Goal: Task Accomplishment & Management: Use online tool/utility

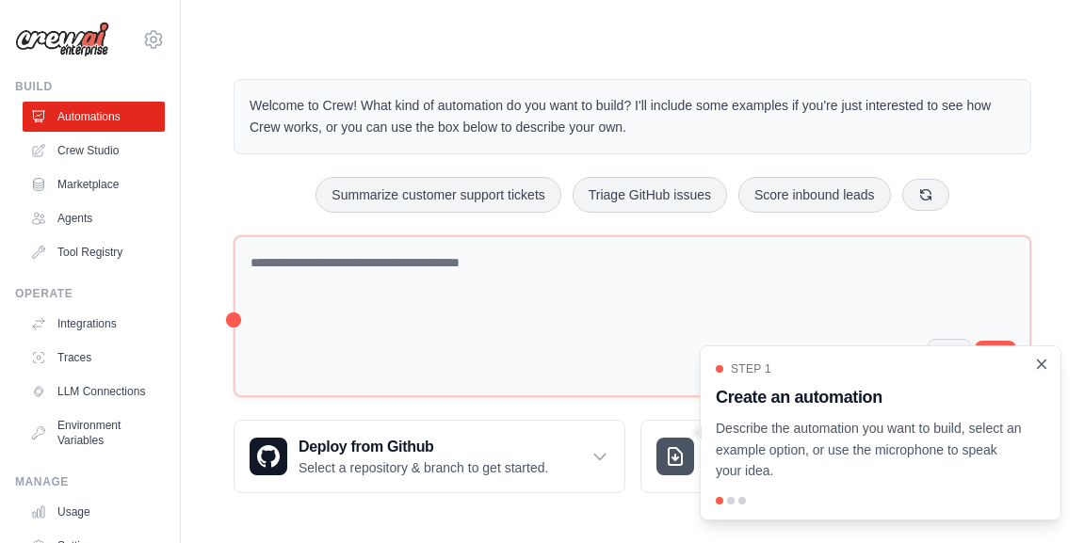
click at [1047, 366] on icon "Close walkthrough" at bounding box center [1041, 364] width 17 height 17
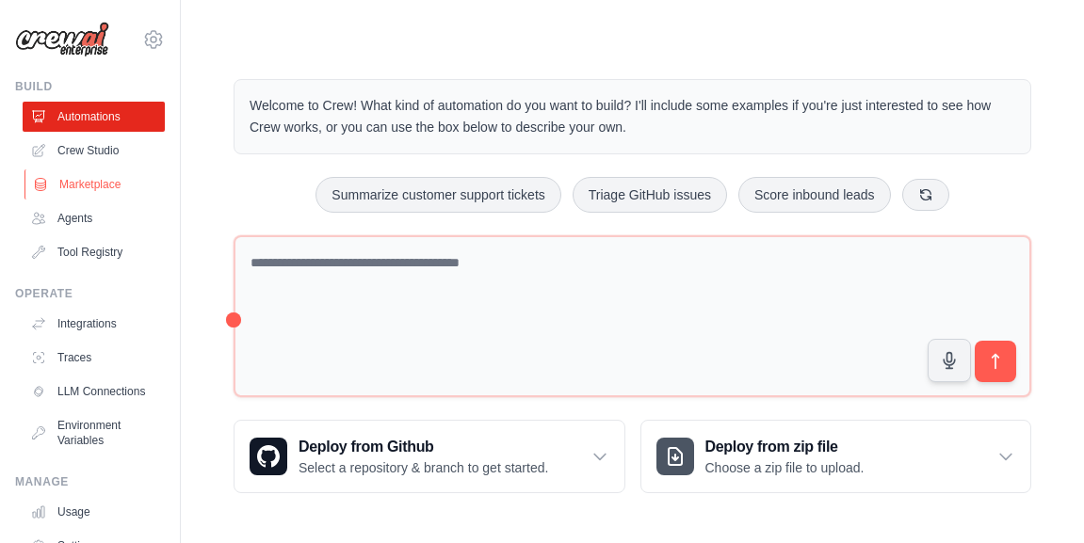
click at [101, 174] on link "Marketplace" at bounding box center [95, 184] width 142 height 30
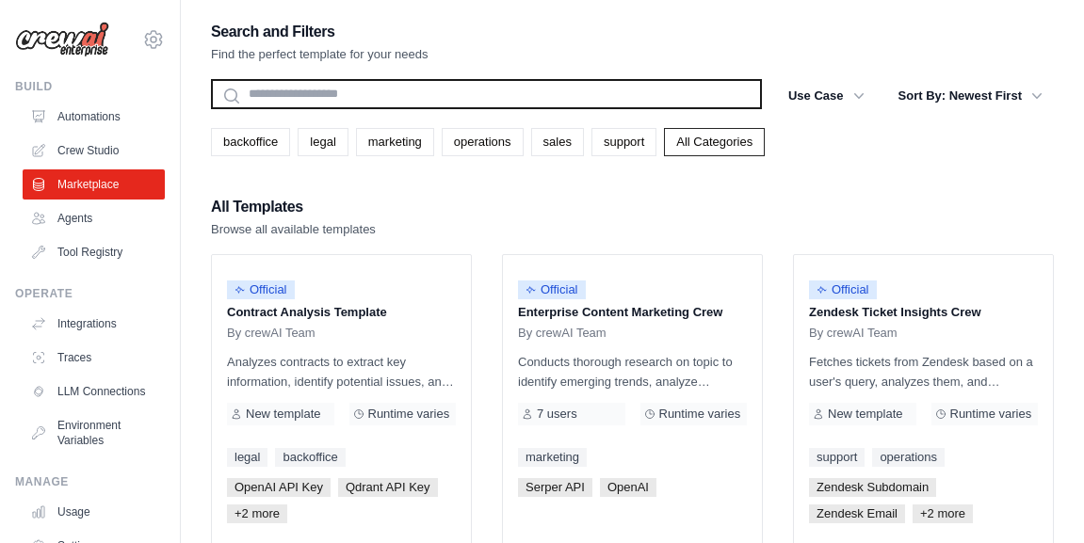
click at [372, 81] on input "text" at bounding box center [486, 94] width 551 height 30
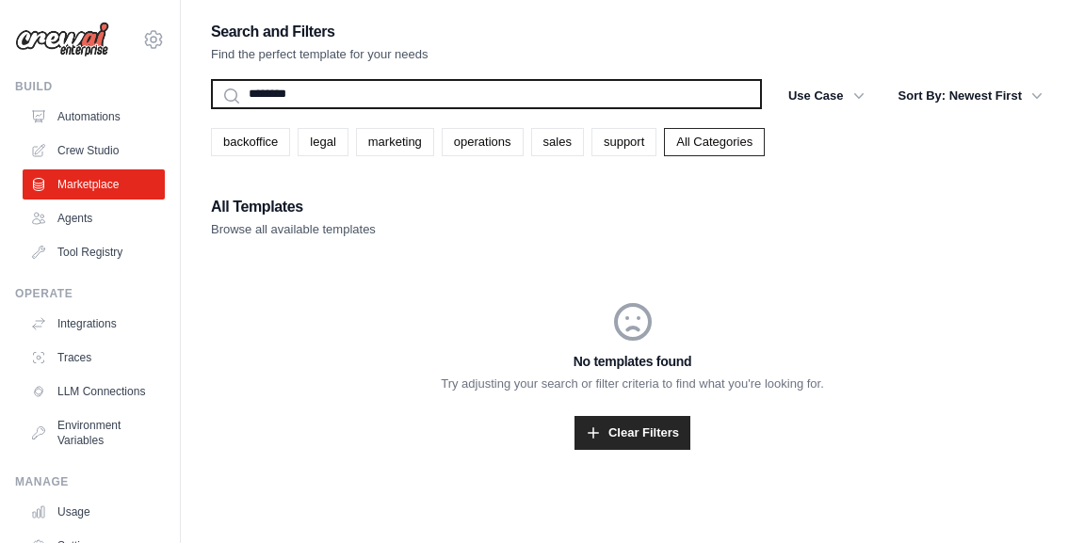
type input "********"
click at [210, 108] on button "Search" at bounding box center [210, 108] width 1 height 1
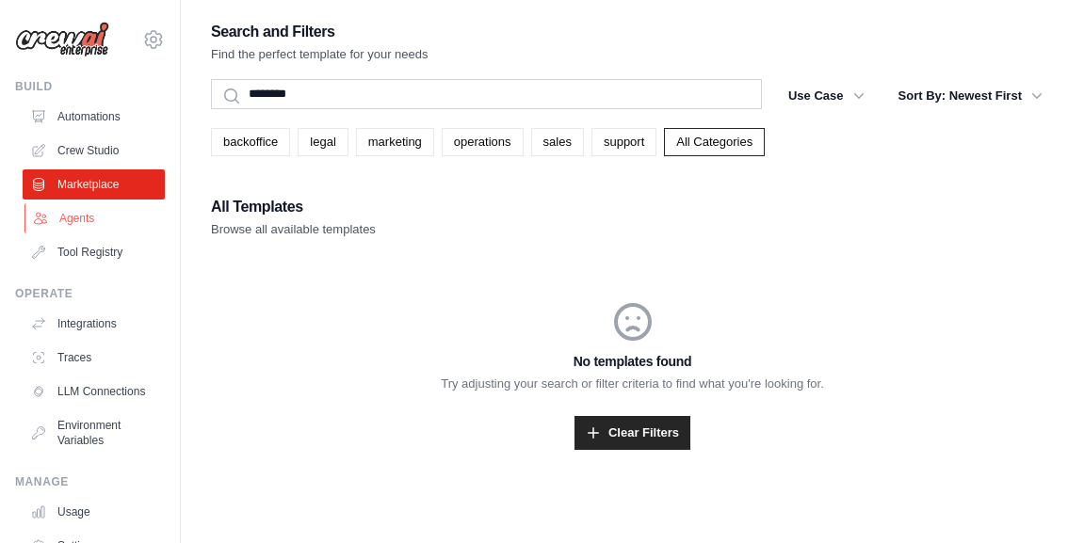
click at [96, 212] on link "Agents" at bounding box center [95, 218] width 142 height 30
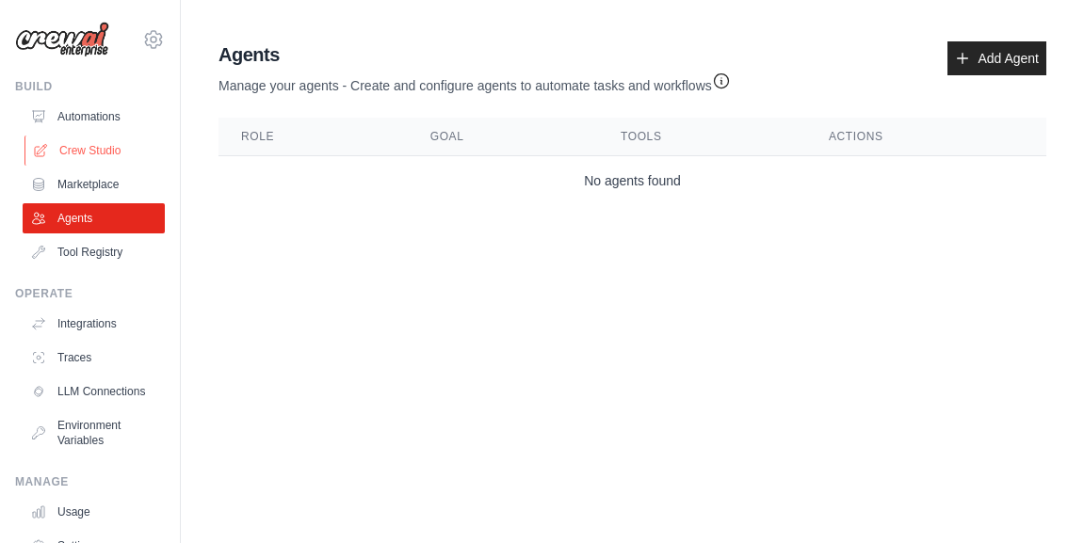
click at [115, 148] on link "Crew Studio" at bounding box center [95, 151] width 142 height 30
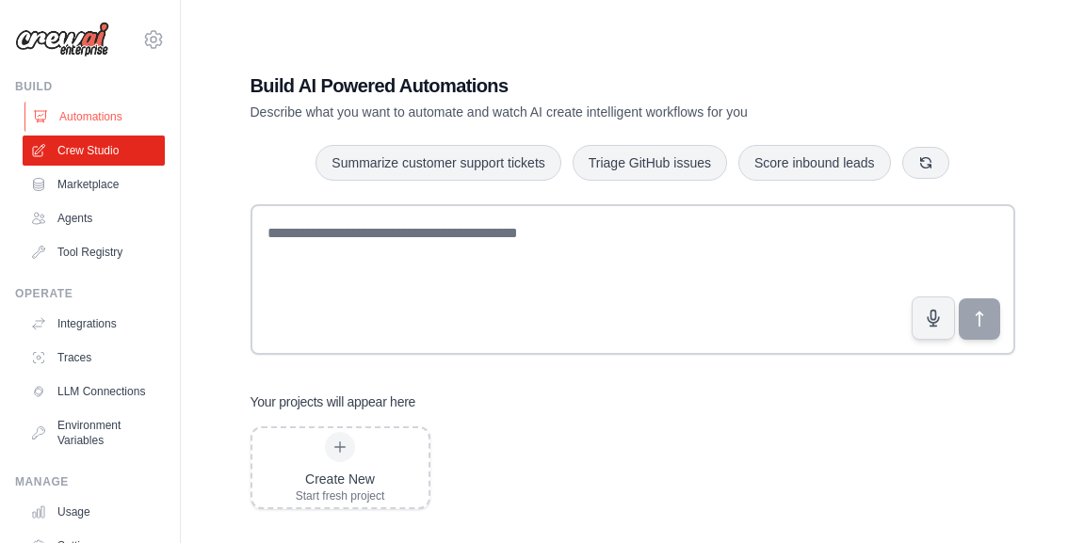
click at [120, 103] on link "Automations" at bounding box center [95, 117] width 142 height 30
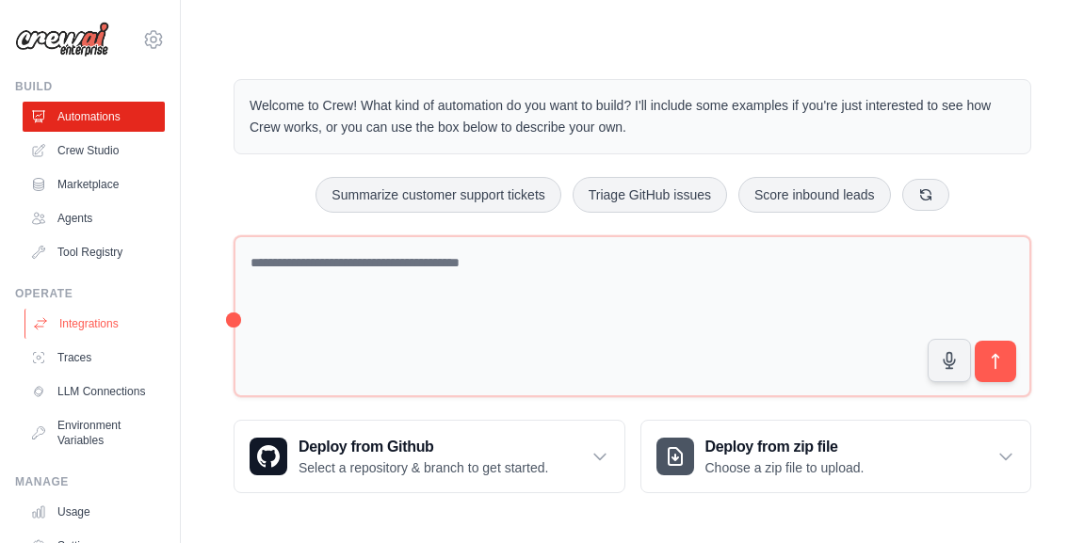
click at [75, 320] on link "Integrations" at bounding box center [95, 324] width 142 height 30
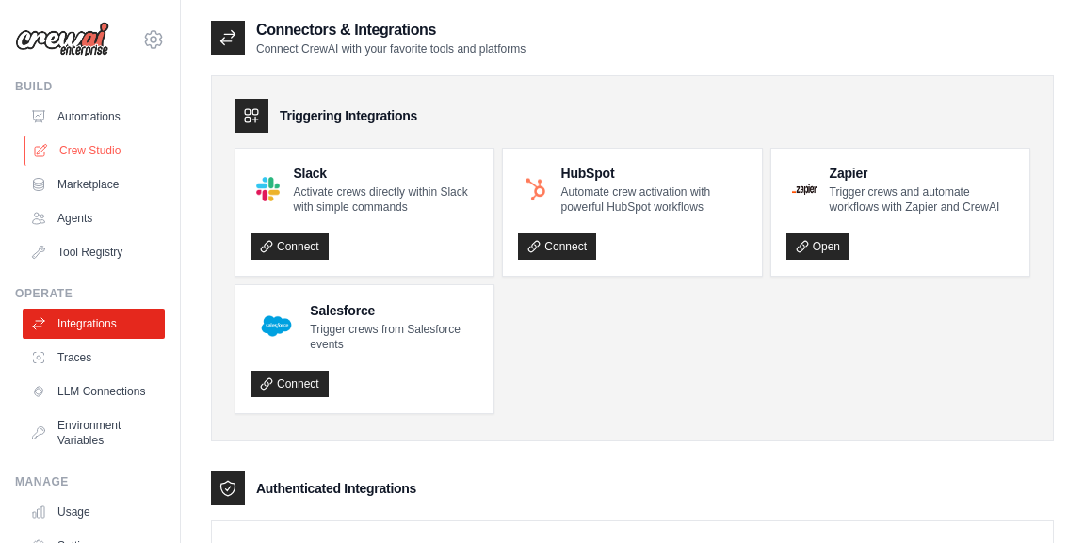
click at [105, 153] on link "Crew Studio" at bounding box center [95, 151] width 142 height 30
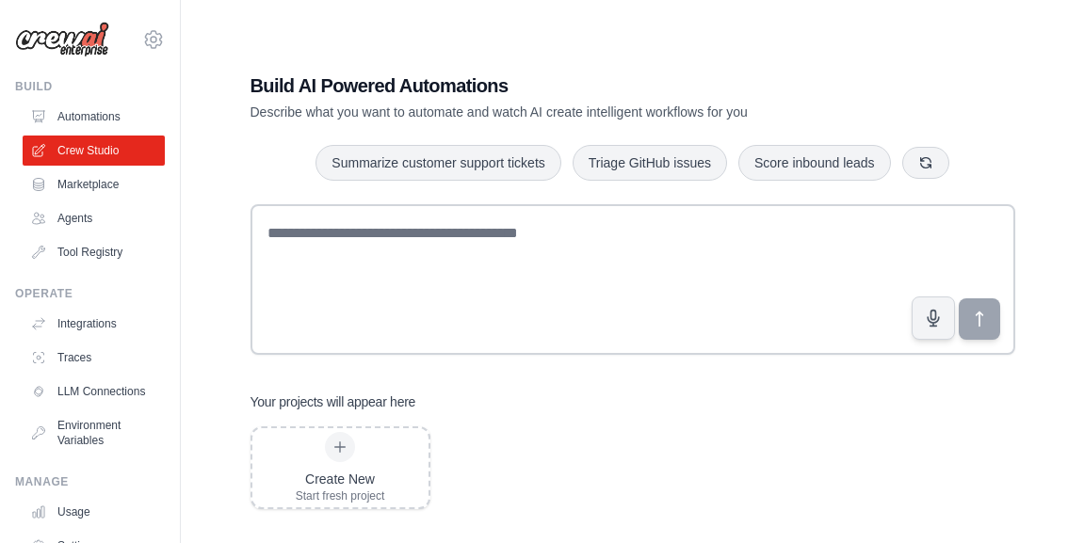
click at [99, 179] on link "Marketplace" at bounding box center [94, 184] width 142 height 30
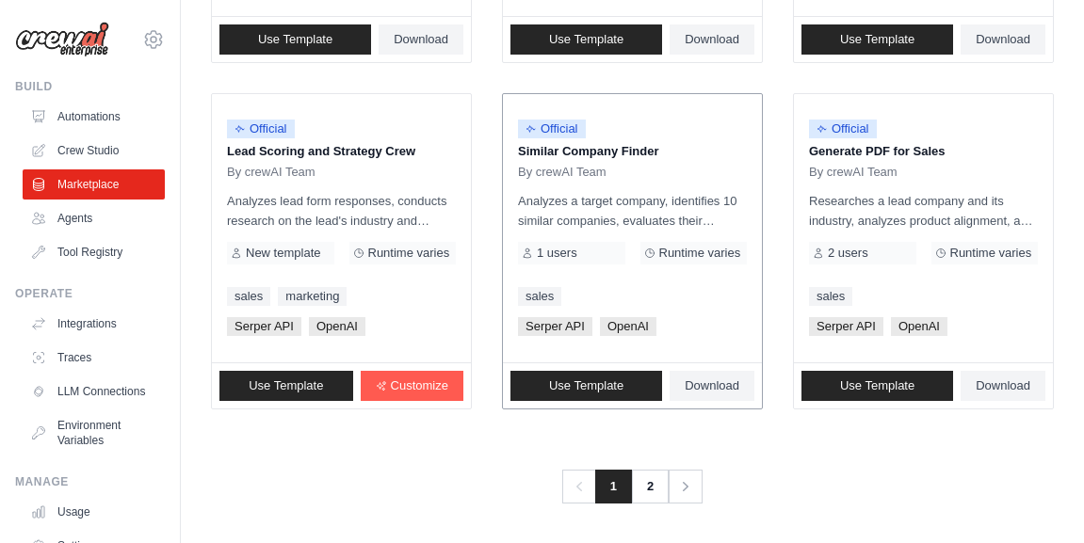
scroll to position [1251, 0]
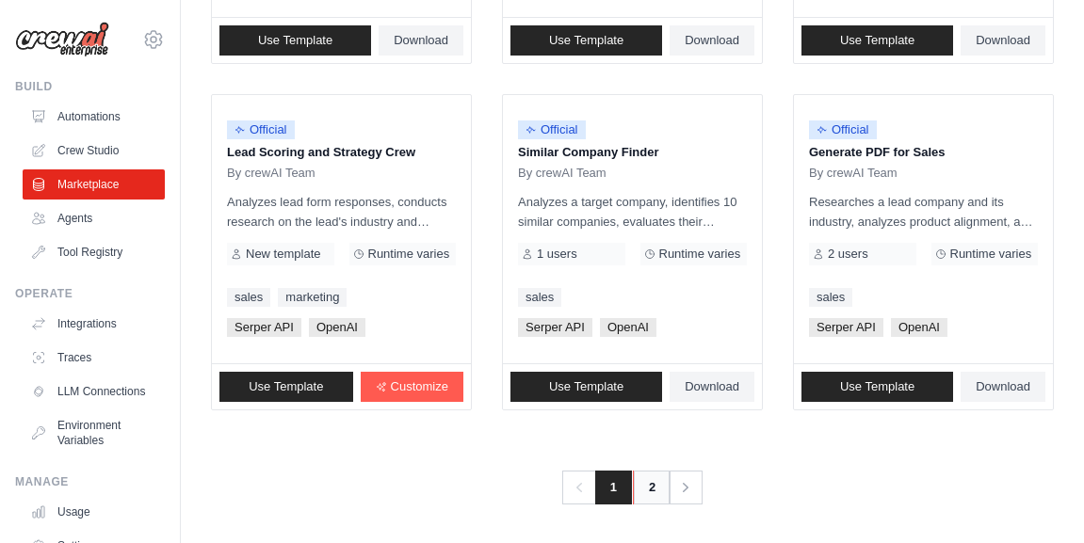
click at [648, 496] on link "2" at bounding box center [652, 488] width 38 height 34
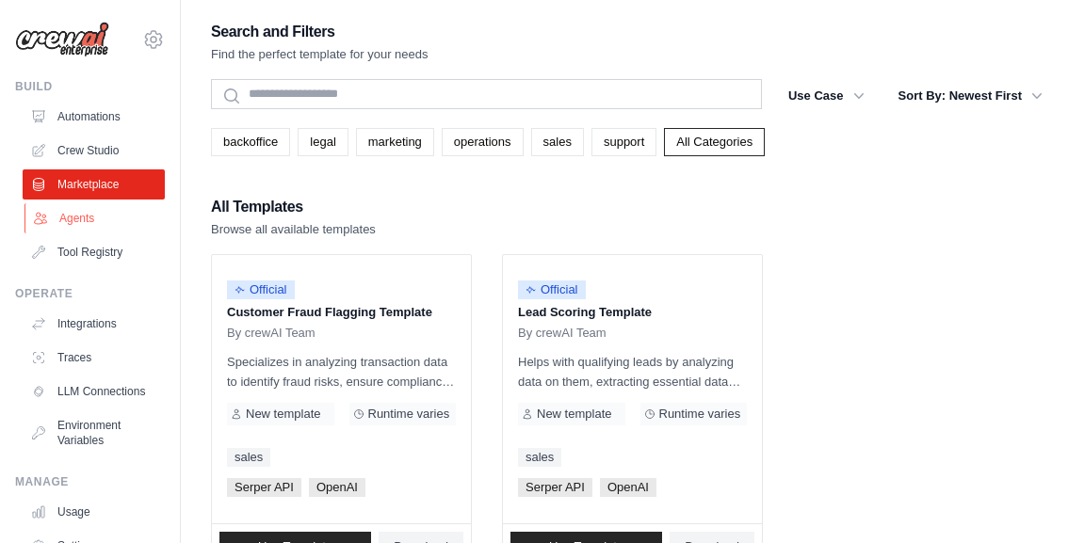
click at [104, 212] on link "Agents" at bounding box center [95, 218] width 142 height 30
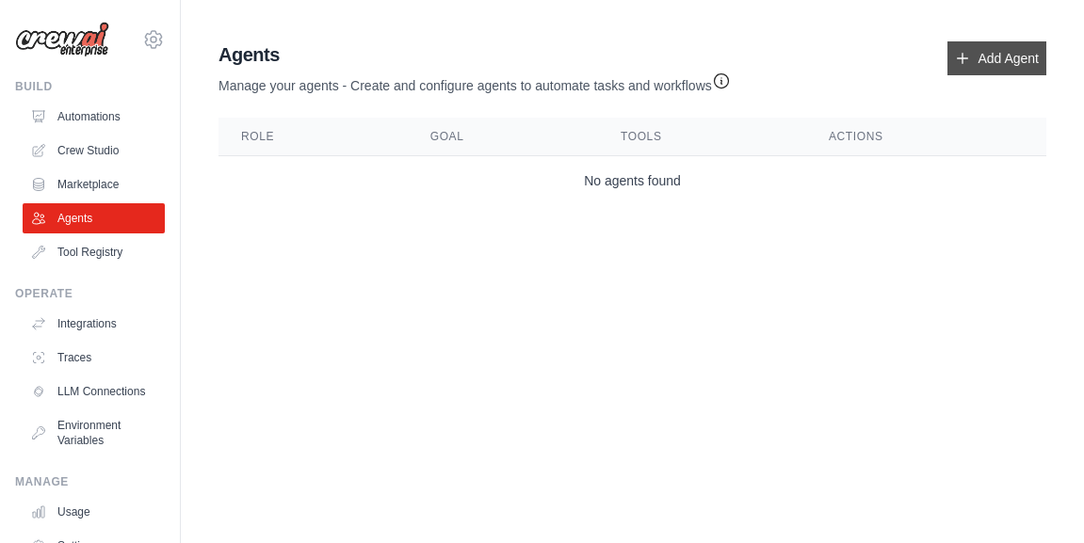
click at [1010, 74] on link "Add Agent" at bounding box center [996, 58] width 99 height 34
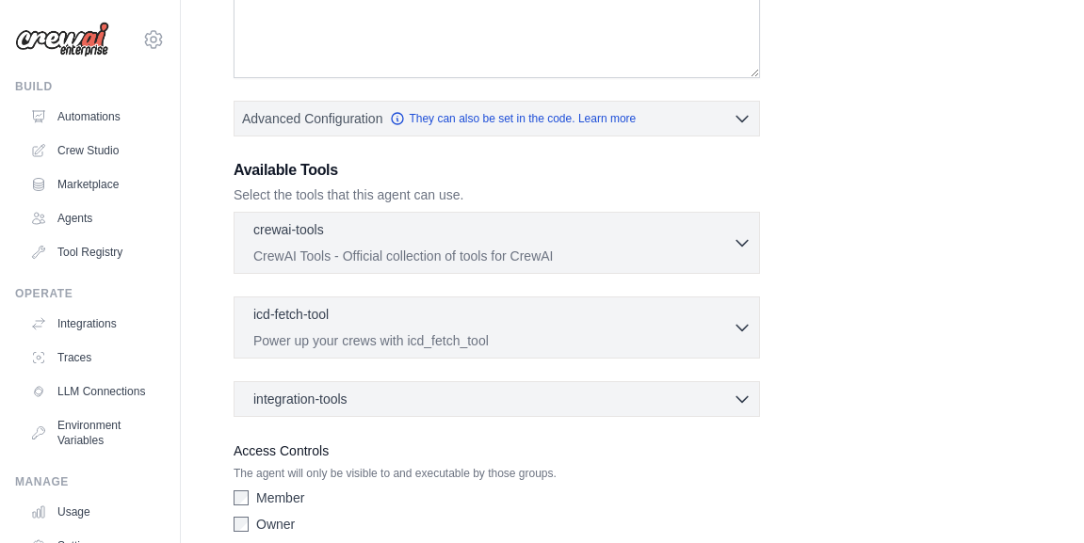
scroll to position [385, 0]
click at [737, 231] on button "crewai-tools 0 selected CrewAI Tools - Official collection of tools for CrewAI" at bounding box center [496, 240] width 509 height 45
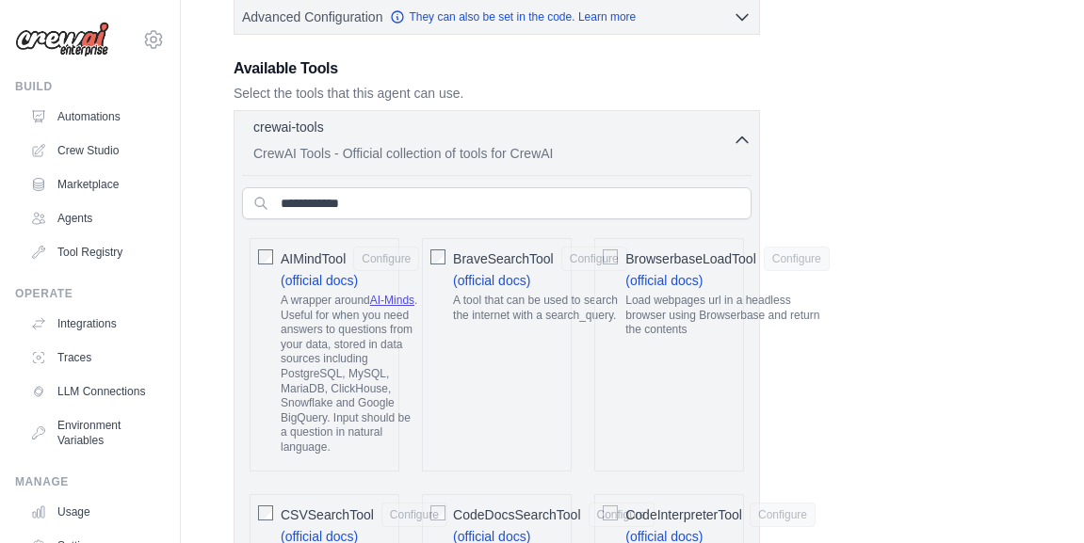
click at [745, 132] on icon "button" at bounding box center [741, 140] width 19 height 19
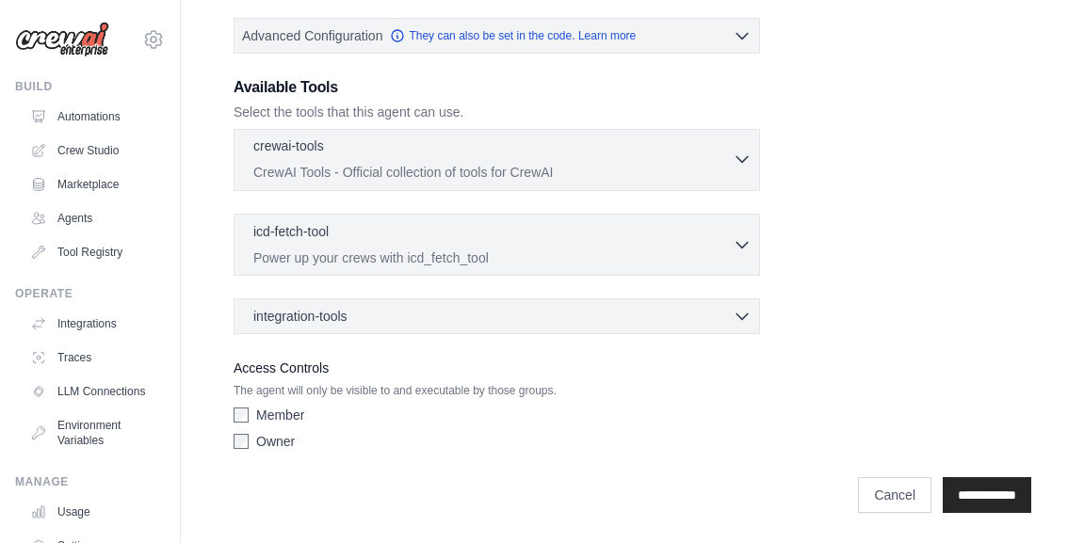
click at [741, 153] on icon "button" at bounding box center [741, 159] width 19 height 19
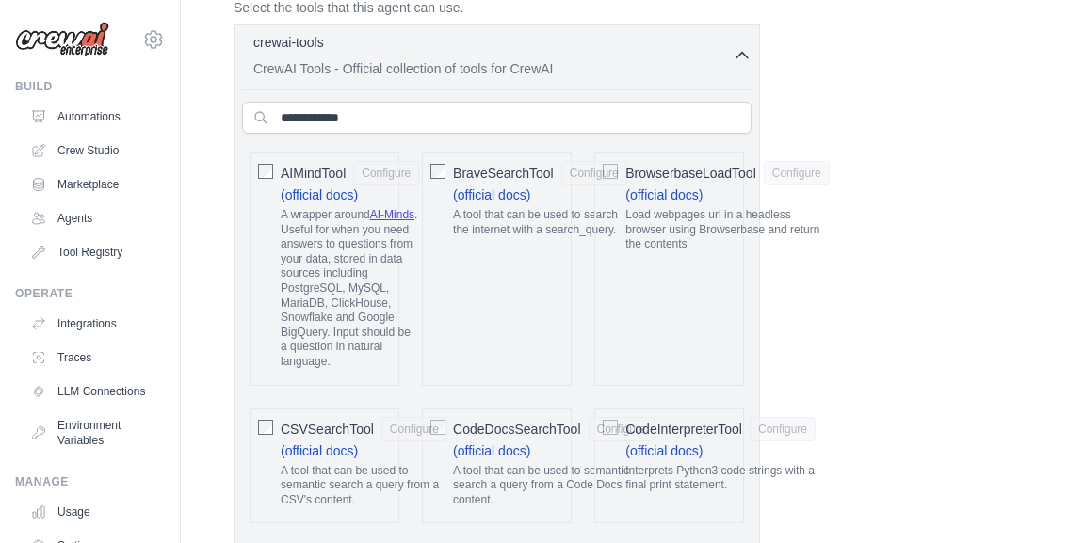
scroll to position [573, 0]
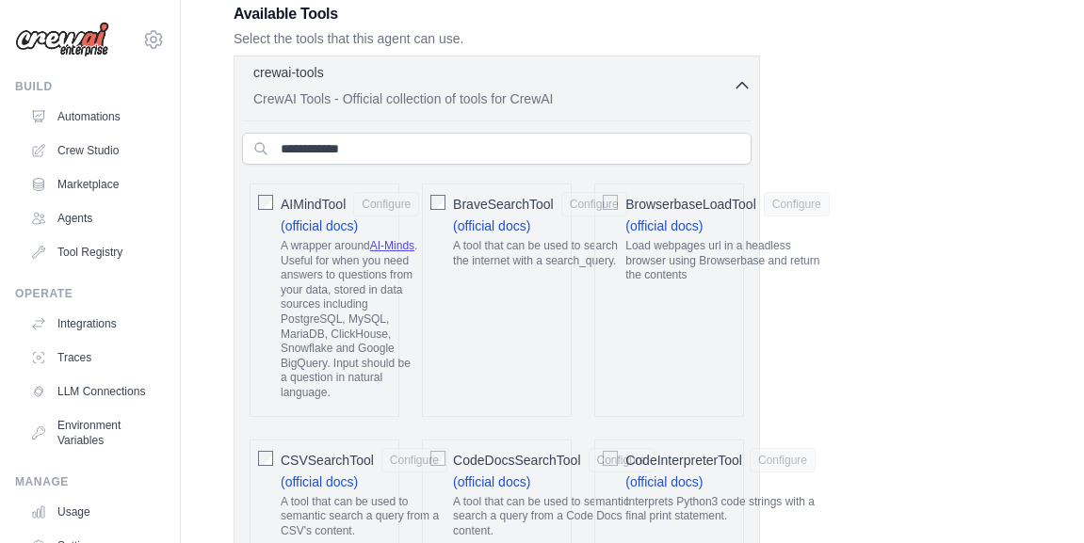
click at [736, 89] on icon "button" at bounding box center [741, 85] width 19 height 19
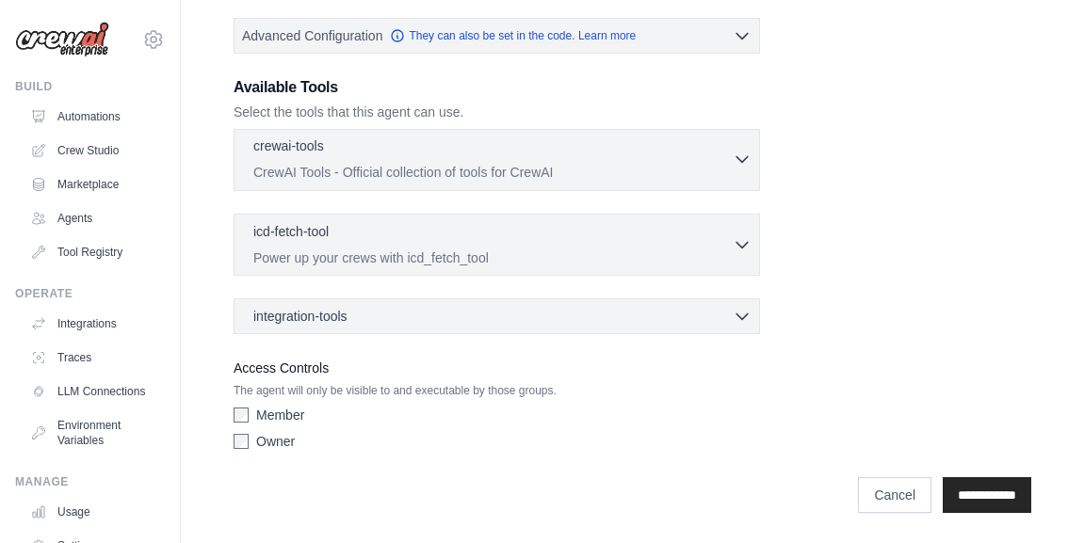
scroll to position [467, 0]
click at [726, 235] on div "icd-fetch-tool 0 selected" at bounding box center [492, 232] width 479 height 23
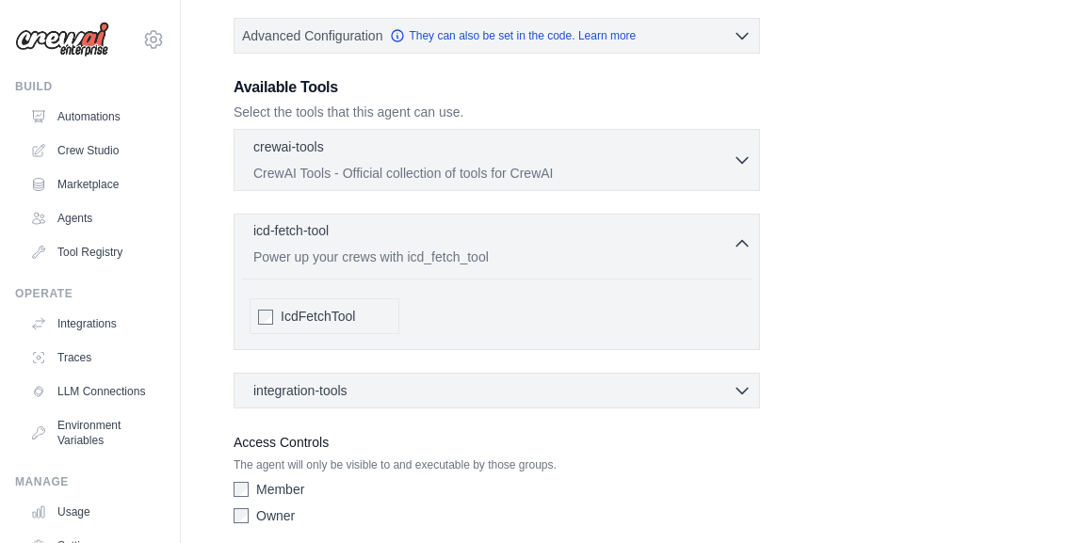
click at [726, 235] on div "icd-fetch-tool 0 selected" at bounding box center [492, 232] width 479 height 23
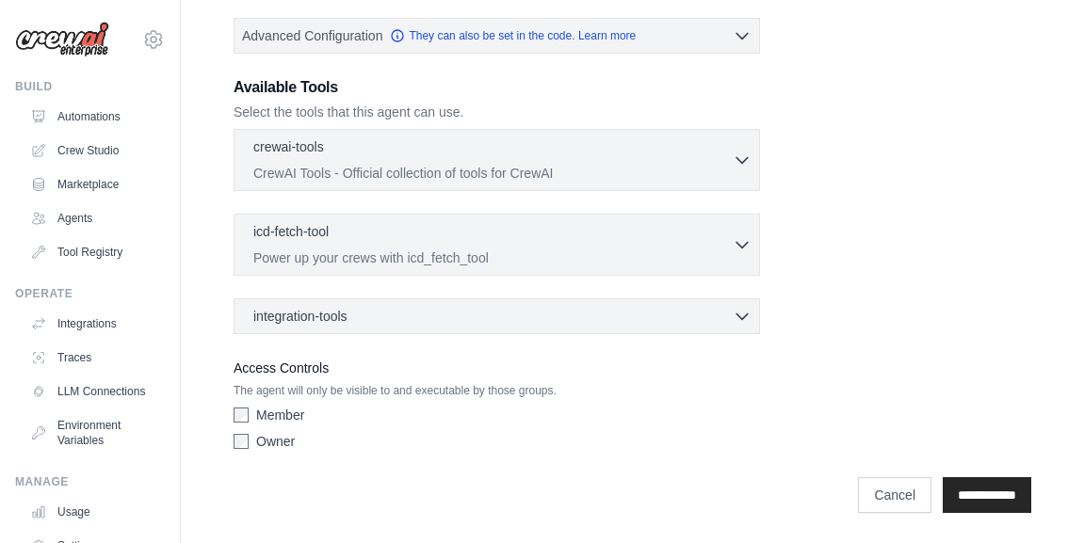
click at [715, 303] on div "integration-tools 0 selected Notion Google Sheets Box Jira" at bounding box center [496, 316] width 526 height 36
click at [718, 316] on div "integration-tools 0 selected" at bounding box center [502, 315] width 498 height 19
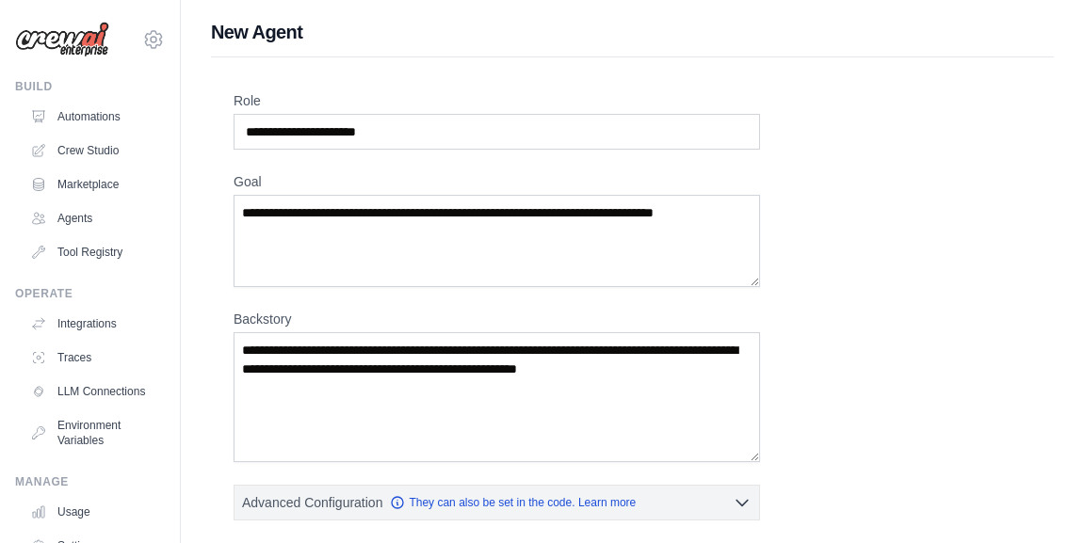
scroll to position [0, 0]
click at [155, 40] on icon at bounding box center [153, 39] width 23 height 23
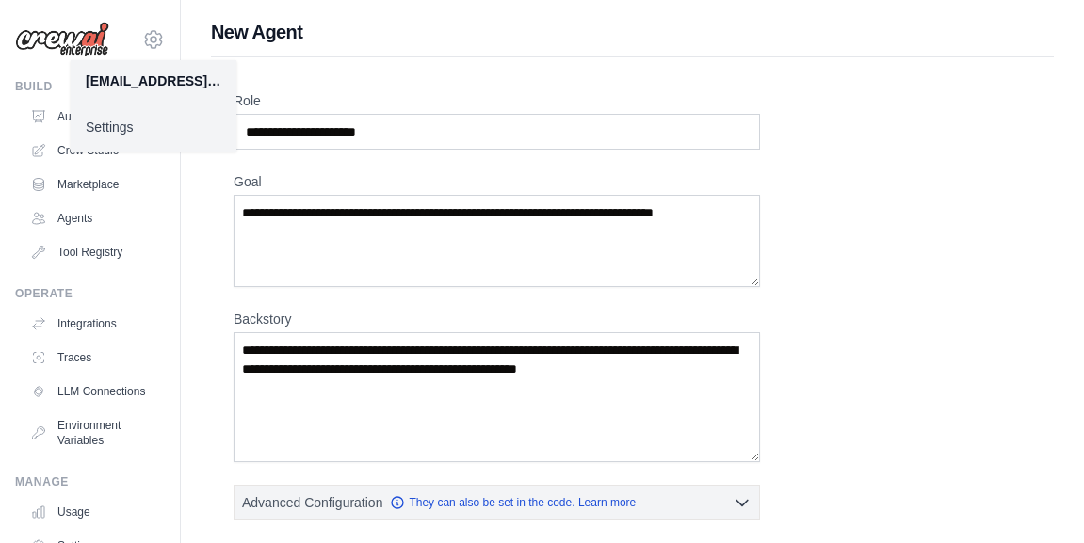
drag, startPoint x: 155, startPoint y: 41, endPoint x: 0, endPoint y: 299, distance: 301.1
click at [0, 299] on div "paulo@sigmabusinessint.com Settings Build Automations Crew Studio Marketplace" at bounding box center [90, 271] width 181 height 543
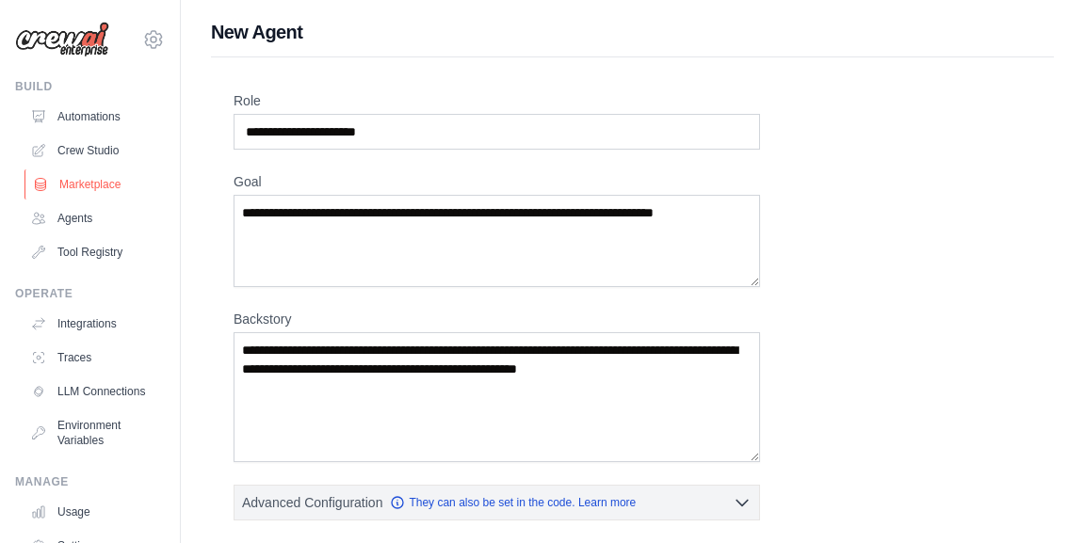
click at [102, 185] on link "Marketplace" at bounding box center [95, 184] width 142 height 30
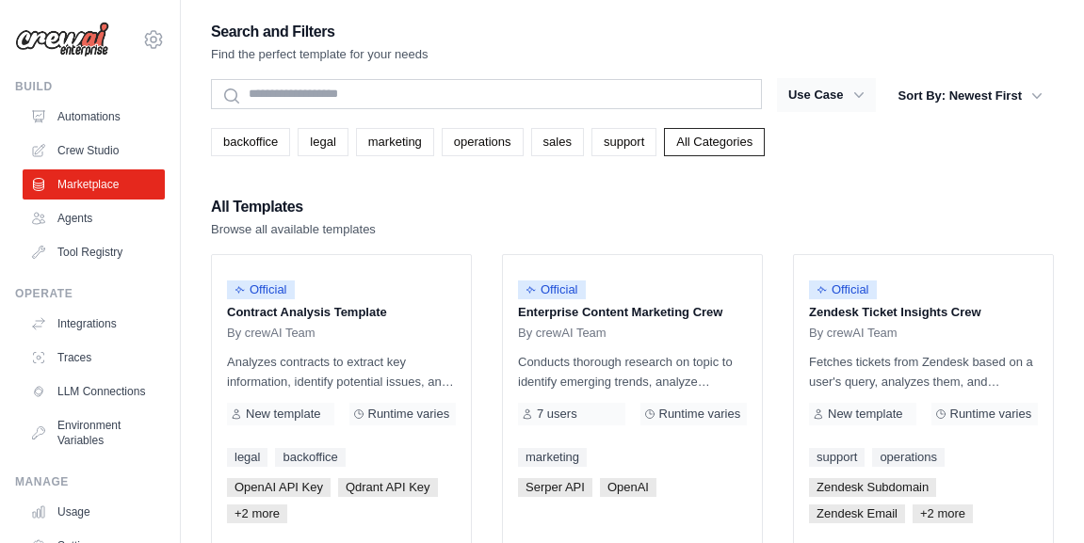
click at [821, 89] on button "Use Case" at bounding box center [826, 95] width 99 height 34
click at [645, 149] on link "support" at bounding box center [623, 142] width 65 height 28
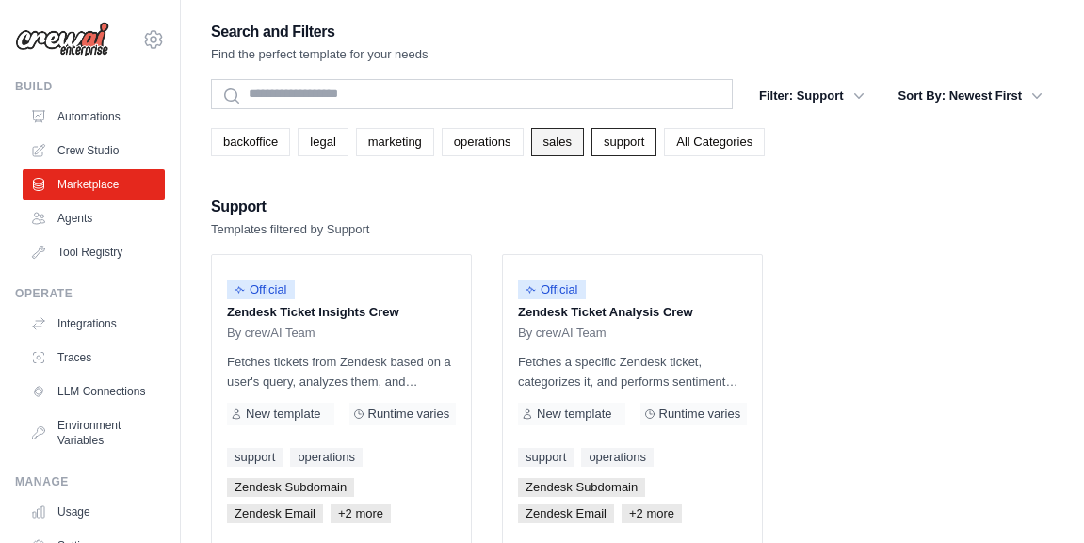
click at [544, 144] on link "sales" at bounding box center [557, 142] width 53 height 28
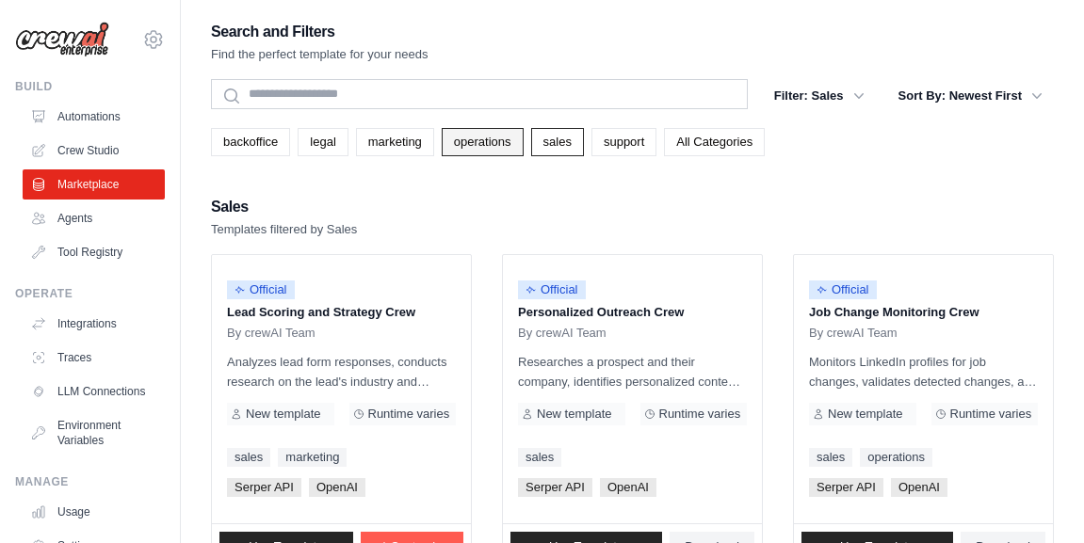
click at [504, 144] on link "operations" at bounding box center [483, 142] width 82 height 28
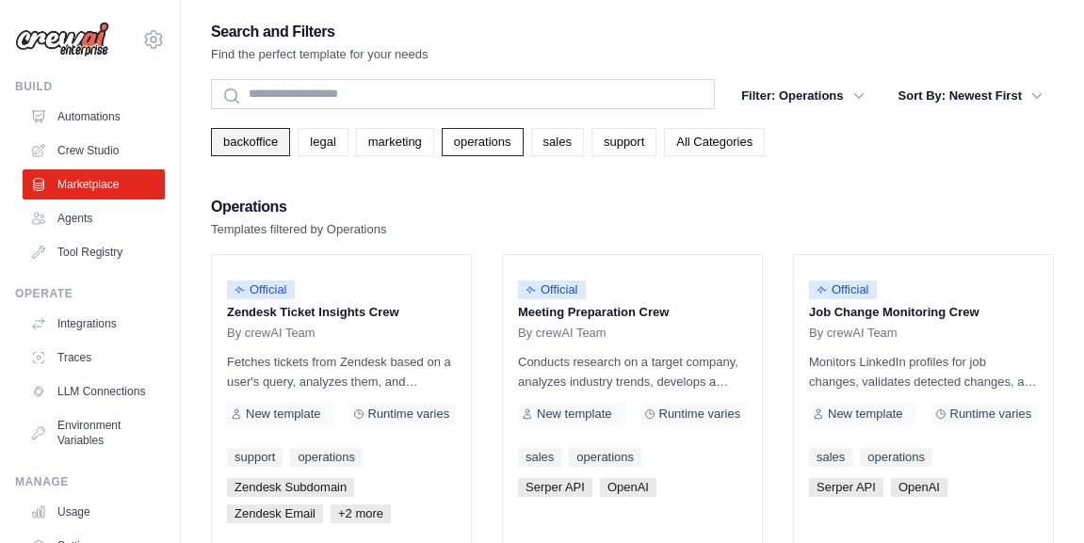
click at [267, 147] on link "backoffice" at bounding box center [250, 142] width 79 height 28
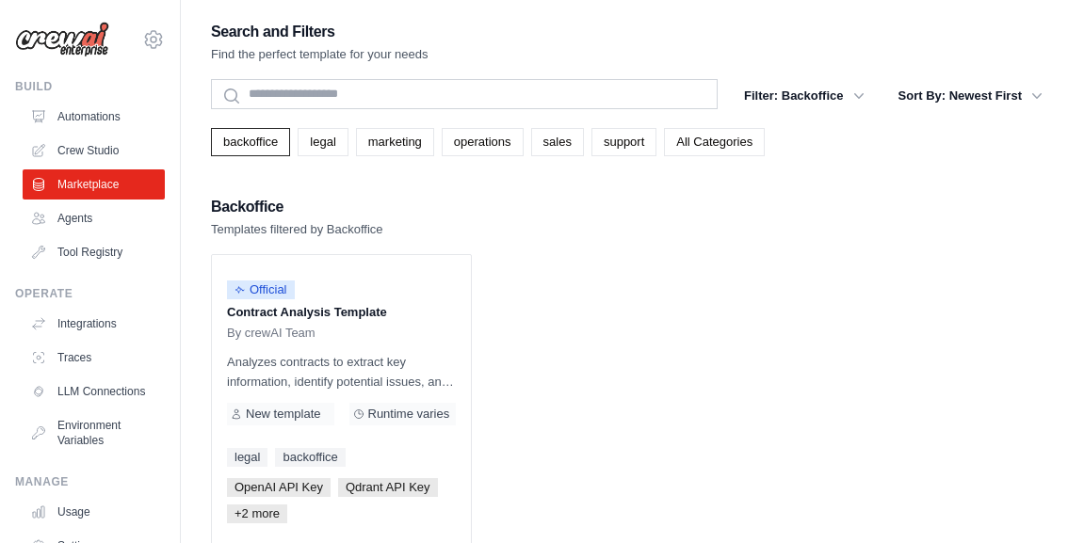
click at [75, 37] on img at bounding box center [62, 40] width 94 height 36
click at [91, 115] on link "Automations" at bounding box center [95, 117] width 142 height 30
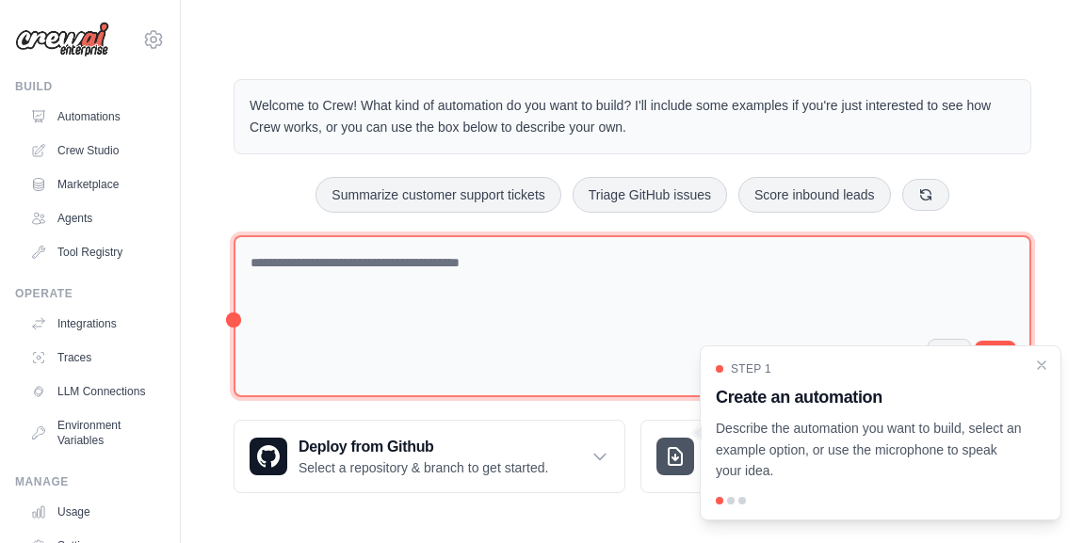
click at [478, 257] on textarea at bounding box center [631, 316] width 797 height 163
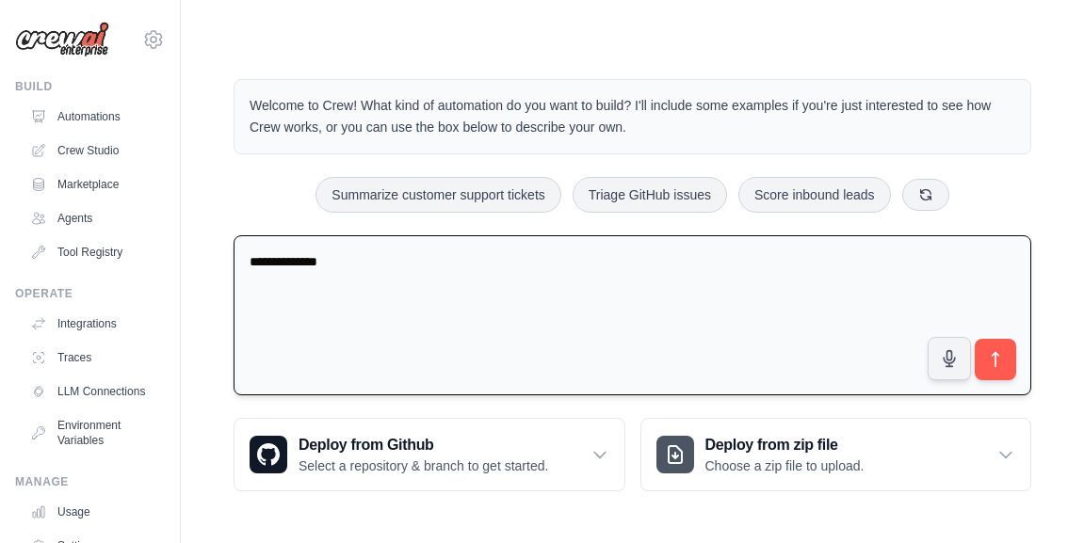
click at [261, 261] on textarea "**********" at bounding box center [631, 315] width 797 height 161
type textarea "**********"
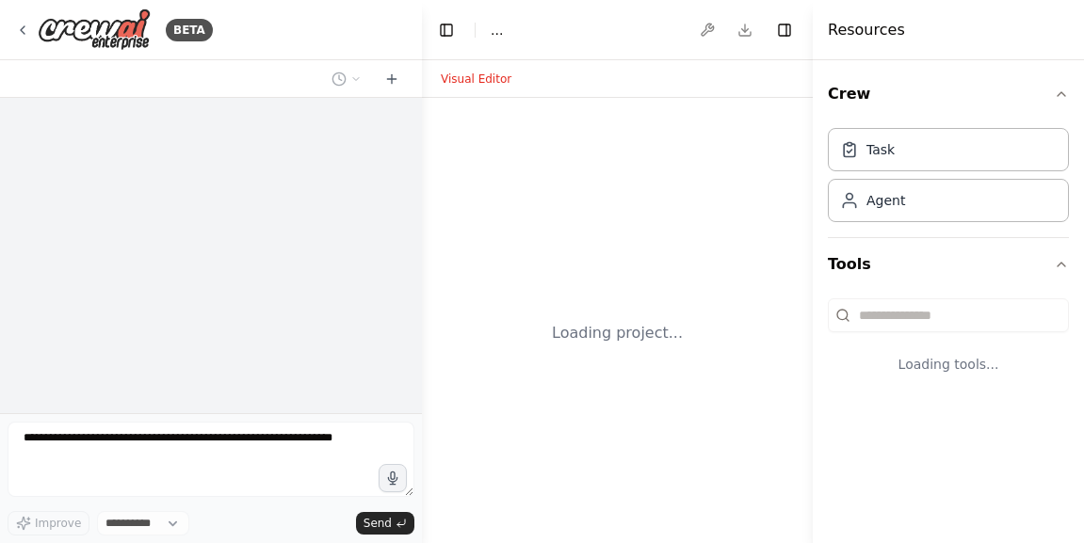
select select "****"
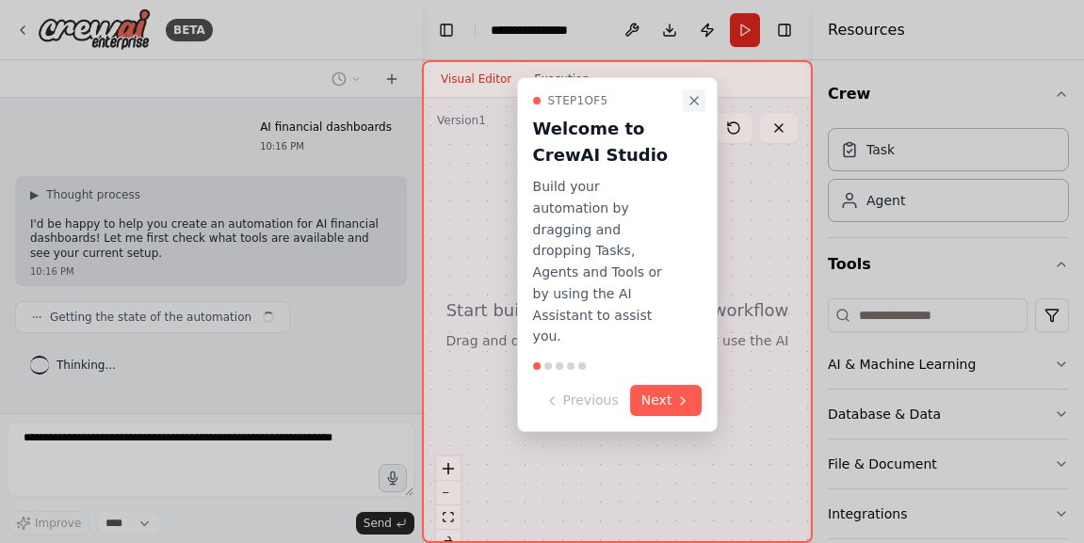
click at [687, 97] on icon "Close walkthrough" at bounding box center [693, 100] width 15 height 15
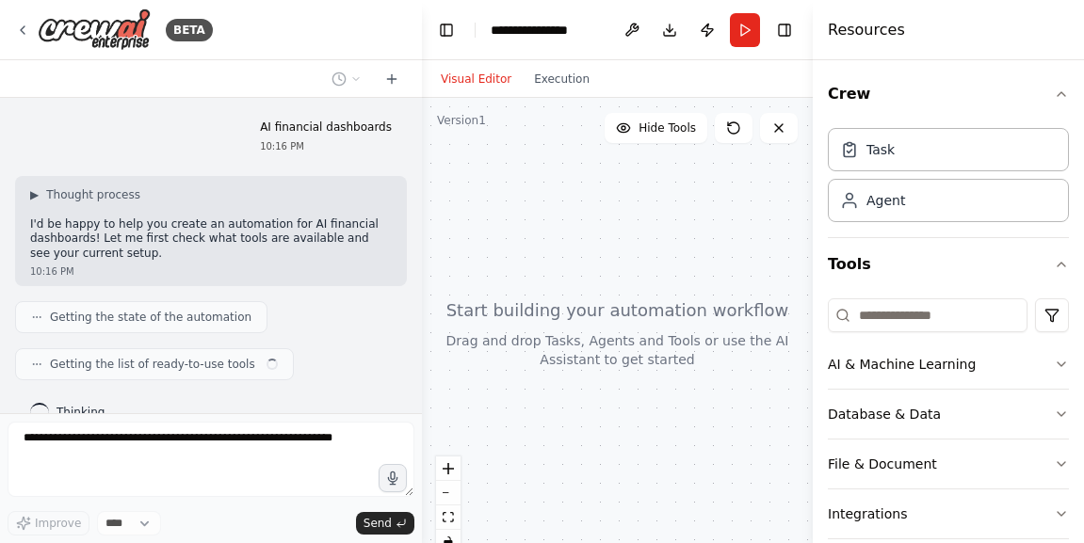
scroll to position [28, 0]
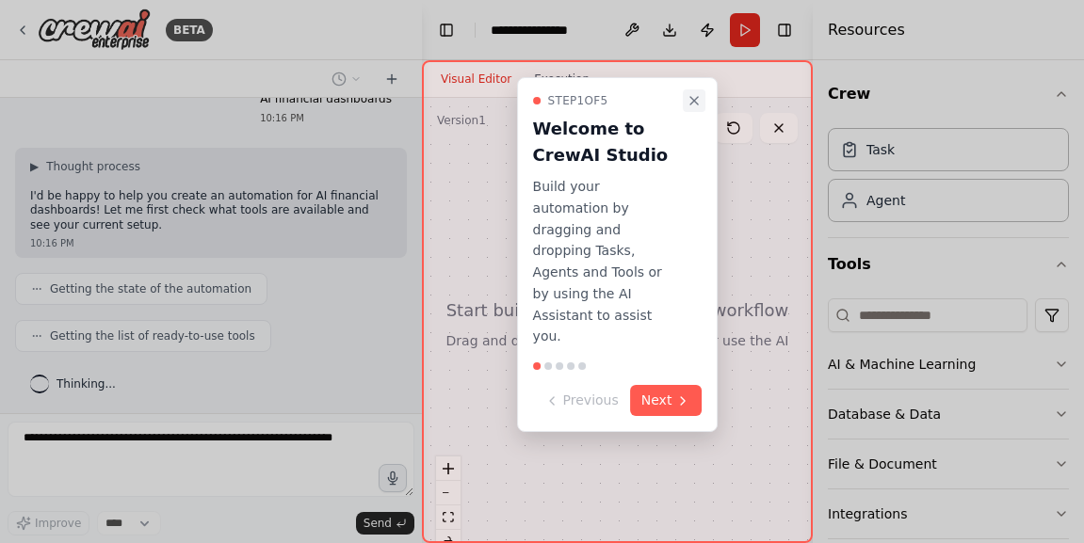
click at [690, 95] on icon "Close walkthrough" at bounding box center [693, 100] width 15 height 15
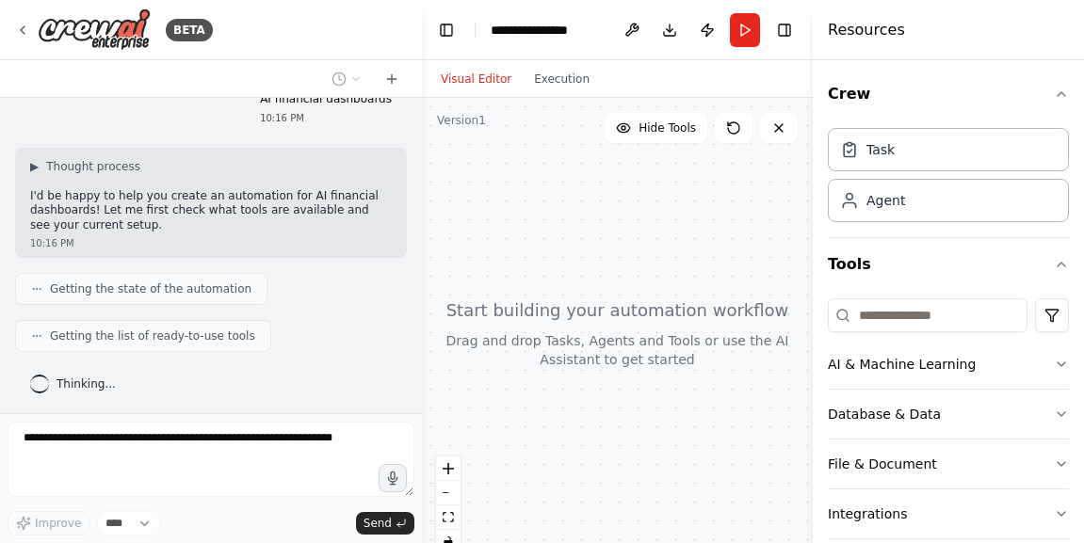
scroll to position [75, 0]
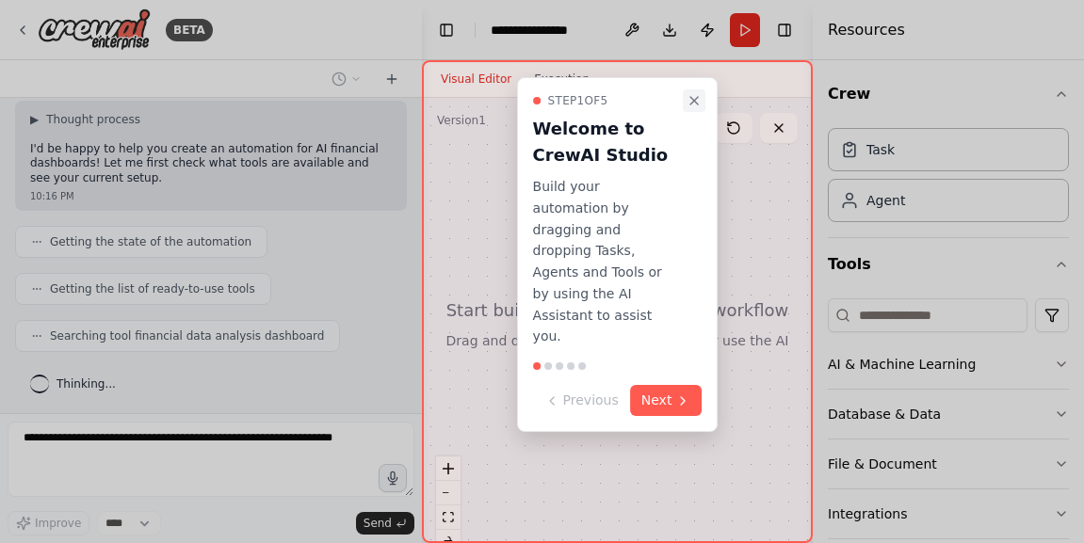
click at [690, 102] on icon "Close walkthrough" at bounding box center [693, 100] width 15 height 15
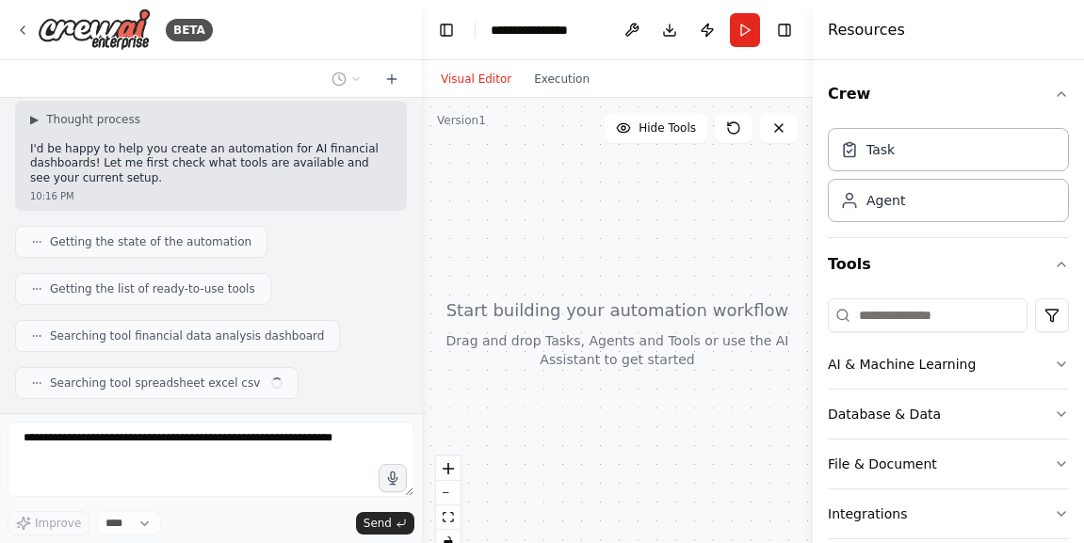
scroll to position [122, 0]
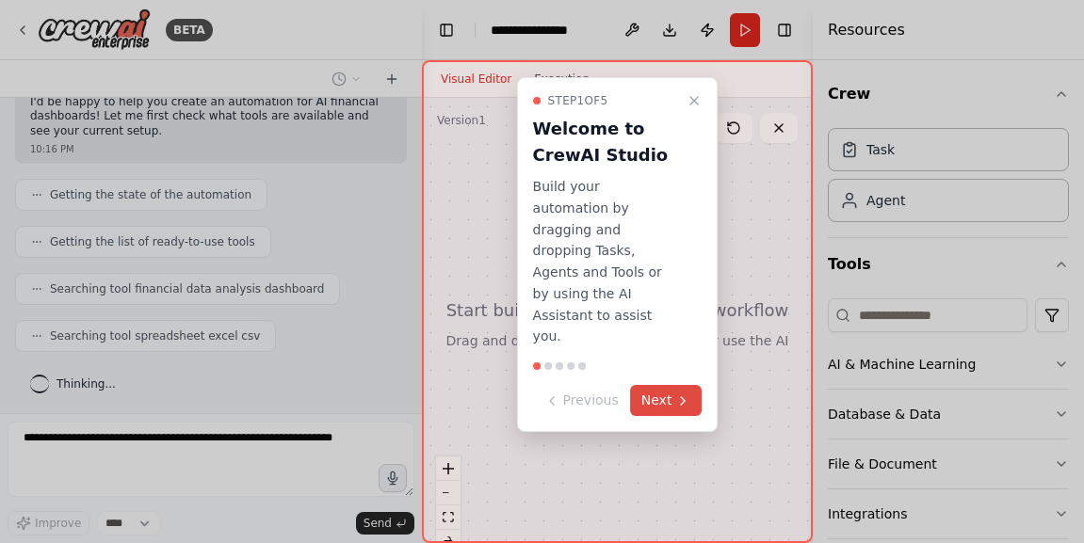
click at [660, 385] on button "Next" at bounding box center [666, 400] width 72 height 31
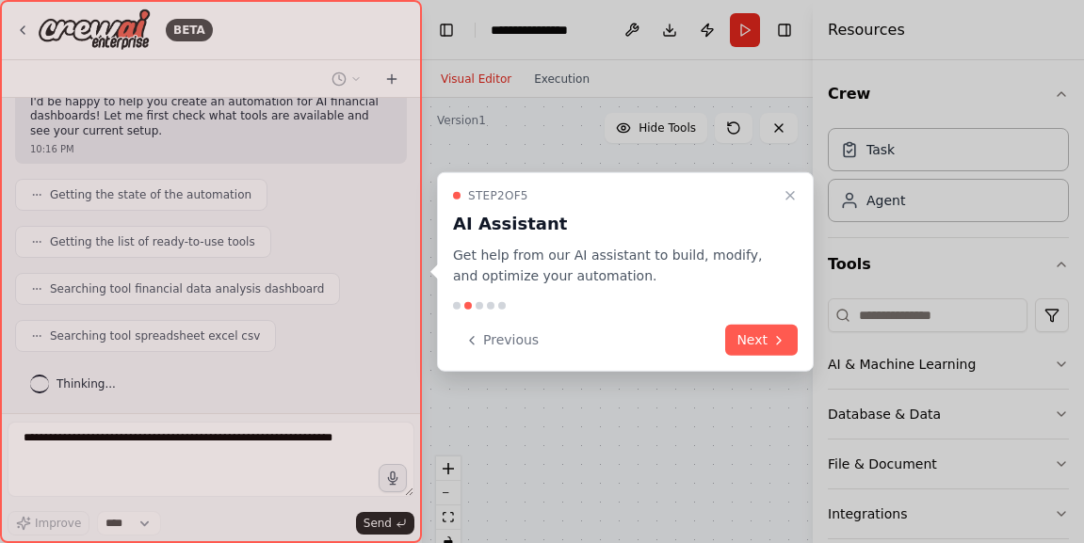
click at [660, 351] on div "Previous Next" at bounding box center [625, 340] width 345 height 31
click at [745, 339] on button "Next" at bounding box center [761, 340] width 72 height 31
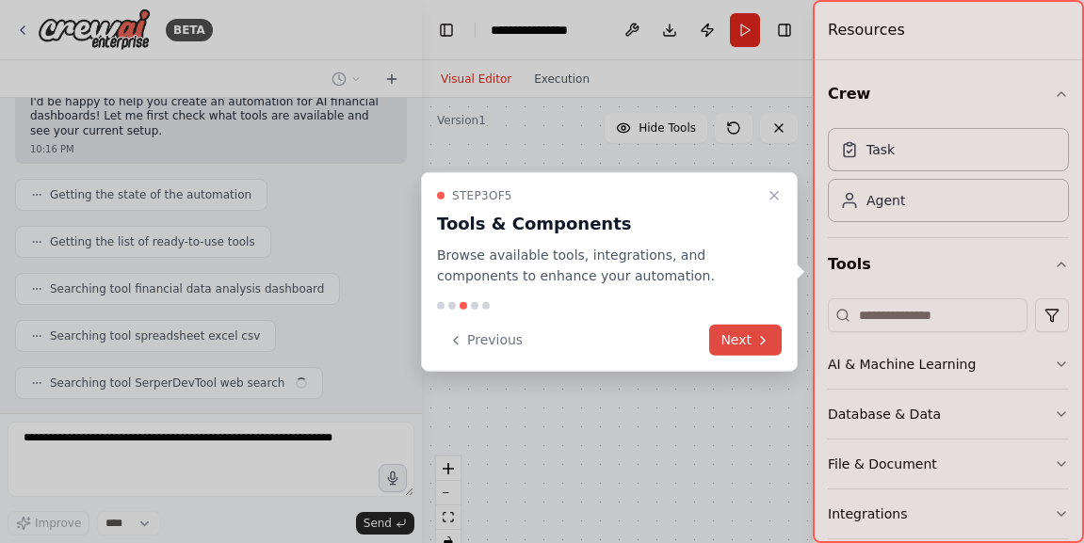
scroll to position [169, 0]
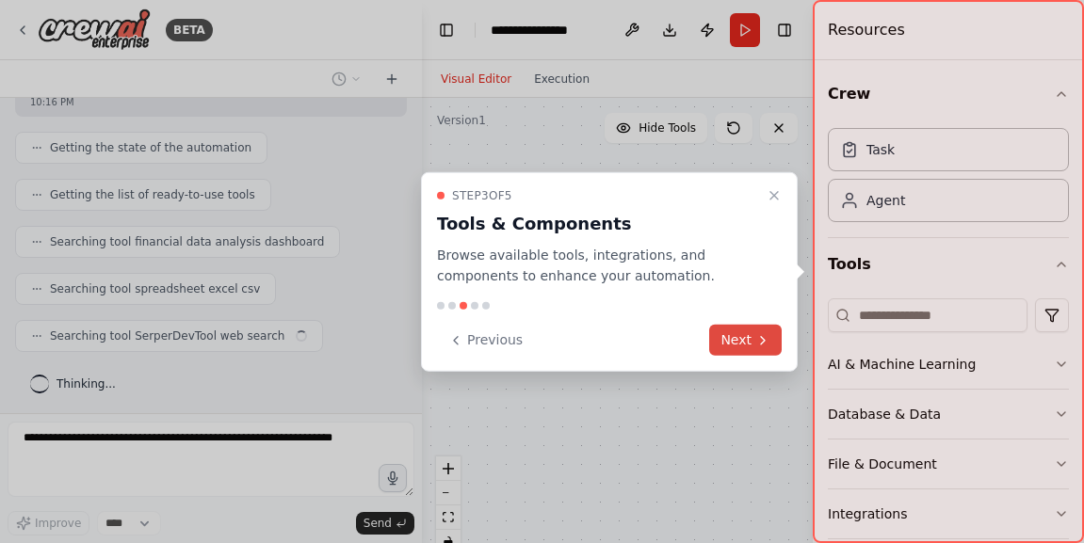
click at [756, 346] on icon at bounding box center [762, 339] width 15 height 15
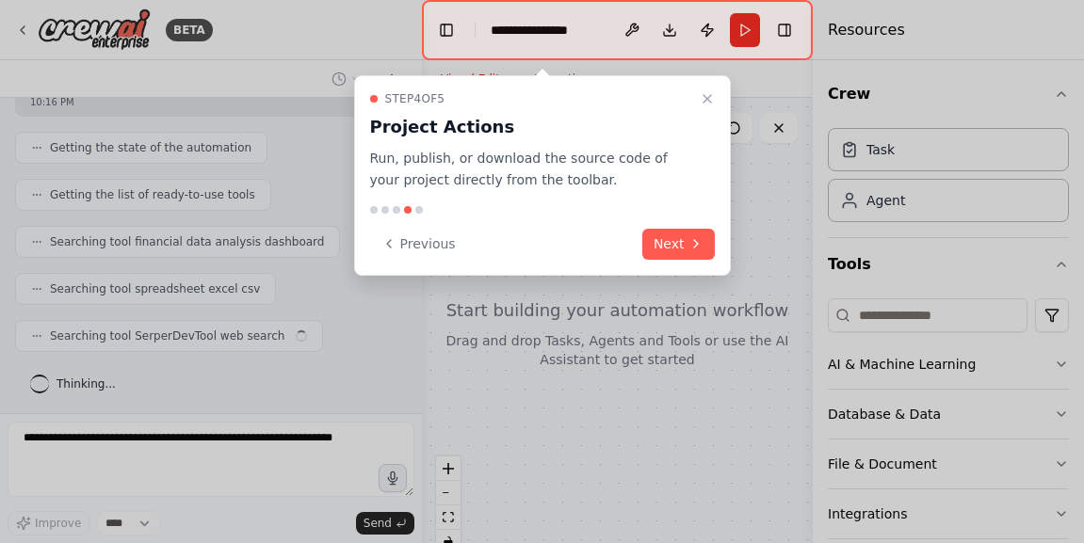
click at [756, 346] on div at bounding box center [542, 271] width 1084 height 543
click at [687, 247] on button "Next" at bounding box center [678, 244] width 72 height 31
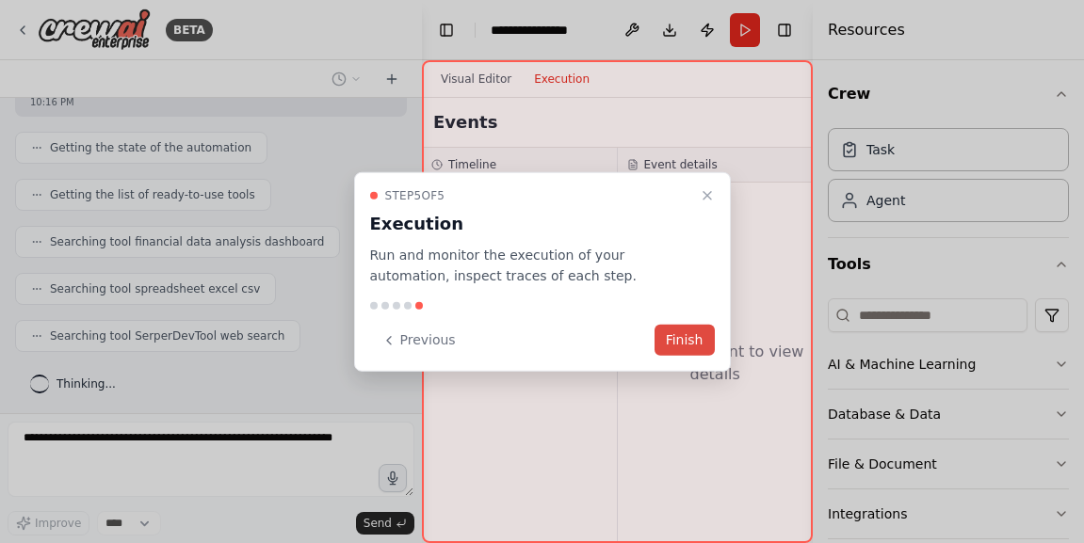
click at [695, 327] on button "Finish" at bounding box center [684, 340] width 60 height 31
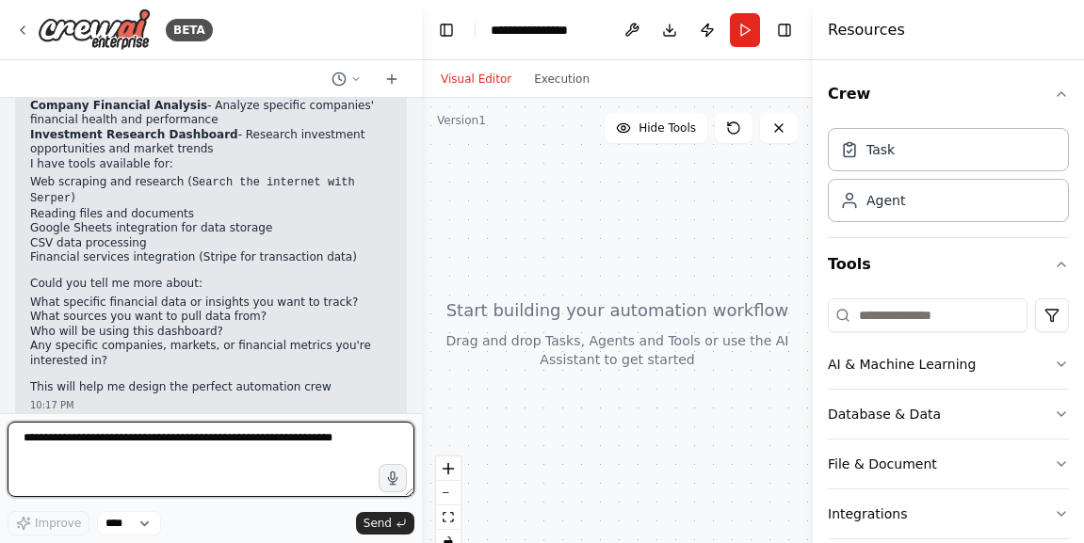
scroll to position [644, 0]
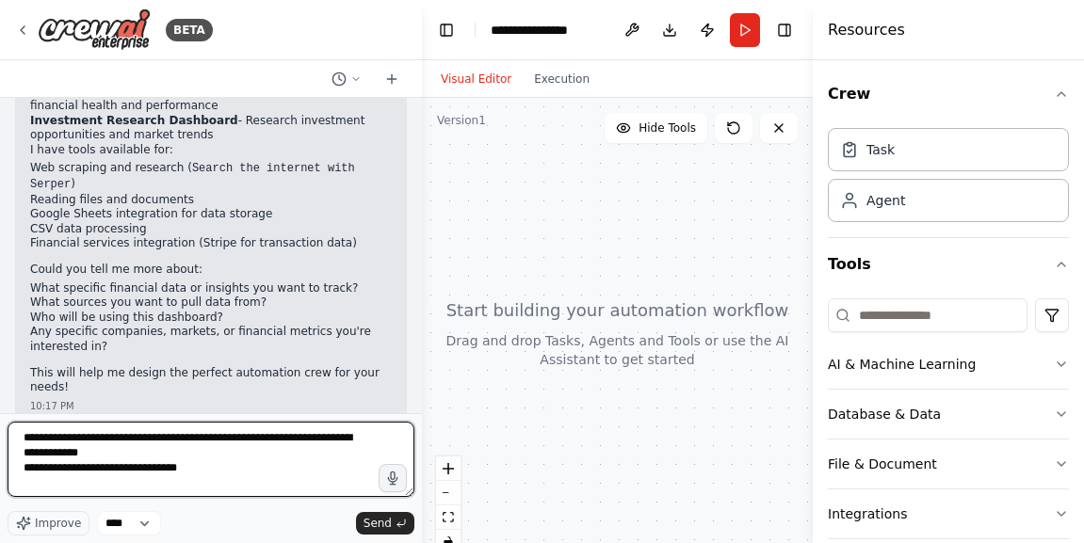
type textarea "**********"
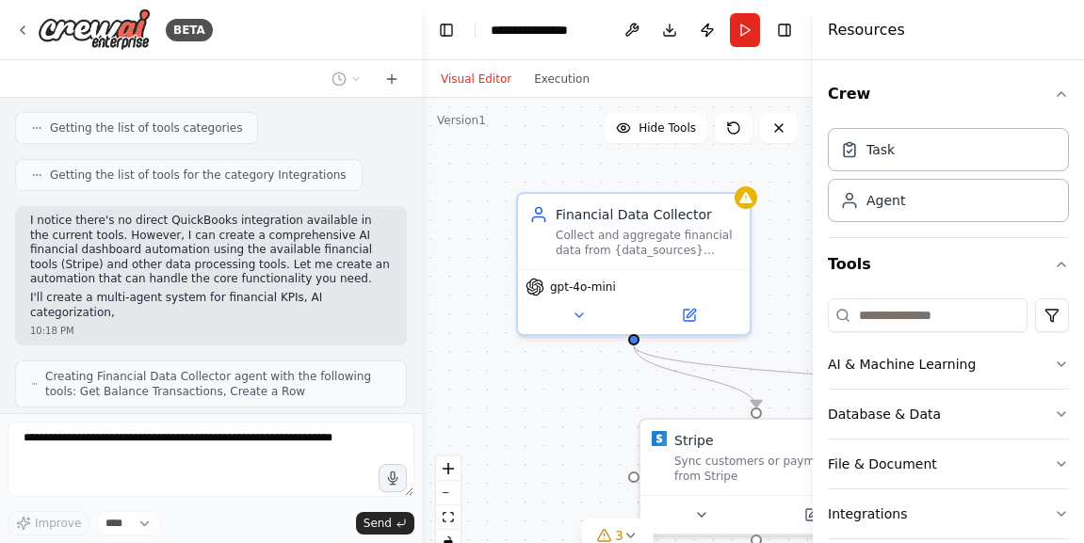
scroll to position [1309, 0]
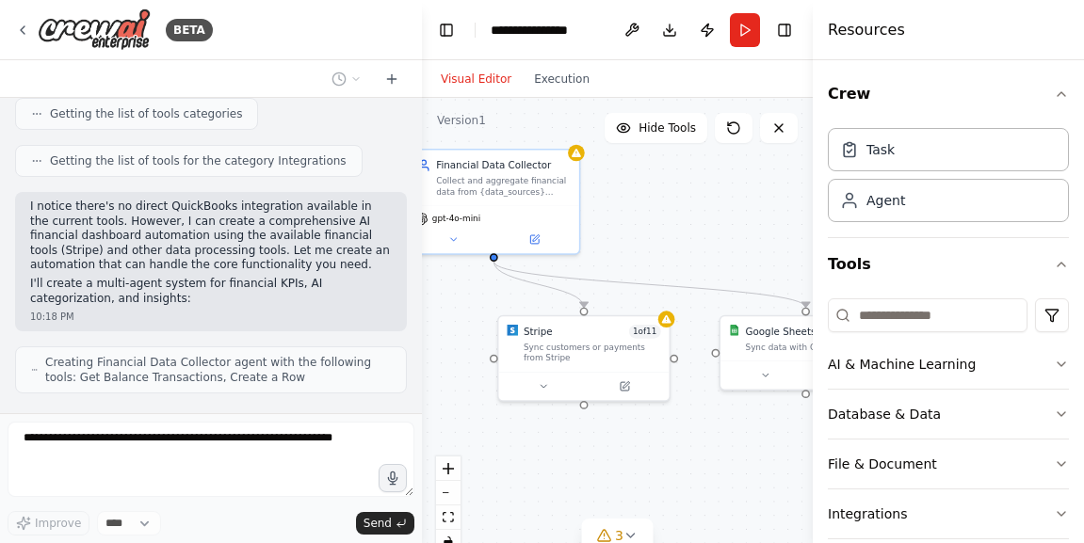
drag, startPoint x: 774, startPoint y: 331, endPoint x: 597, endPoint y: 251, distance: 194.2
click at [597, 251] on div ".deletable-edge-delete-btn { width: 20px; height: 20px; border: 0px solid #ffff…" at bounding box center [617, 333] width 391 height 471
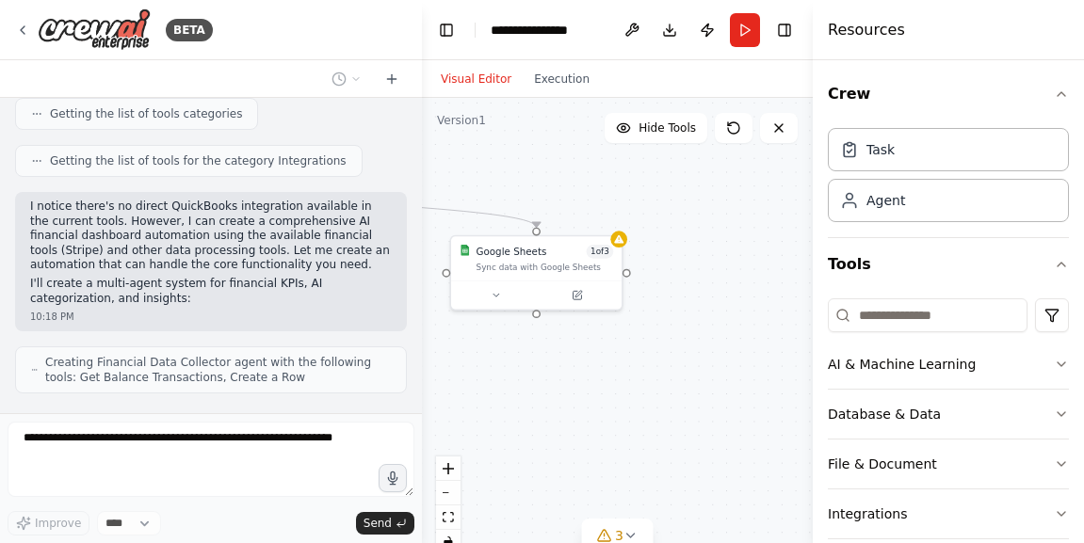
drag, startPoint x: 655, startPoint y: 253, endPoint x: 386, endPoint y: 173, distance: 280.9
click at [386, 173] on div "BETA AI financial dashboards 10:16 PM ▶ Thought process I'd be happy to help yo…" at bounding box center [542, 271] width 1084 height 543
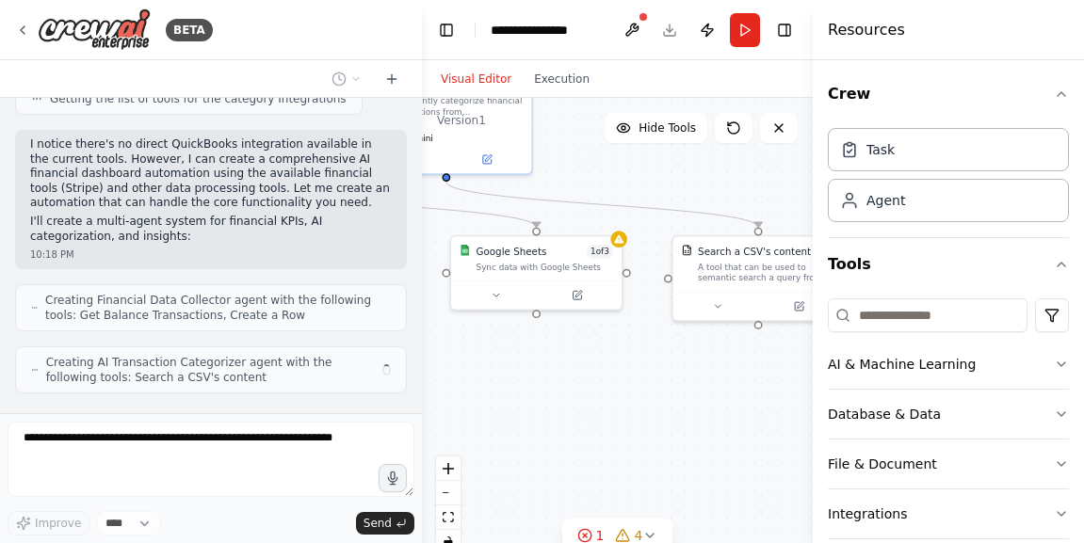
click at [590, 187] on div ".deletable-edge-delete-btn { width: 20px; height: 20px; border: 0px solid #ffff…" at bounding box center [617, 333] width 391 height 471
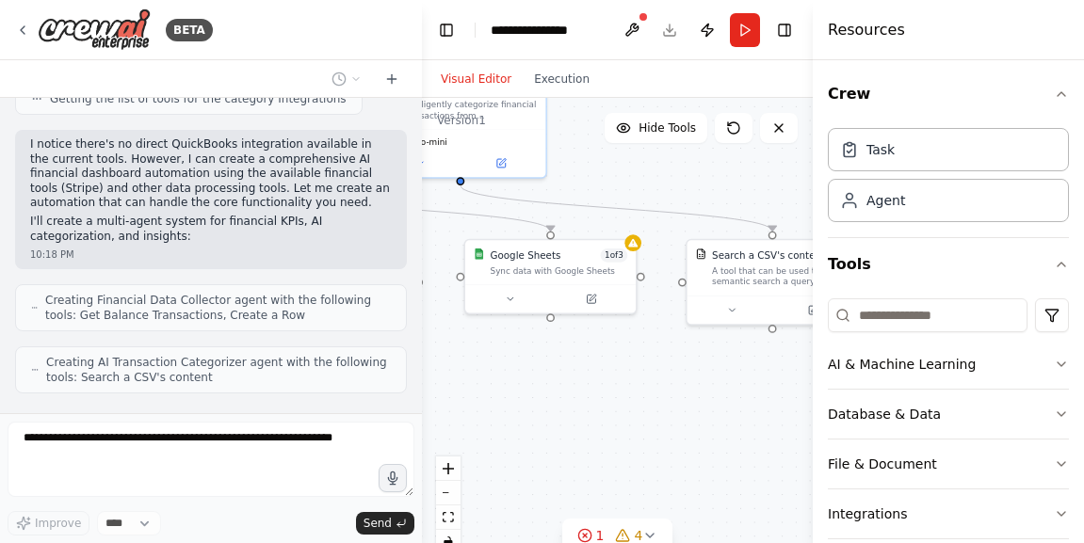
drag, startPoint x: 617, startPoint y: 223, endPoint x: 631, endPoint y: 227, distance: 14.6
click at [631, 227] on div ".deletable-edge-delete-btn { width: 20px; height: 20px; border: 0px solid #ffff…" at bounding box center [617, 333] width 391 height 471
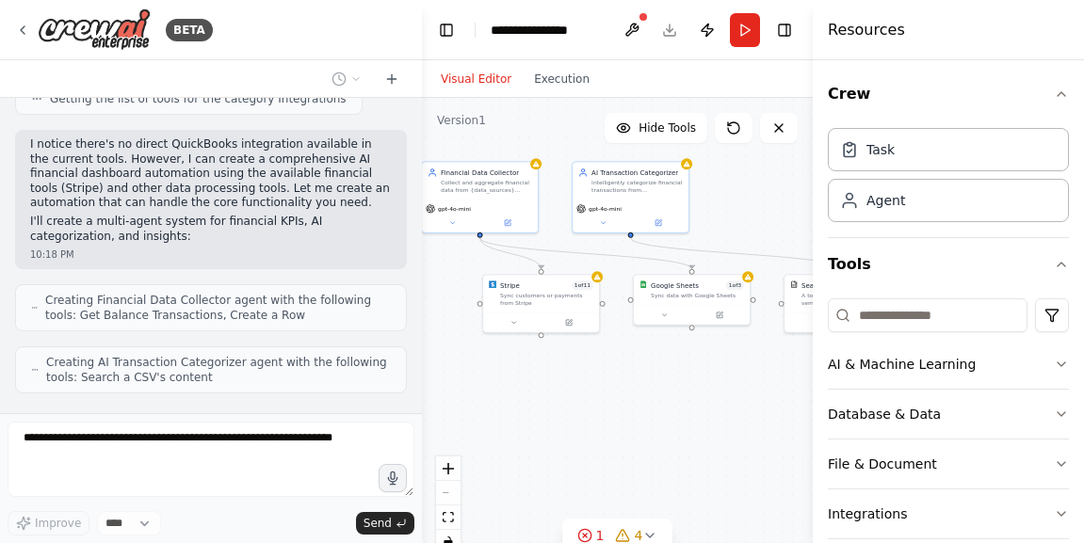
drag, startPoint x: 635, startPoint y: 311, endPoint x: 750, endPoint y: 343, distance: 119.2
click at [750, 343] on div ".deletable-edge-delete-btn { width: 20px; height: 20px; border: 0px solid #ffff…" at bounding box center [617, 333] width 391 height 471
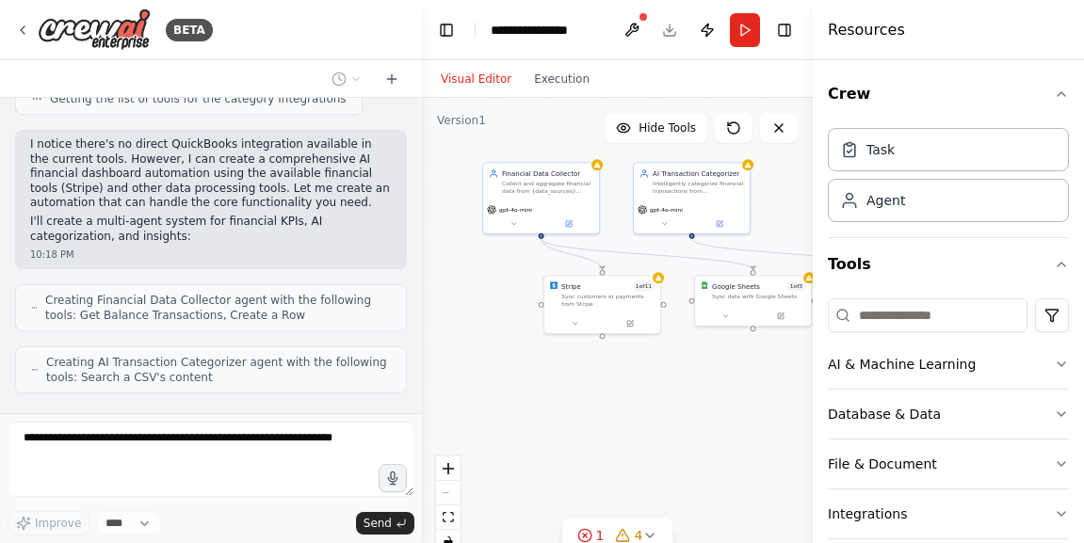
scroll to position [1433, 0]
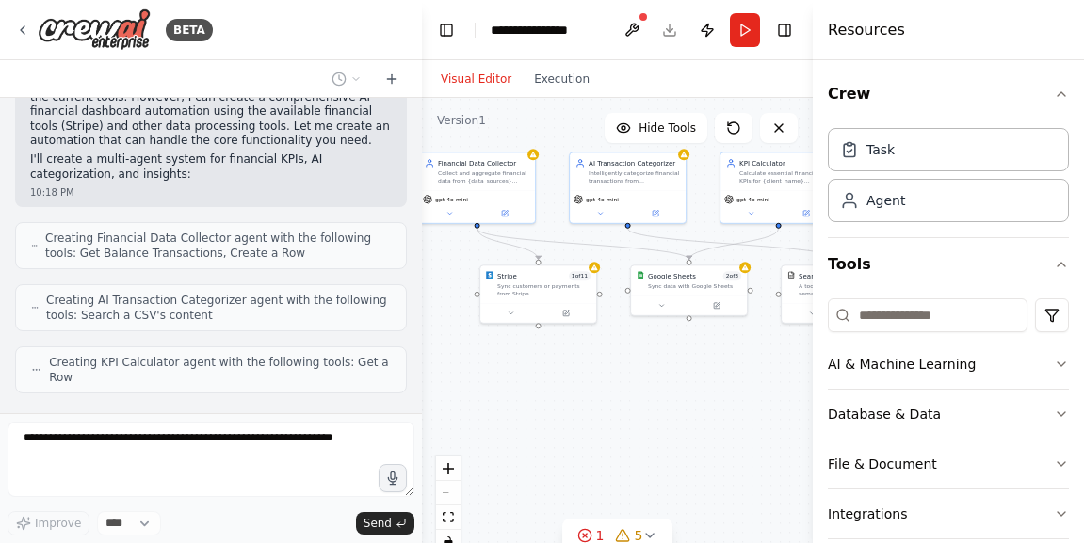
drag, startPoint x: 728, startPoint y: 362, endPoint x: 725, endPoint y: 352, distance: 9.8
click at [725, 352] on div ".deletable-edge-delete-btn { width: 20px; height: 20px; border: 0px solid #ffff…" at bounding box center [617, 333] width 391 height 471
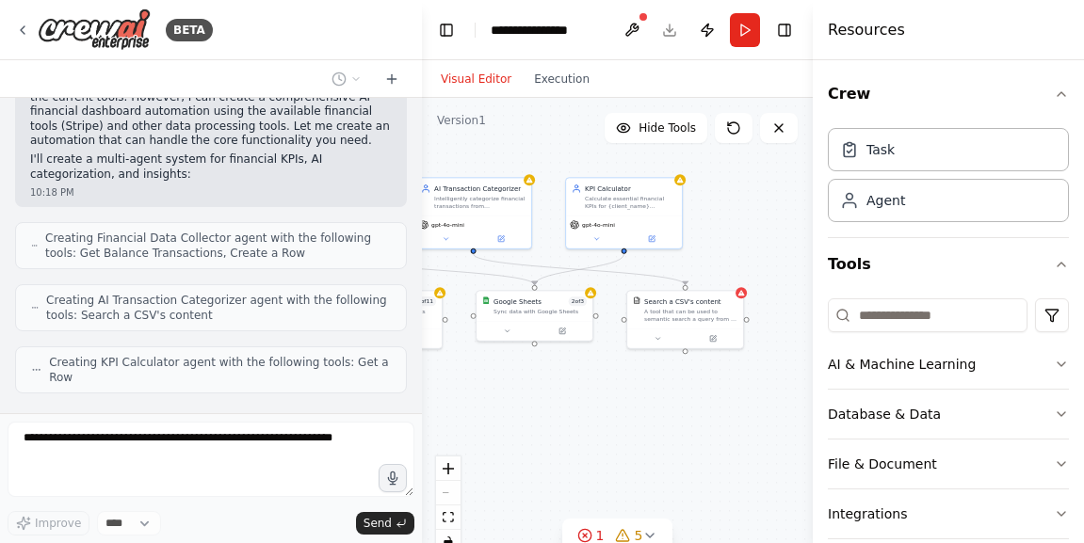
drag, startPoint x: 725, startPoint y: 352, endPoint x: 571, endPoint y: 378, distance: 156.5
click at [571, 378] on div ".deletable-edge-delete-btn { width: 20px; height: 20px; border: 0px solid #ffff…" at bounding box center [617, 333] width 391 height 471
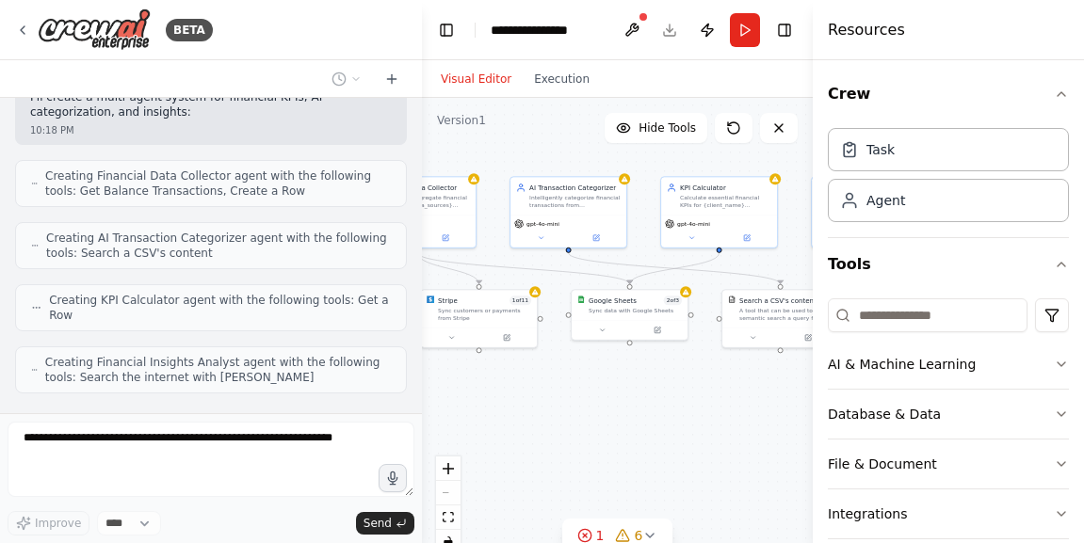
drag, startPoint x: 576, startPoint y: 393, endPoint x: 671, endPoint y: 392, distance: 95.1
click at [671, 392] on div ".deletable-edge-delete-btn { width: 20px; height: 20px; border: 0px solid #ffff…" at bounding box center [617, 333] width 391 height 471
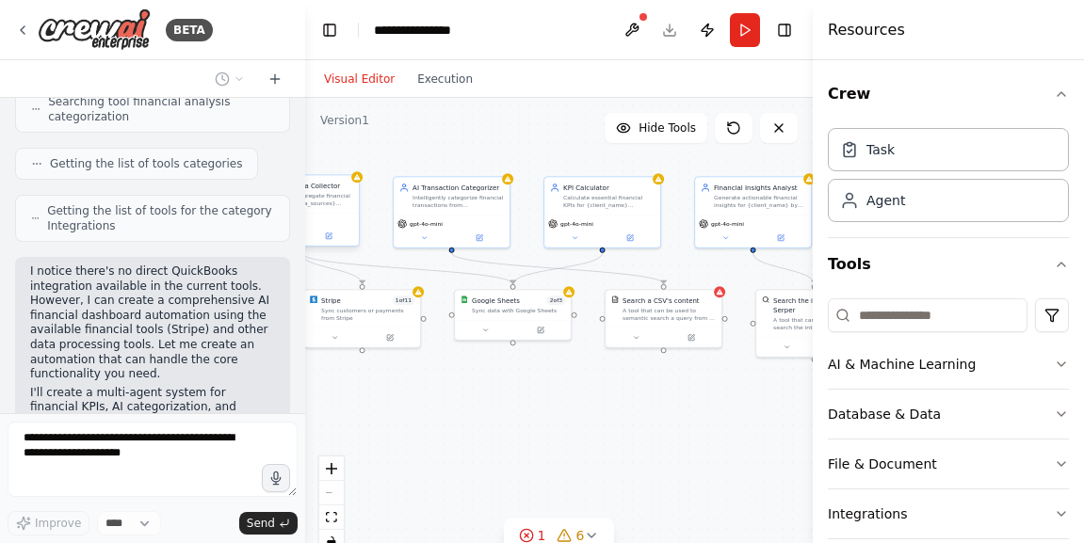
drag, startPoint x: 416, startPoint y: 197, endPoint x: 305, endPoint y: 177, distance: 112.8
click at [305, 177] on div "BETA AI financial dashboards 10:16 PM ▶ Thought process I'd be happy to help yo…" at bounding box center [542, 271] width 1084 height 543
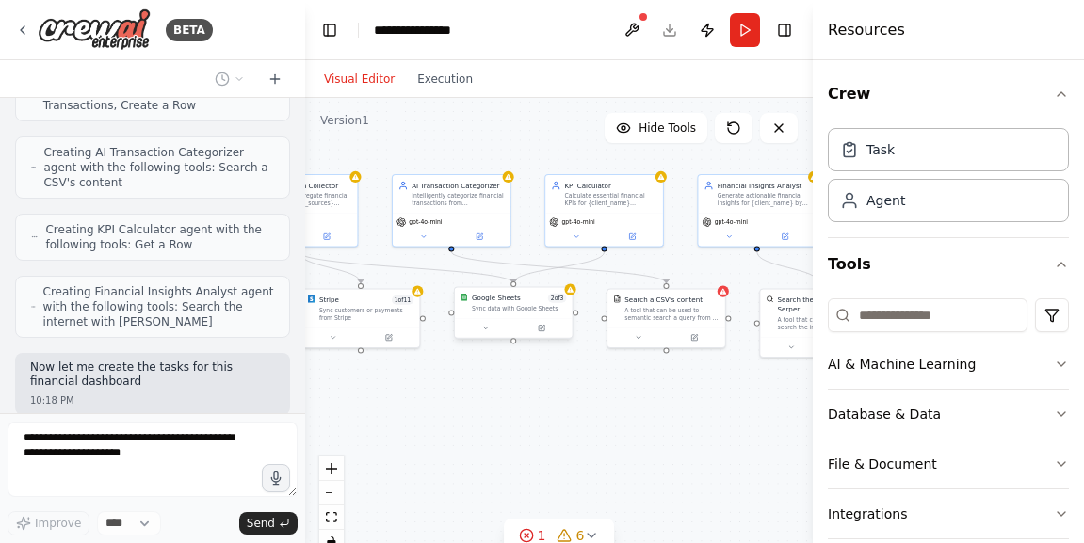
scroll to position [1921, 0]
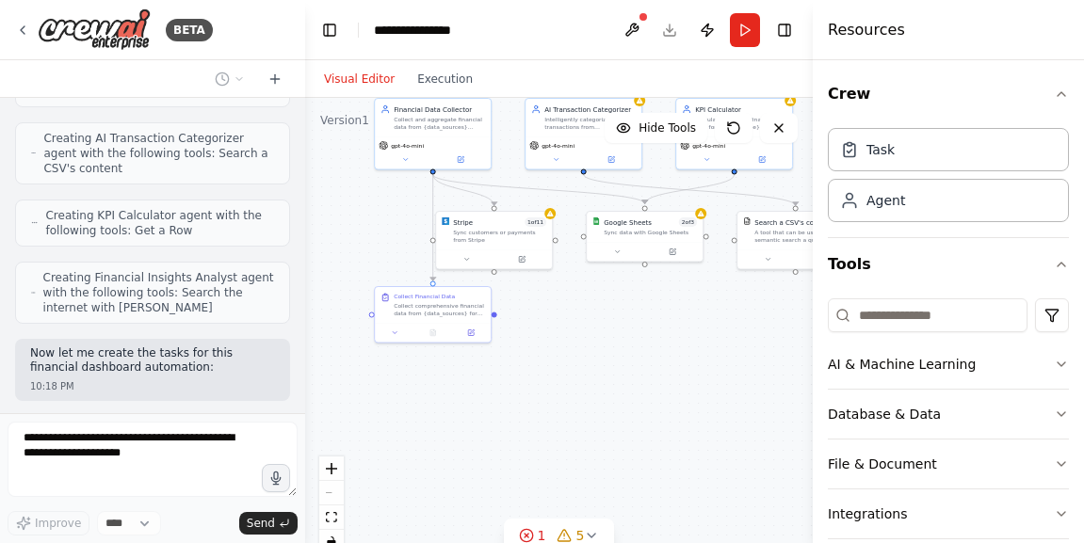
drag, startPoint x: 542, startPoint y: 410, endPoint x: 674, endPoint y: 331, distance: 153.7
click at [674, 331] on div ".deletable-edge-delete-btn { width: 20px; height: 20px; border: 0px solid #ffff…" at bounding box center [558, 333] width 507 height 471
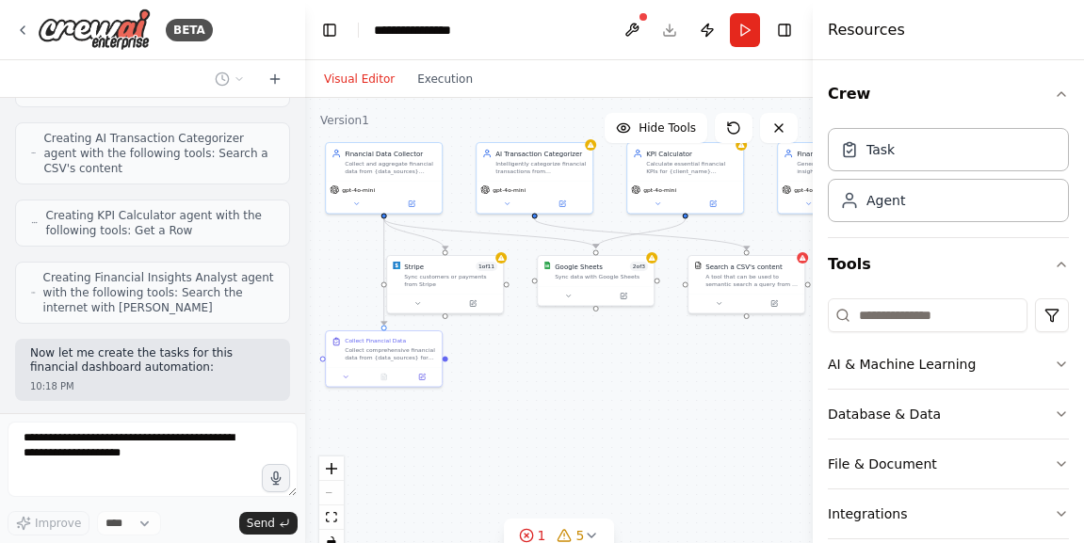
drag, startPoint x: 674, startPoint y: 331, endPoint x: 625, endPoint y: 376, distance: 66.0
click at [625, 376] on div ".deletable-edge-delete-btn { width: 20px; height: 20px; border: 0px solid #ffff…" at bounding box center [558, 333] width 507 height 471
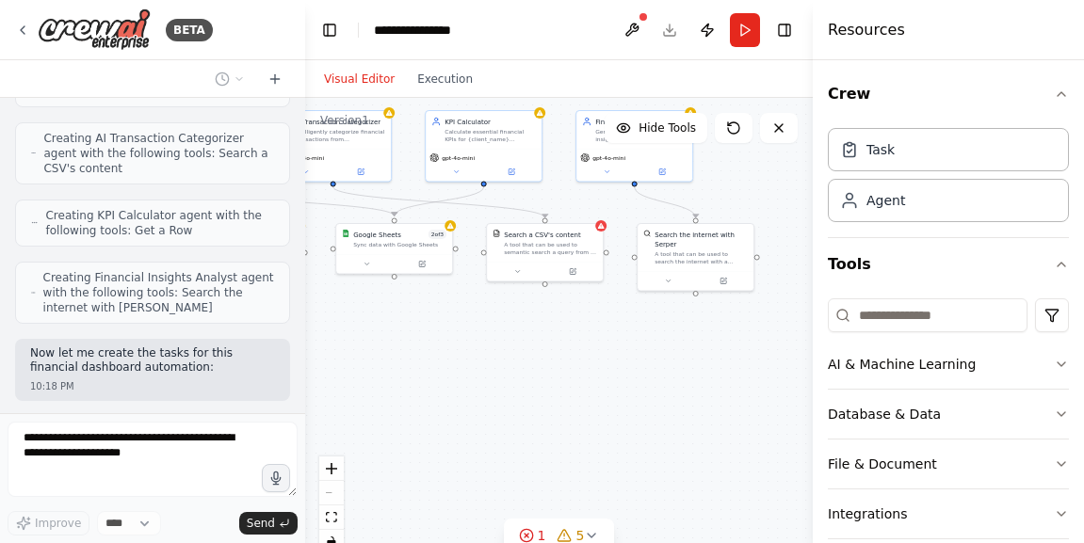
drag, startPoint x: 625, startPoint y: 376, endPoint x: 424, endPoint y: 344, distance: 204.0
click at [424, 344] on div ".deletable-edge-delete-btn { width: 20px; height: 20px; border: 0px solid #ffff…" at bounding box center [558, 333] width 507 height 471
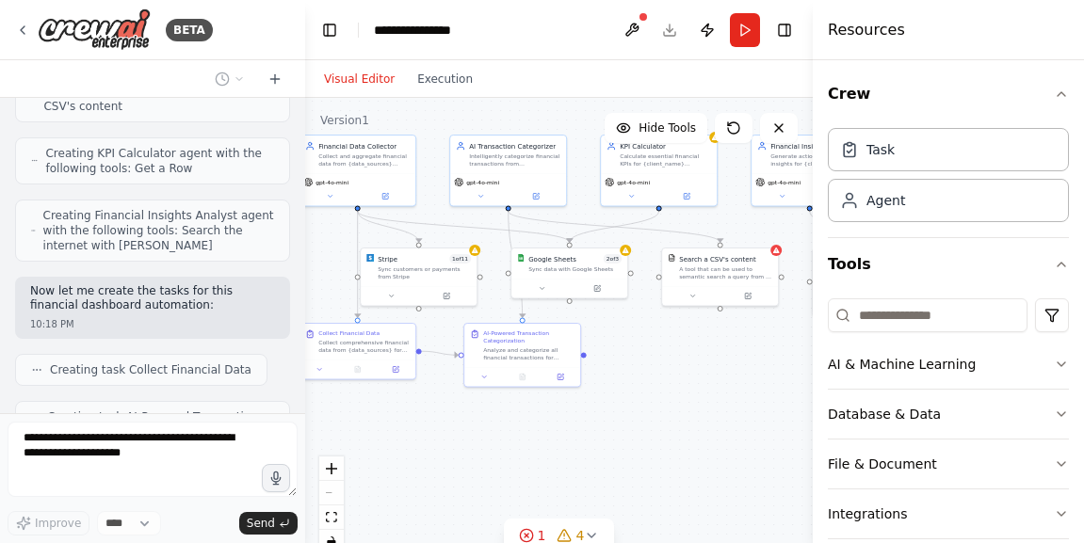
drag, startPoint x: 556, startPoint y: 385, endPoint x: 731, endPoint y: 410, distance: 176.8
click at [731, 410] on div ".deletable-edge-delete-btn { width: 20px; height: 20px; border: 0px solid #ffff…" at bounding box center [558, 333] width 507 height 471
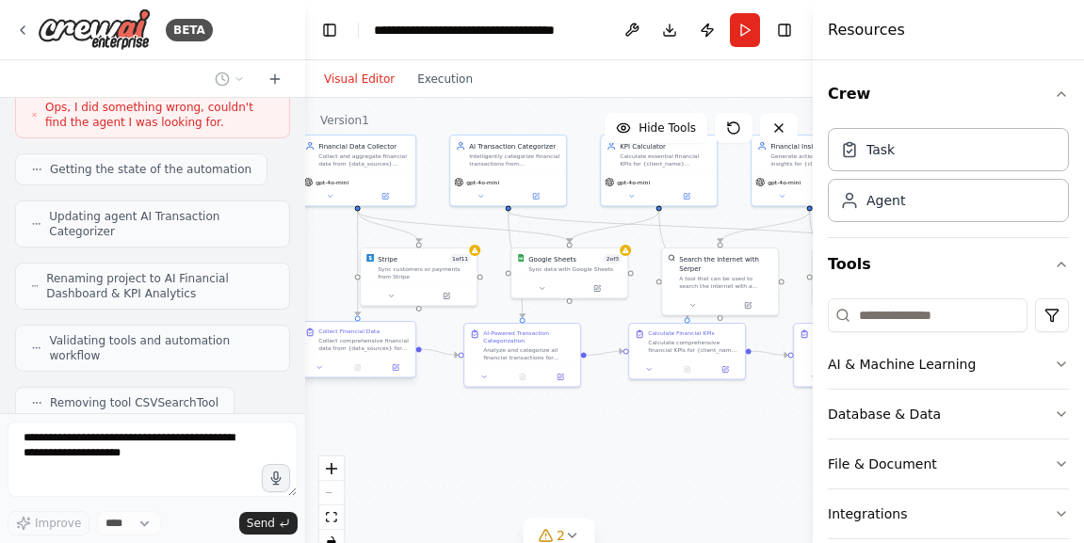
scroll to position [2680, 0]
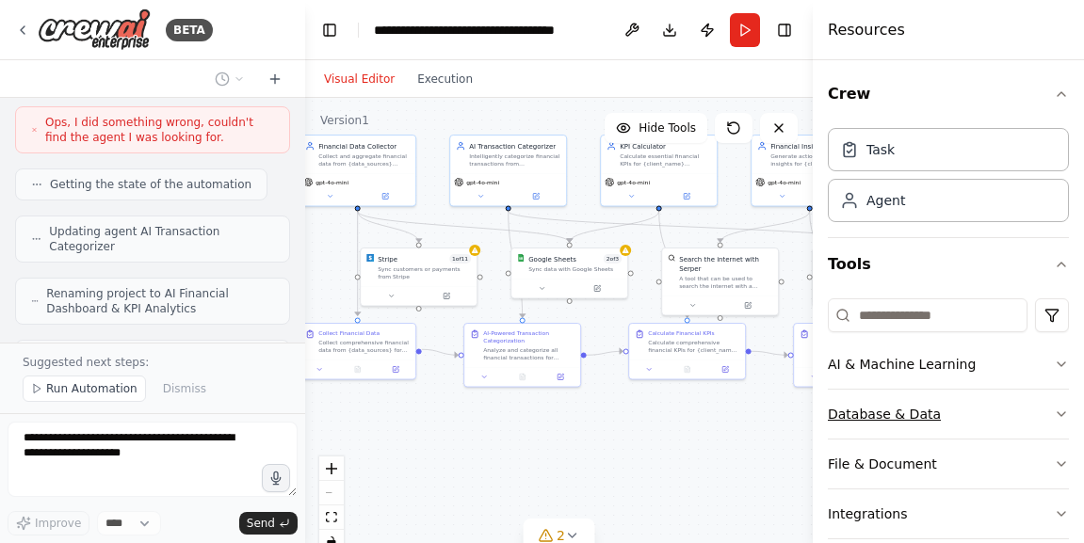
click at [1064, 409] on icon "button" at bounding box center [1060, 414] width 15 height 15
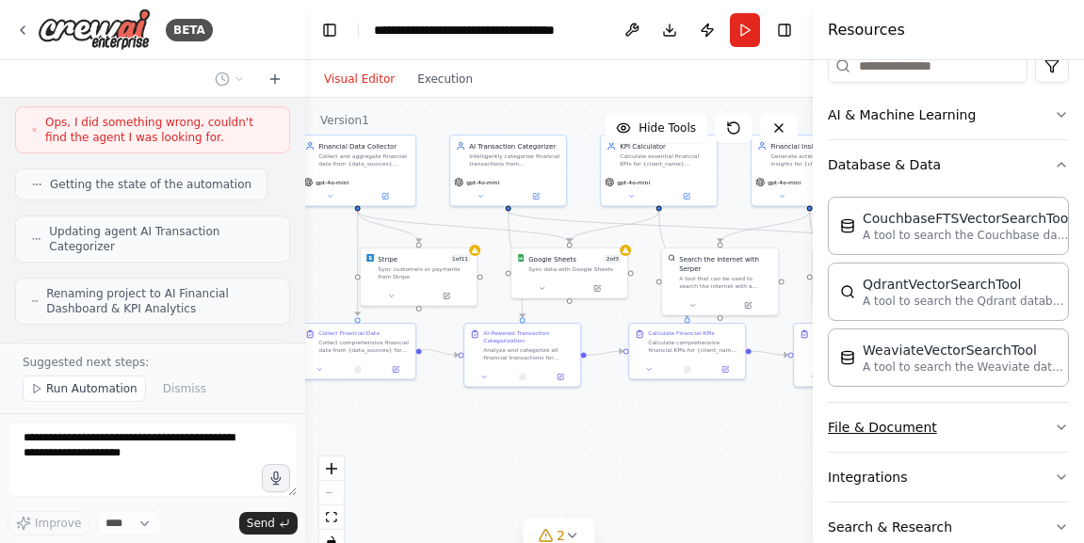
click at [1054, 424] on icon "button" at bounding box center [1060, 427] width 15 height 15
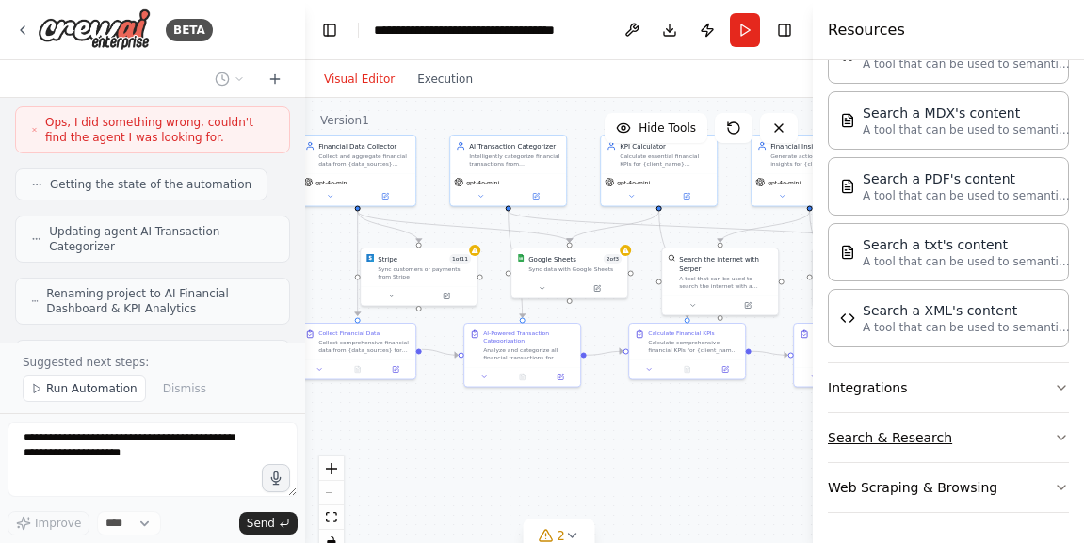
scroll to position [881, 0]
click at [1051, 435] on button "Search & Research" at bounding box center [948, 437] width 241 height 49
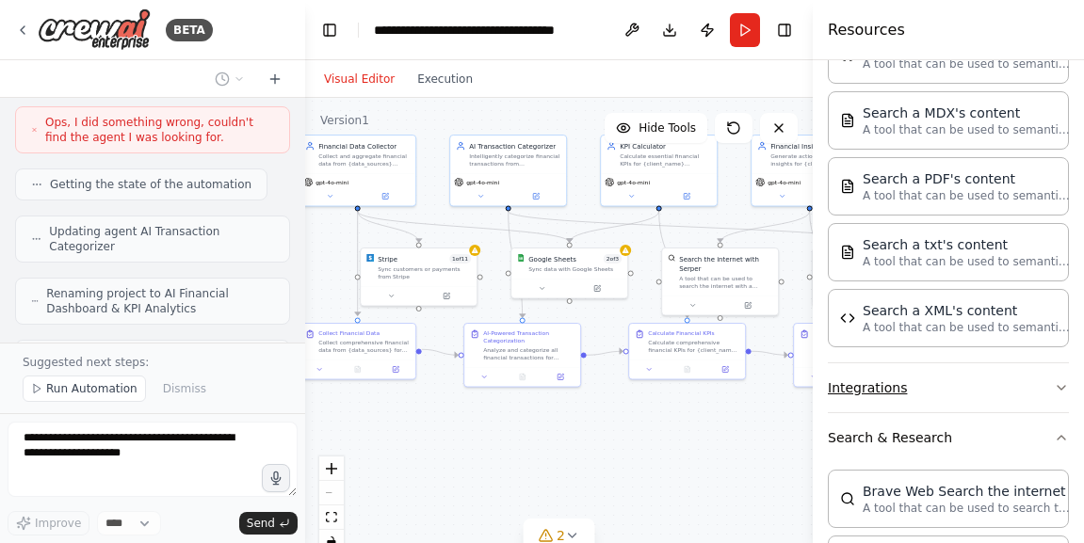
click at [1055, 393] on icon "button" at bounding box center [1060, 387] width 15 height 15
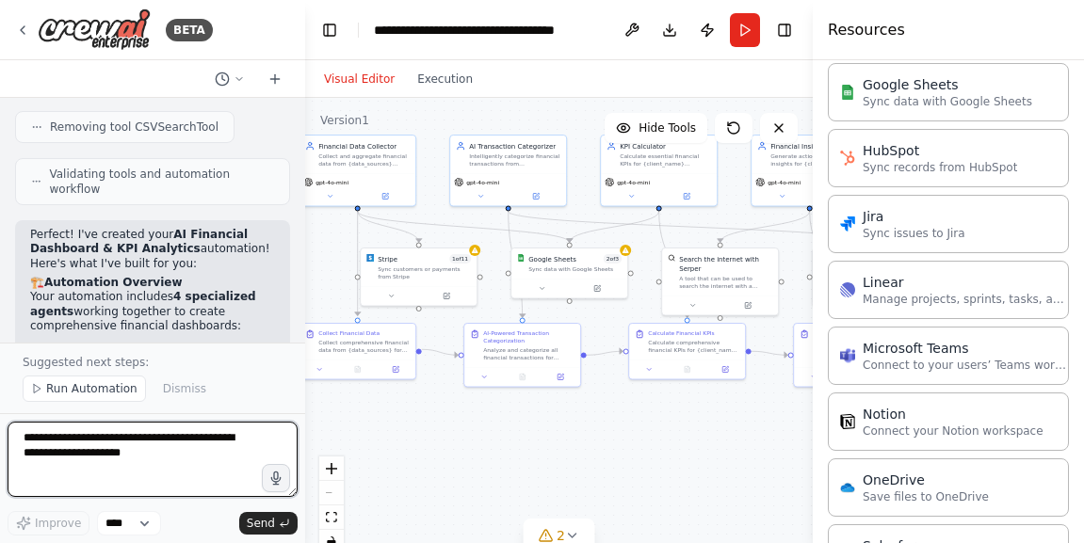
scroll to position [0, 0]
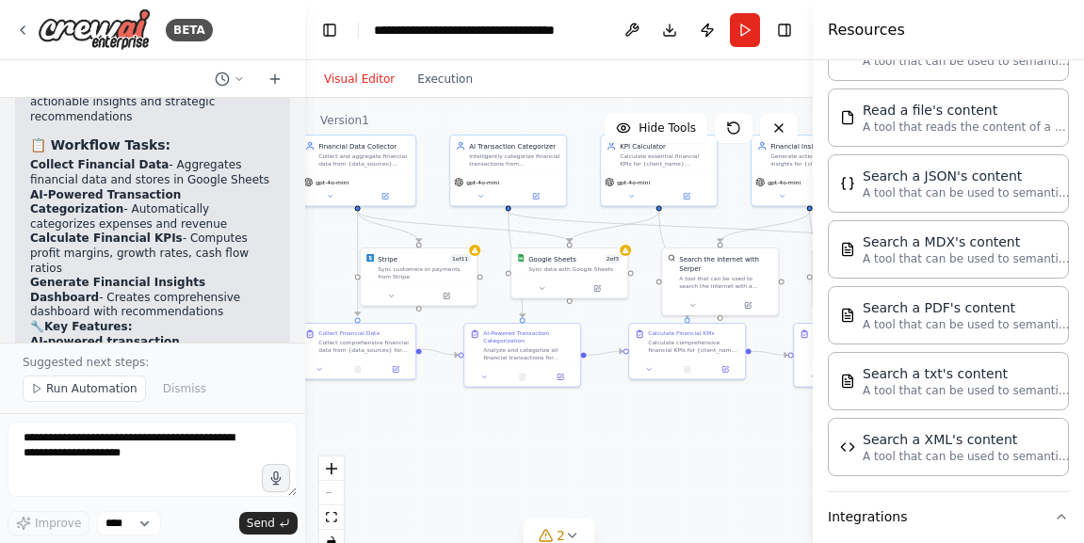
click at [731, 443] on div ".deletable-edge-delete-btn { width: 20px; height: 20px; border: 0px solid #ffff…" at bounding box center [558, 333] width 507 height 471
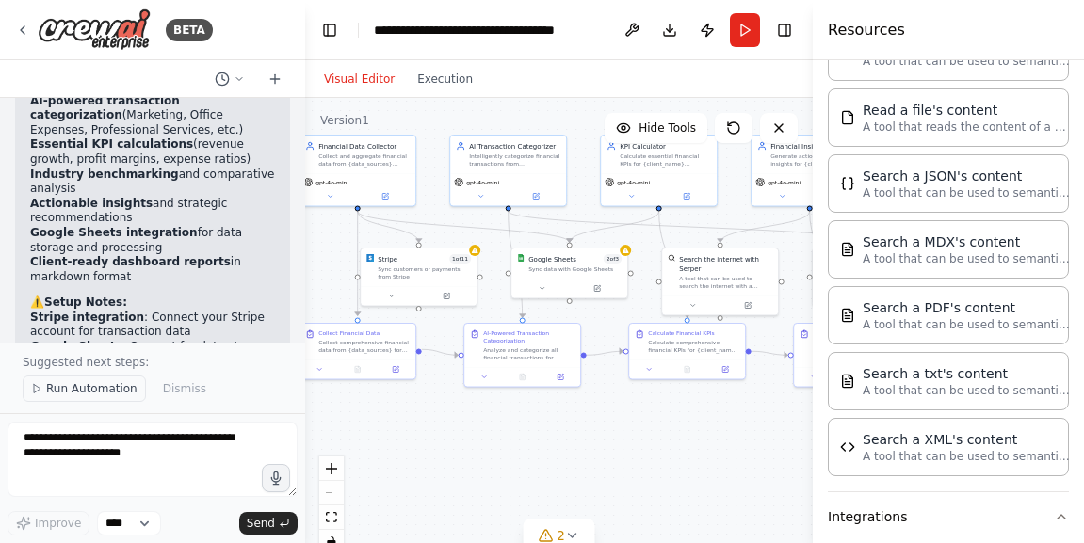
click at [86, 393] on span "Run Automation" at bounding box center [91, 388] width 91 height 15
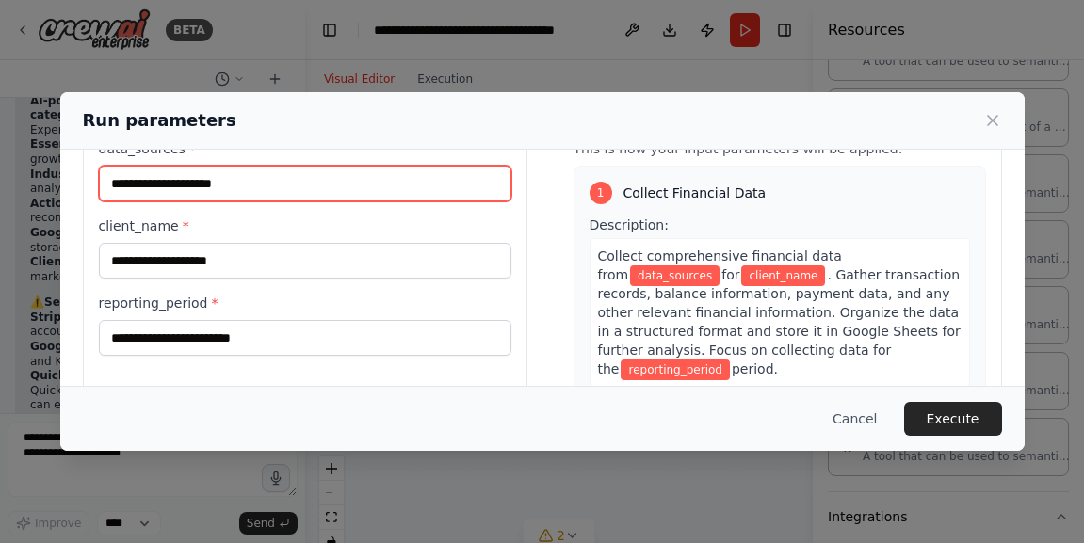
click at [317, 185] on input "data_sources *" at bounding box center [305, 184] width 412 height 36
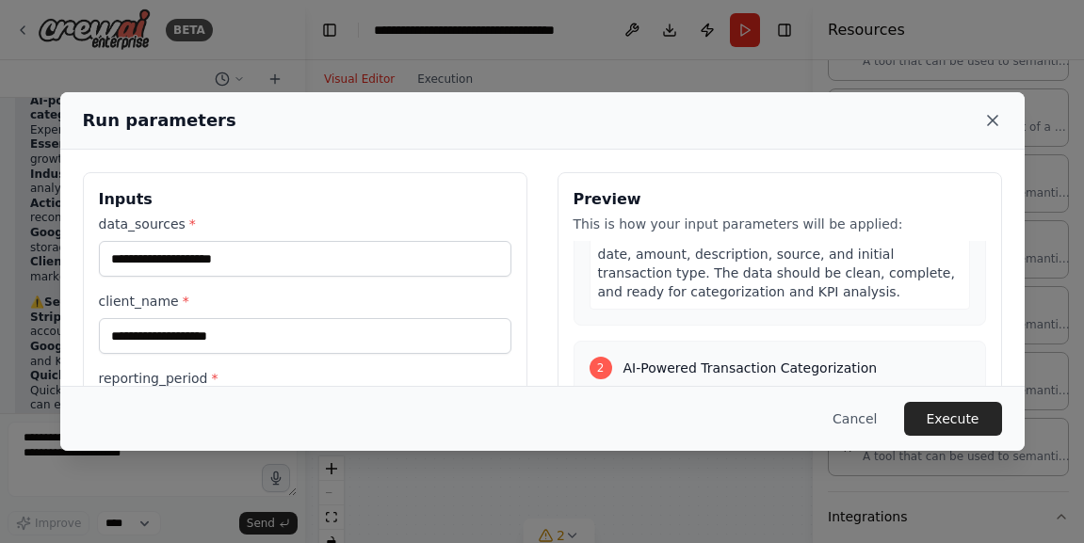
click at [999, 115] on icon at bounding box center [992, 120] width 19 height 19
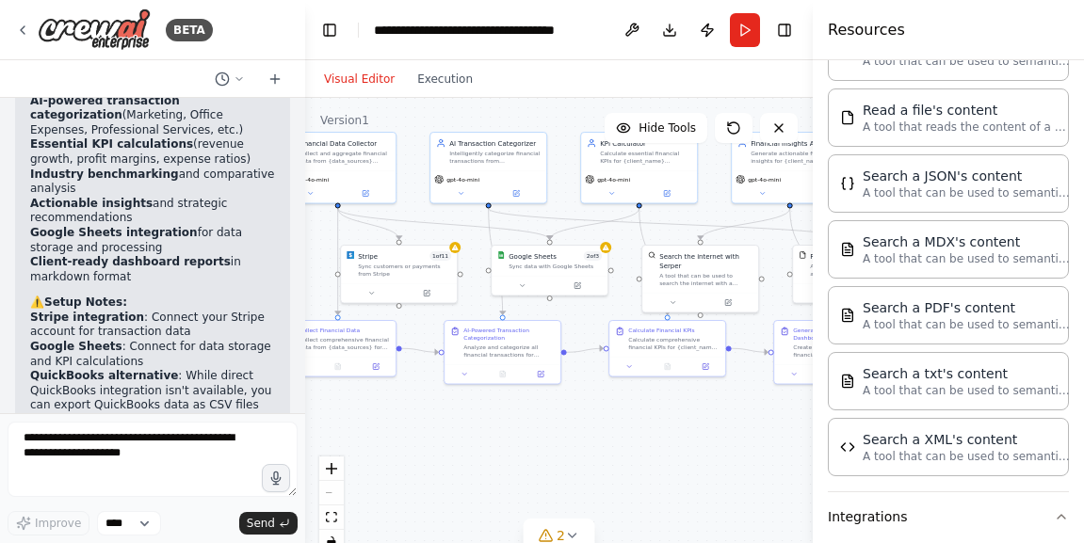
drag, startPoint x: 764, startPoint y: 391, endPoint x: 745, endPoint y: 388, distance: 20.0
click at [745, 388] on div ".deletable-edge-delete-btn { width: 20px; height: 20px; border: 0px solid #ffff…" at bounding box center [558, 333] width 507 height 471
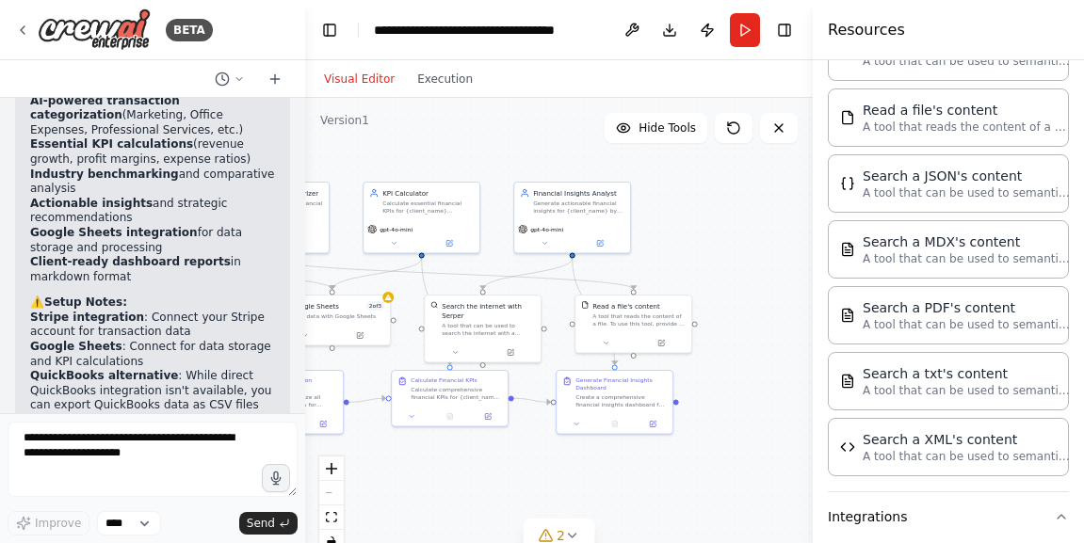
drag, startPoint x: 751, startPoint y: 384, endPoint x: 534, endPoint y: 434, distance: 223.1
click at [534, 434] on div ".deletable-edge-delete-btn { width: 20px; height: 20px; border: 0px solid #ffff…" at bounding box center [558, 333] width 507 height 471
click at [619, 311] on div "Read a file's content A tool that reads the content of a file. To use this tool…" at bounding box center [638, 312] width 93 height 26
click at [590, 204] on div "Generate actionable financial insights for {client_name} by analyzing KPIs, tra…" at bounding box center [578, 205] width 91 height 15
click at [563, 218] on div "Financial Insights Analyst Generate actionable financial insights for {client_n…" at bounding box center [572, 200] width 116 height 38
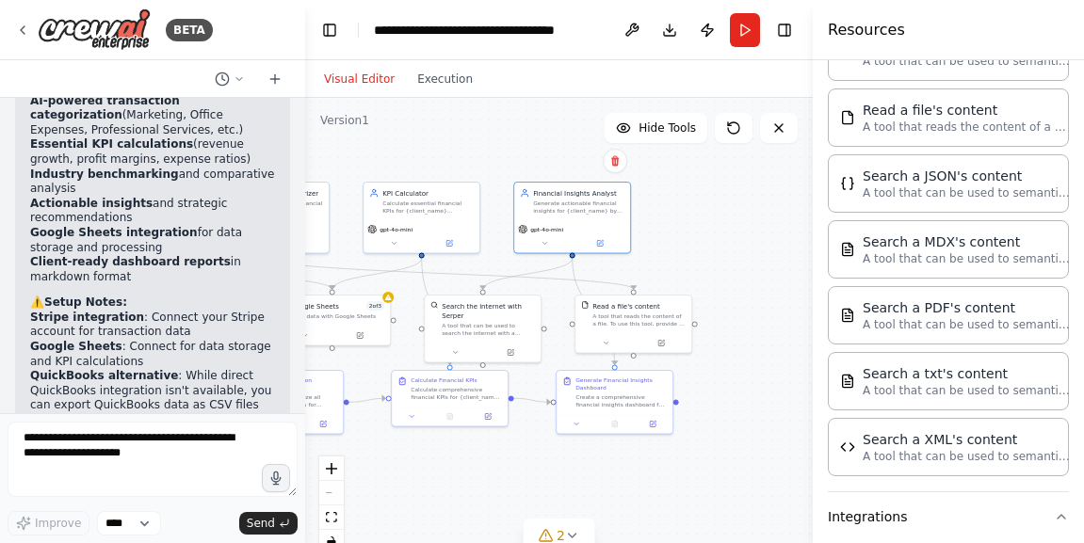
click at [676, 243] on div ".deletable-edge-delete-btn { width: 20px; height: 20px; border: 0px solid #ffff…" at bounding box center [558, 333] width 507 height 471
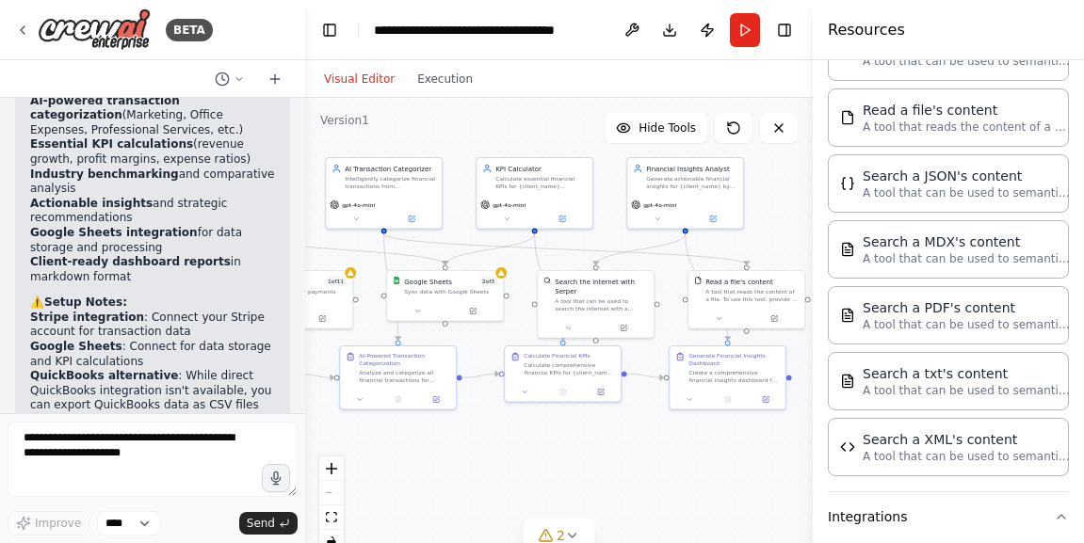
drag, startPoint x: 676, startPoint y: 243, endPoint x: 789, endPoint y: 218, distance: 115.6
click at [789, 218] on div ".deletable-edge-delete-btn { width: 20px; height: 20px; border: 0px solid #ffff…" at bounding box center [558, 333] width 507 height 471
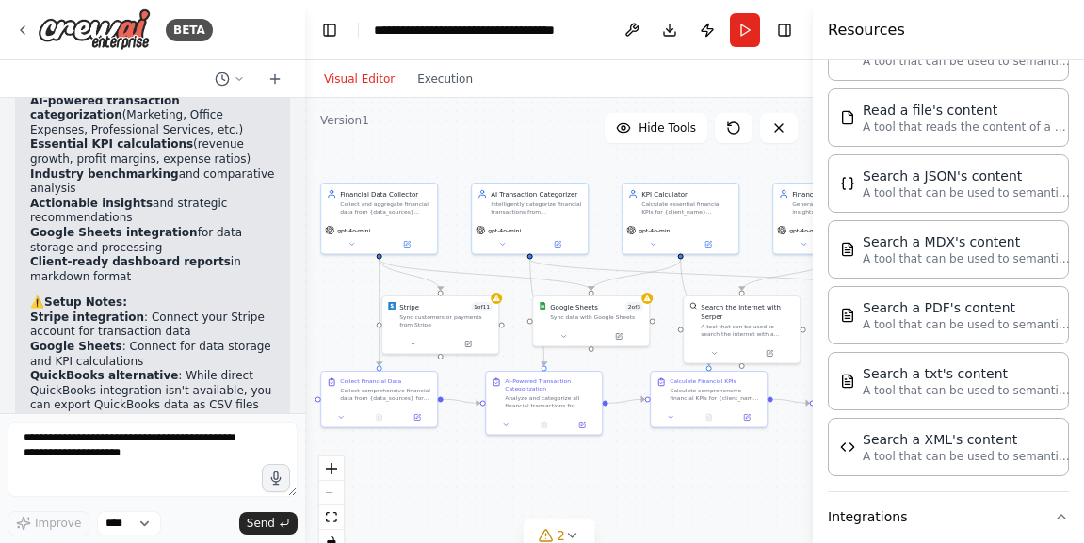
drag, startPoint x: 485, startPoint y: 429, endPoint x: 631, endPoint y: 455, distance: 148.1
click at [631, 455] on div ".deletable-edge-delete-btn { width: 20px; height: 20px; border: 0px solid #ffff…" at bounding box center [558, 333] width 507 height 471
click at [712, 25] on button "Publish" at bounding box center [707, 30] width 30 height 34
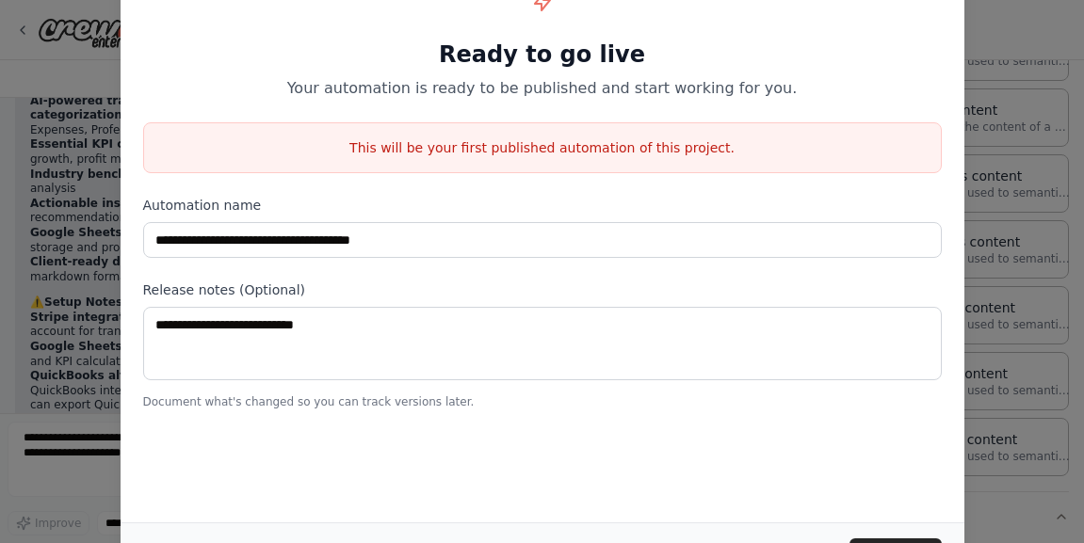
click at [1017, 127] on div "**********" at bounding box center [542, 271] width 1084 height 543
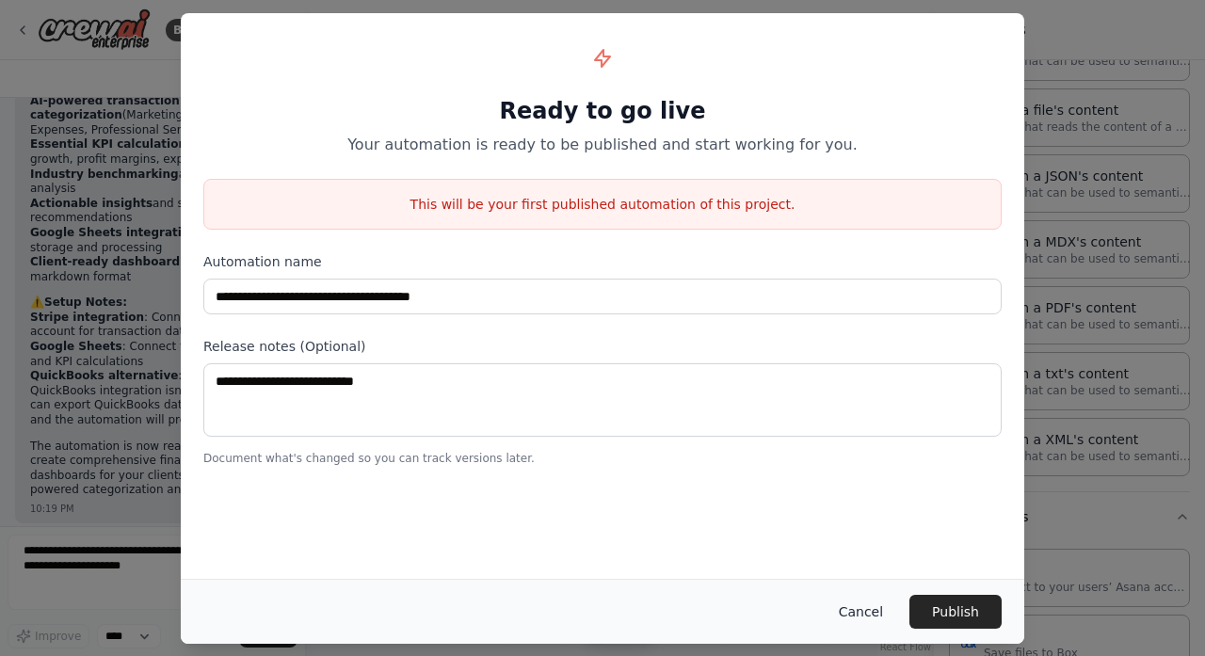
click at [858, 542] on button "Cancel" at bounding box center [861, 612] width 74 height 34
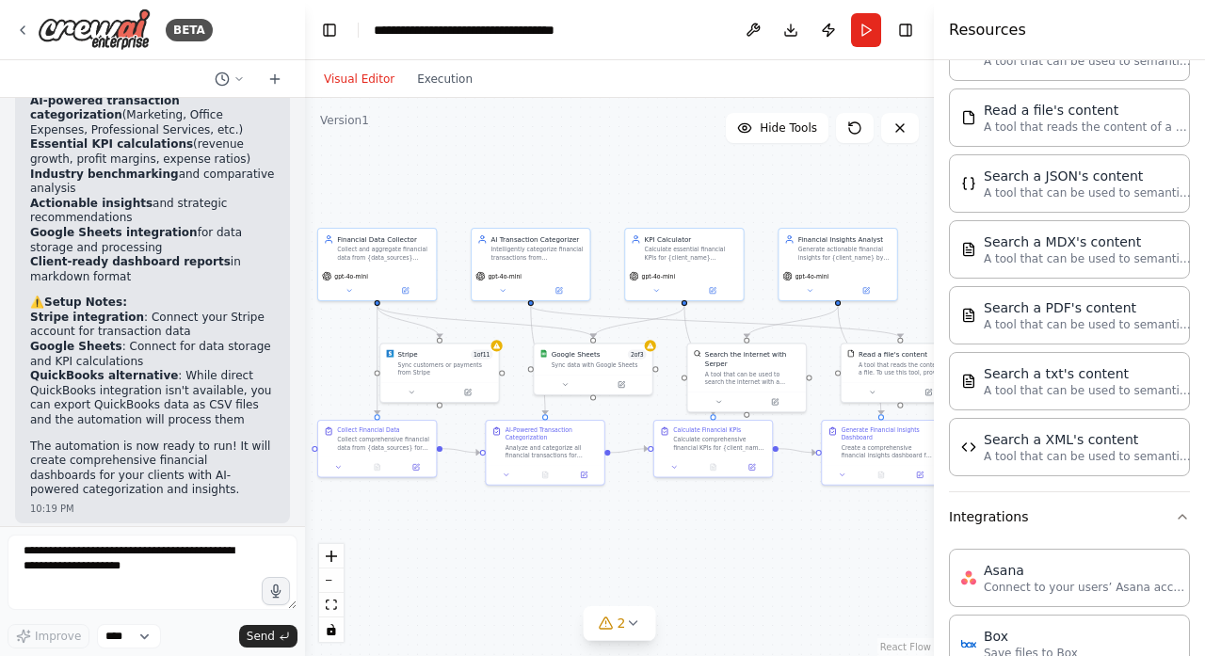
drag, startPoint x: 812, startPoint y: 519, endPoint x: 819, endPoint y: 571, distance: 52.2
click at [819, 542] on div ".deletable-edge-delete-btn { width: 20px; height: 20px; border: 0px solid #ffff…" at bounding box center [619, 377] width 629 height 558
click at [635, 542] on button "2" at bounding box center [620, 623] width 72 height 35
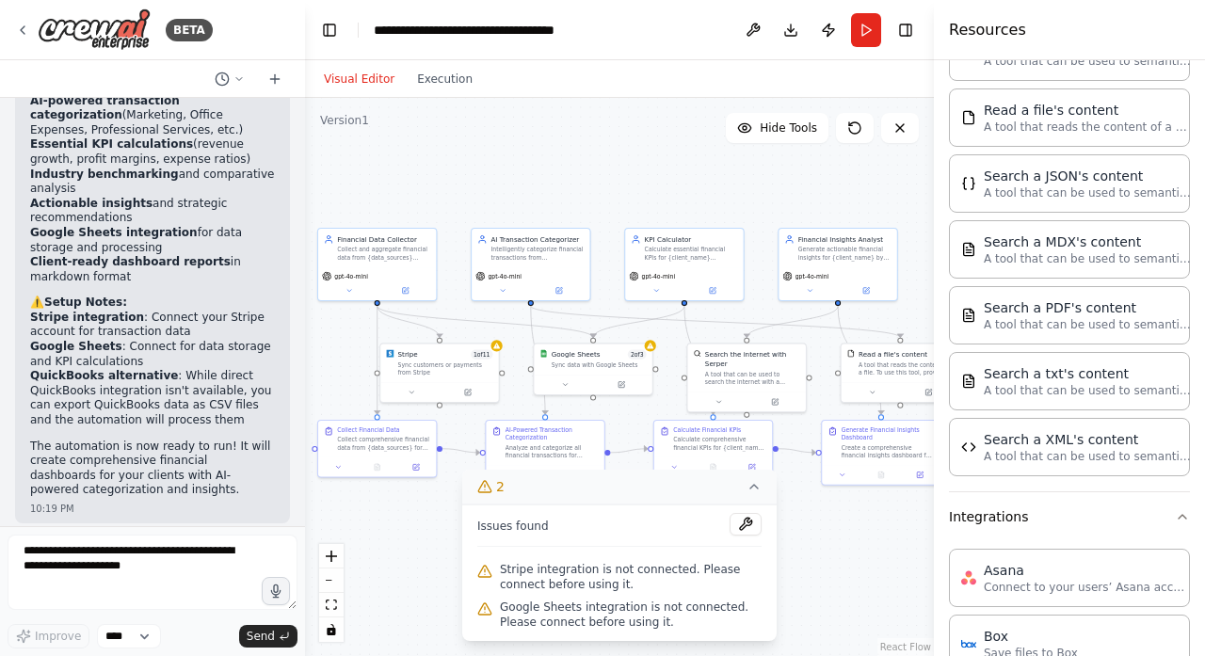
click at [754, 485] on icon at bounding box center [754, 486] width 15 height 15
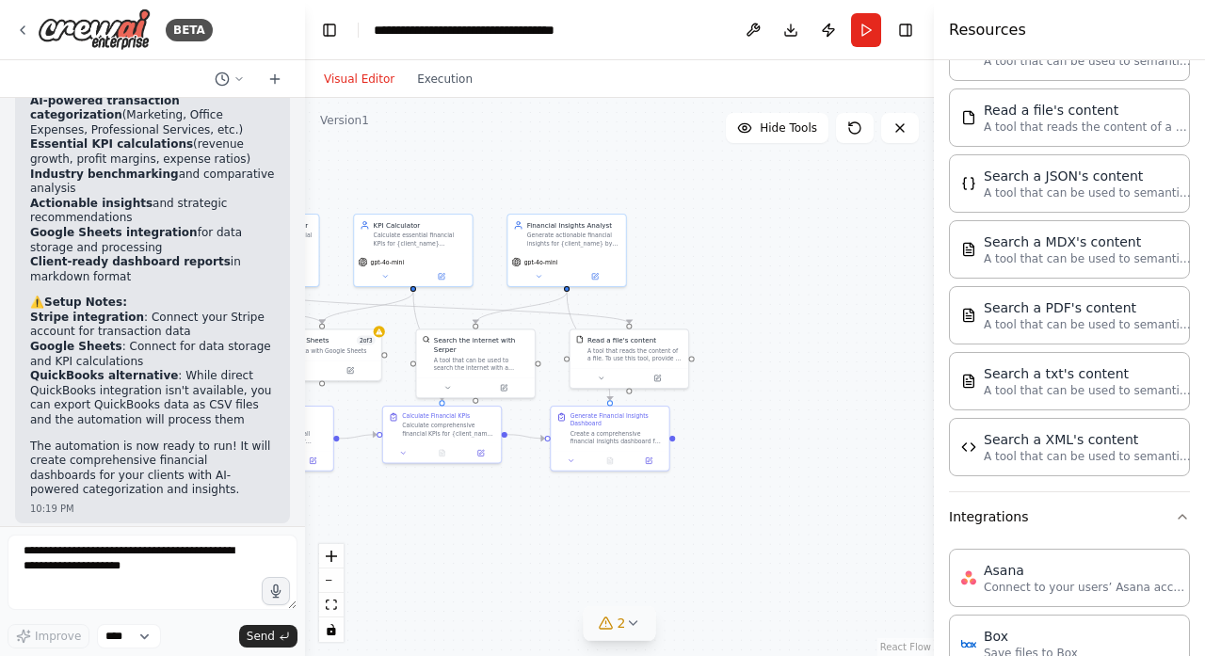
drag, startPoint x: 728, startPoint y: 524, endPoint x: 457, endPoint y: 510, distance: 271.5
click at [457, 510] on div ".deletable-edge-delete-btn { width: 20px; height: 20px; border: 0px solid #ffff…" at bounding box center [619, 377] width 629 height 558
click at [456, 90] on div "Visual Editor Execution" at bounding box center [398, 79] width 171 height 38
click at [449, 78] on button "Execution" at bounding box center [445, 79] width 78 height 23
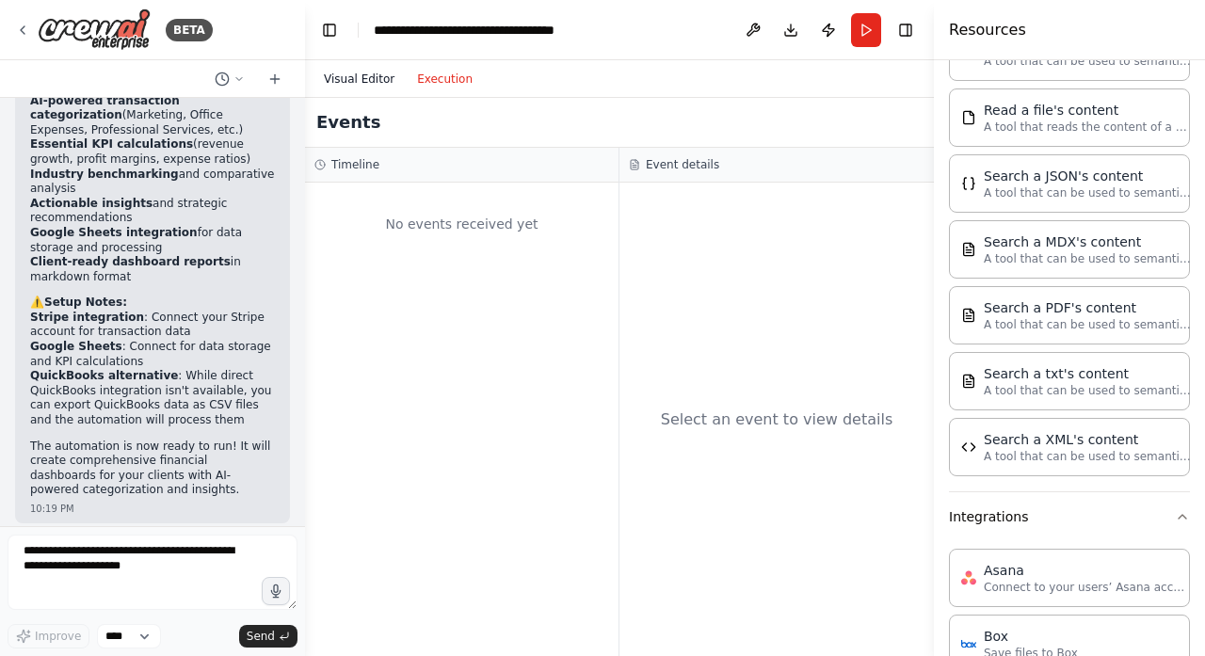
click at [352, 81] on button "Visual Editor" at bounding box center [359, 79] width 93 height 23
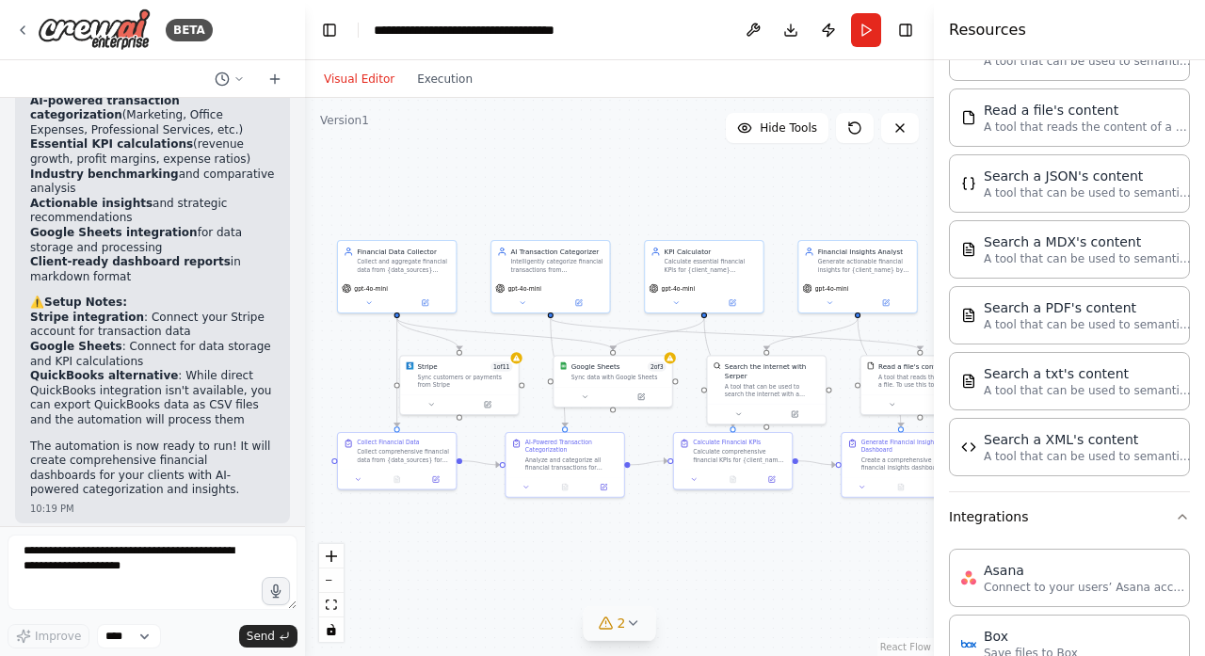
drag, startPoint x: 416, startPoint y: 150, endPoint x: 707, endPoint y: 176, distance: 292.1
click at [707, 176] on div ".deletable-edge-delete-btn { width: 20px; height: 20px; border: 0px solid #ffff…" at bounding box center [619, 377] width 629 height 558
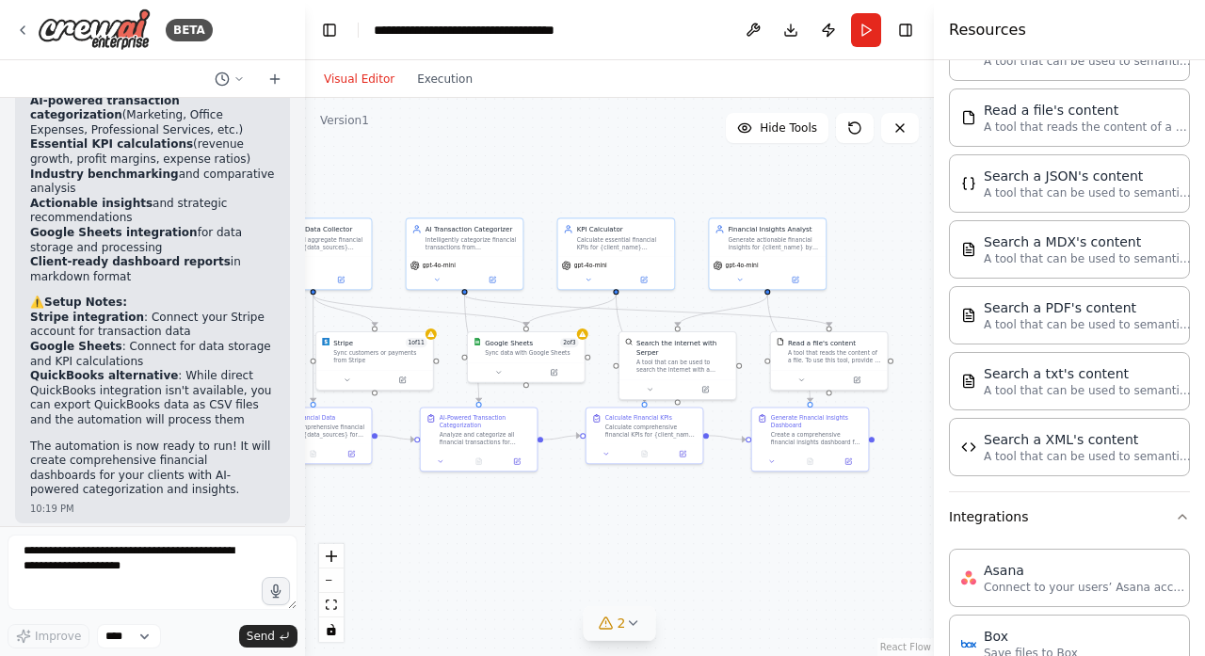
drag, startPoint x: 615, startPoint y: 219, endPoint x: 527, endPoint y: 198, distance: 90.2
click at [527, 198] on div ".deletable-edge-delete-btn { width: 20px; height: 20px; border: 0px solid #ffff…" at bounding box center [619, 377] width 629 height 558
drag, startPoint x: 660, startPoint y: 440, endPoint x: 673, endPoint y: 484, distance: 46.2
click at [673, 484] on div "Calculate Financial KPIs Calculate comprehensive financial KPIs for {client_nam…" at bounding box center [654, 472] width 117 height 36
drag, startPoint x: 792, startPoint y: 436, endPoint x: 816, endPoint y: 479, distance: 49.7
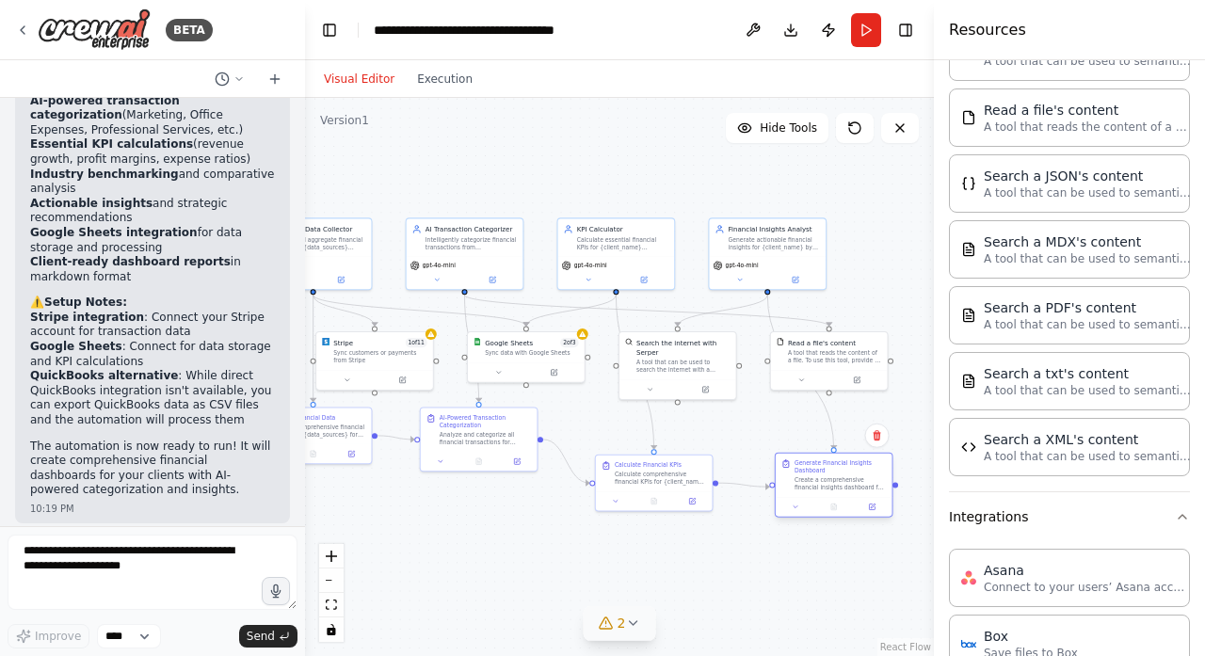
click at [816, 479] on div "Create a comprehensive financial insights dashboard for {client_name} by analyz…" at bounding box center [841, 483] width 92 height 15
drag, startPoint x: 812, startPoint y: 376, endPoint x: 823, endPoint y: 383, distance: 12.8
click at [823, 383] on button at bounding box center [807, 387] width 54 height 11
drag, startPoint x: 658, startPoint y: 378, endPoint x: 674, endPoint y: 378, distance: 16.0
click at [674, 378] on div "Search the internet with Serper A tool that can be used to search the internet …" at bounding box center [692, 353] width 117 height 47
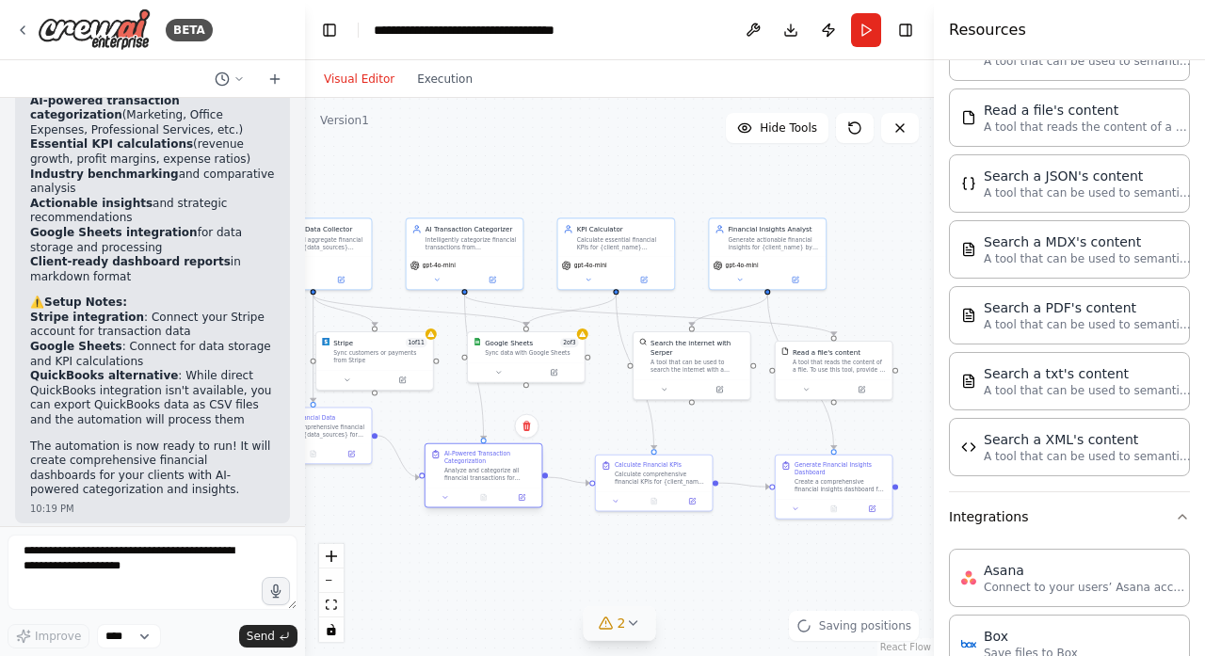
drag, startPoint x: 477, startPoint y: 444, endPoint x: 481, endPoint y: 484, distance: 39.7
click at [481, 484] on div "AI-Powered Transaction Categorization Analyze and categorize all financial tran…" at bounding box center [484, 465] width 117 height 43
drag, startPoint x: 347, startPoint y: 433, endPoint x: 371, endPoint y: 479, distance: 51.8
click at [371, 479] on div "Collect comprehensive financial data from {data_sources} for {client_name}. Gat…" at bounding box center [339, 476] width 92 height 15
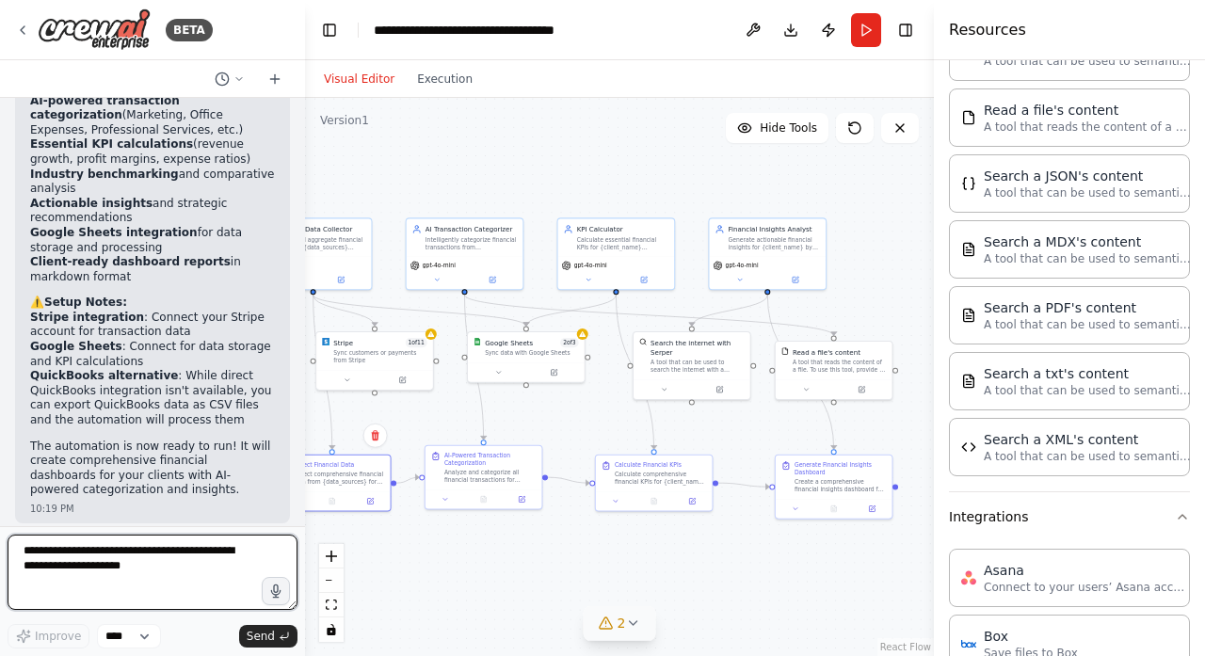
click at [153, 542] on textarea at bounding box center [153, 572] width 290 height 75
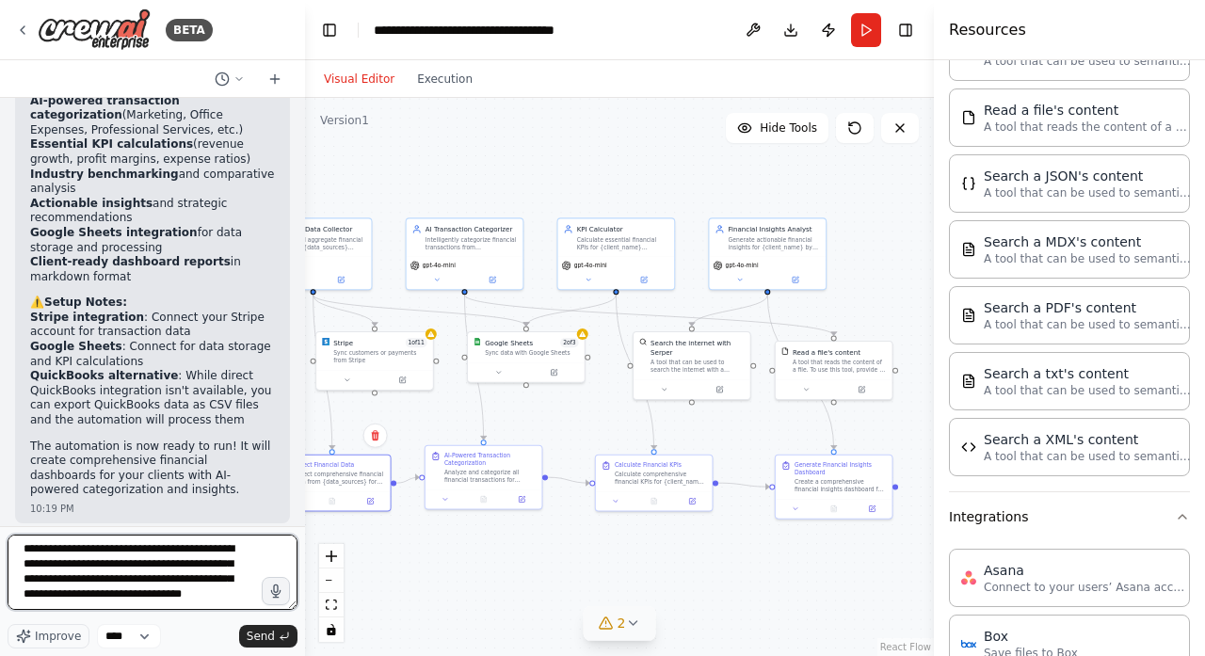
type textarea "**********"
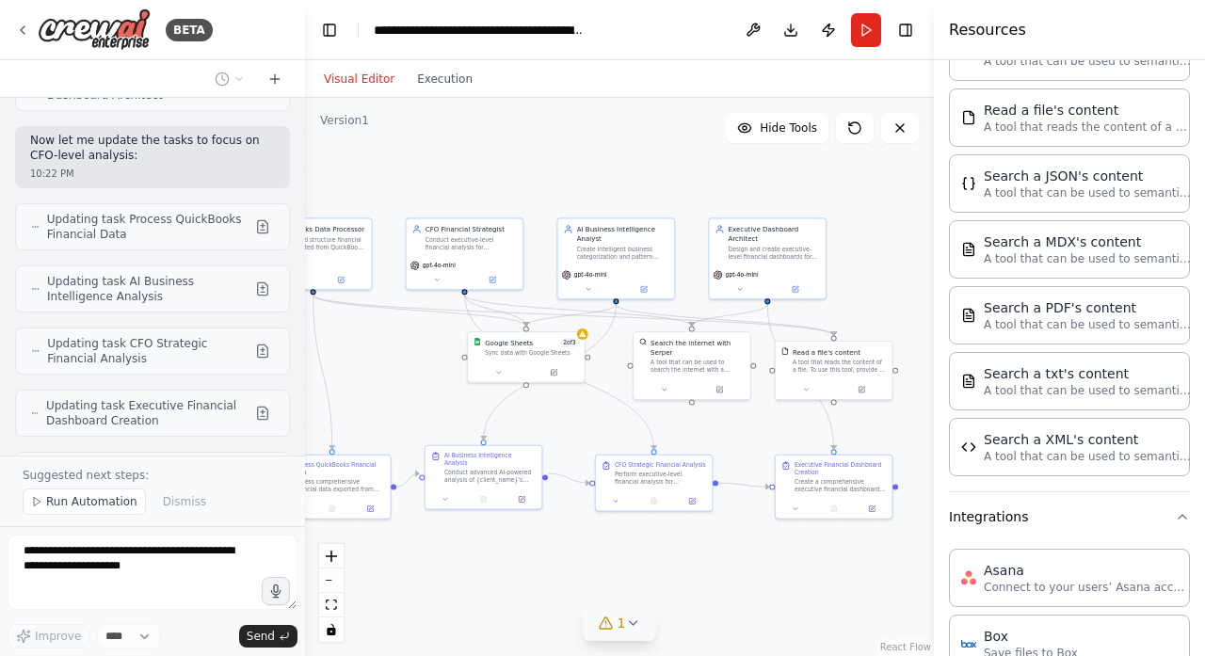
scroll to position [4557, 0]
drag, startPoint x: 506, startPoint y: 350, endPoint x: 407, endPoint y: 377, distance: 102.3
click at [407, 377] on div "Sync data with Google Sheets" at bounding box center [433, 380] width 94 height 8
drag, startPoint x: 440, startPoint y: 326, endPoint x: 520, endPoint y: 306, distance: 82.4
click at [208, 171] on div ".deletable-edge-delete-btn { width: 20px; height: 20px; border: 0px solid #ffff…" at bounding box center [208, 171] width 0 height 0
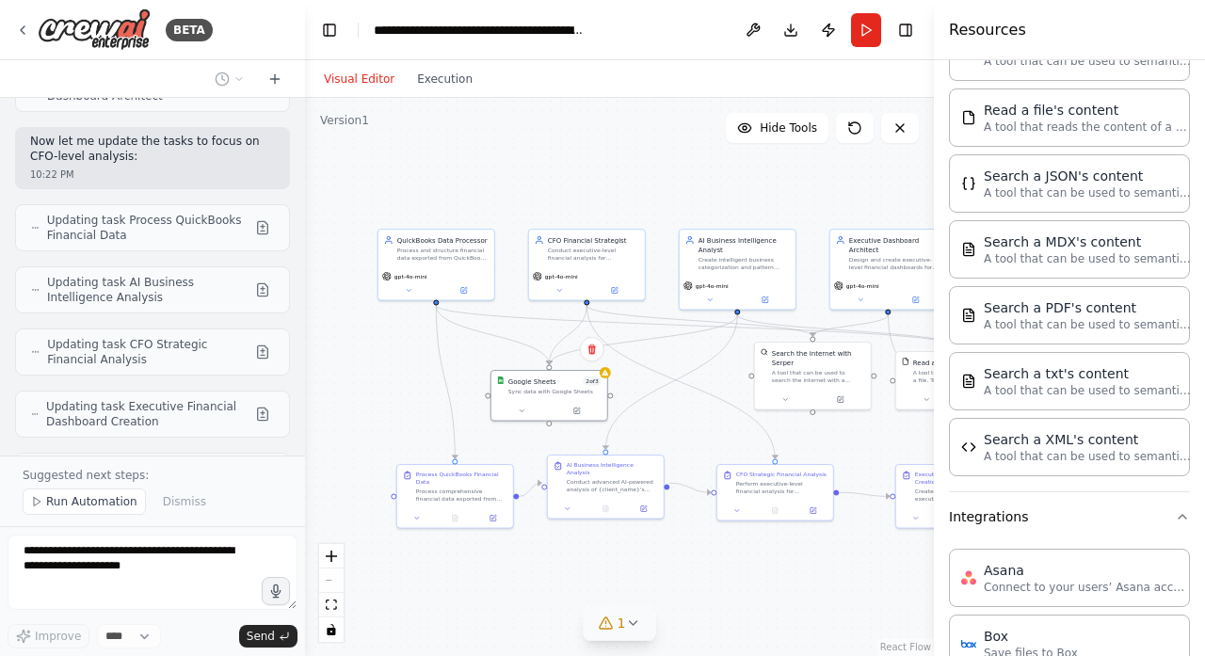
drag, startPoint x: 476, startPoint y: 185, endPoint x: 599, endPoint y: 195, distance: 122.8
click at [599, 195] on div ".deletable-edge-delete-btn { width: 20px; height: 20px; border: 0px solid #ffff…" at bounding box center [619, 377] width 629 height 558
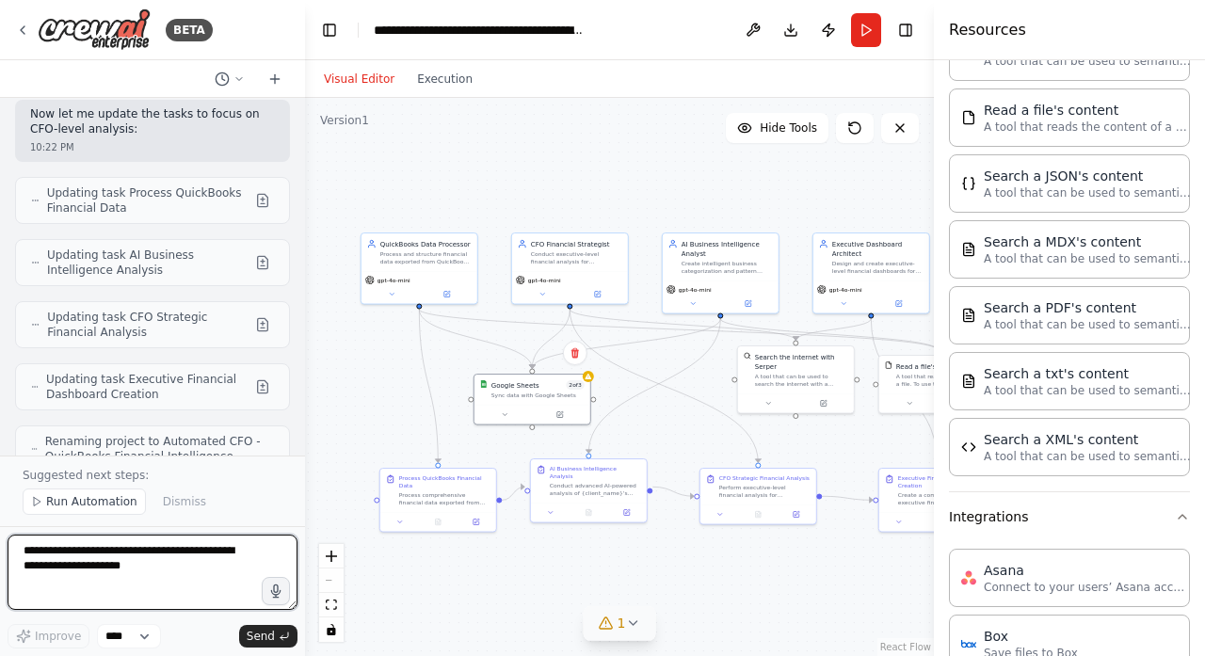
drag, startPoint x: 574, startPoint y: 174, endPoint x: 557, endPoint y: 178, distance: 17.4
click at [557, 178] on div ".deletable-edge-delete-btn { width: 20px; height: 20px; border: 0px solid #ffff…" at bounding box center [619, 377] width 629 height 558
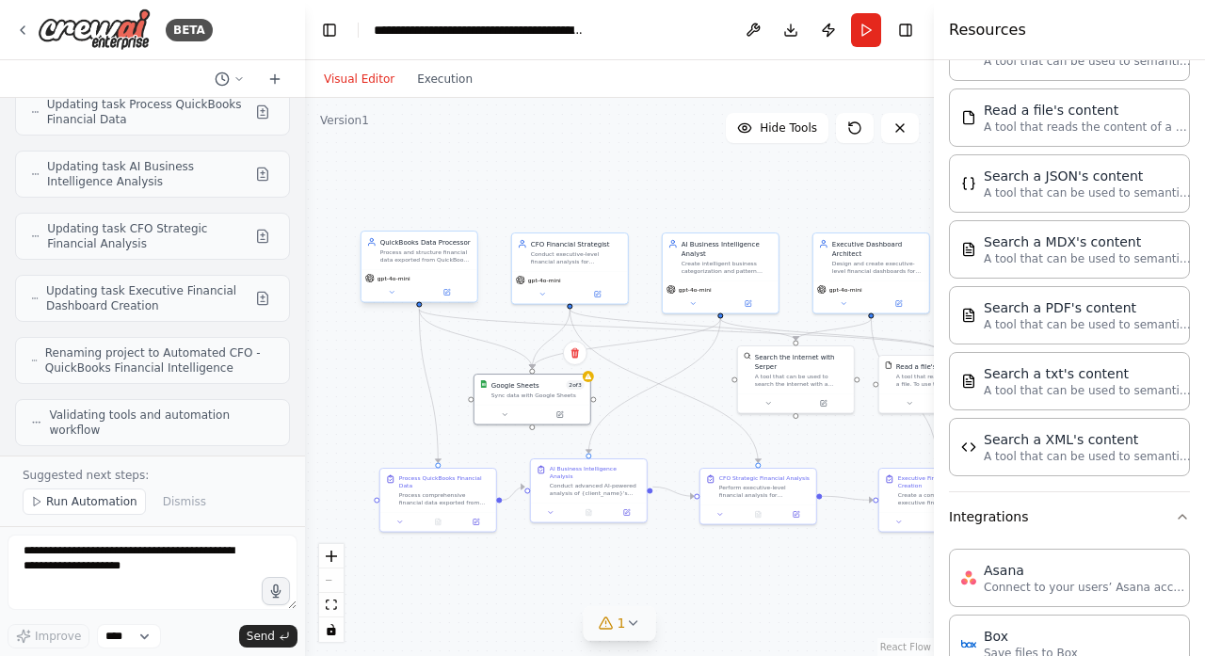
click at [440, 257] on div "Process and structure financial data exported from QuickBooks for {client_name}…" at bounding box center [425, 256] width 91 height 15
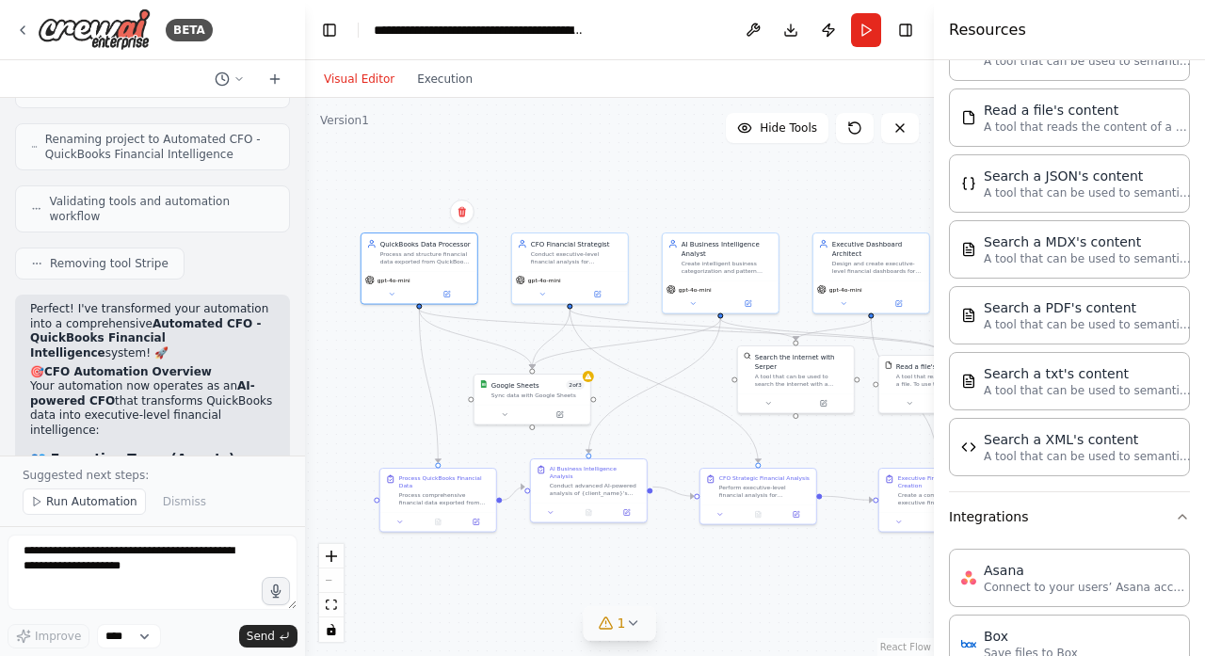
click at [422, 125] on div ".deletable-edge-delete-btn { width: 20px; height: 20px; border: 0px solid #ffff…" at bounding box center [619, 377] width 629 height 558
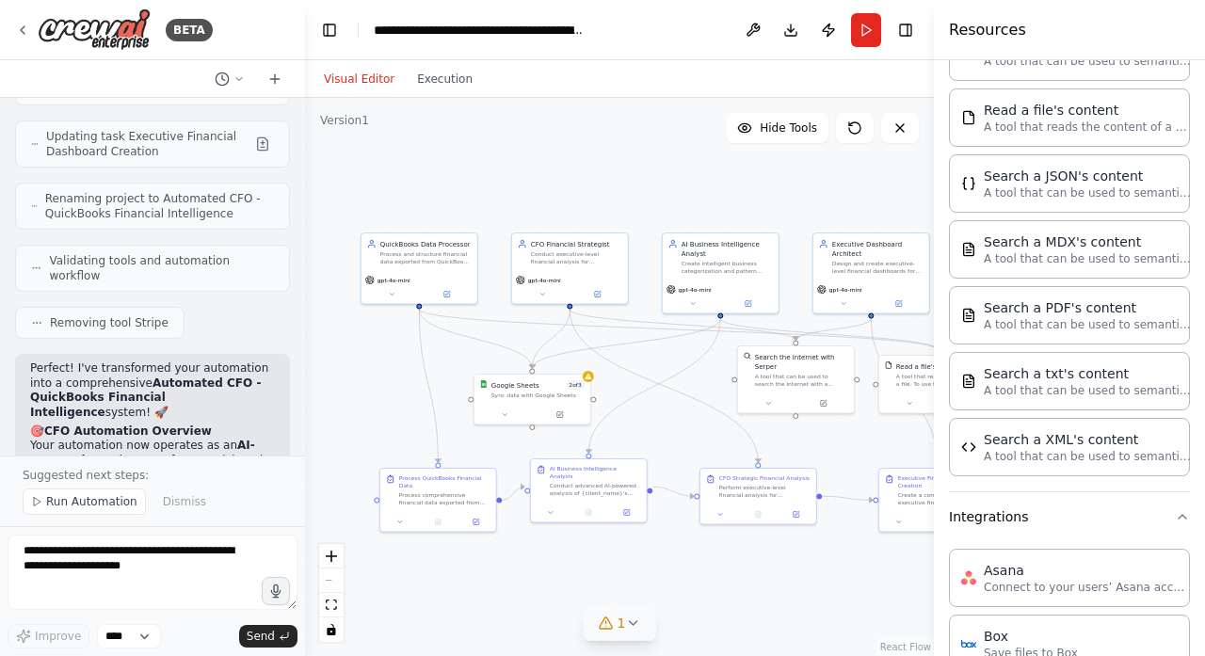
scroll to position [4830, 0]
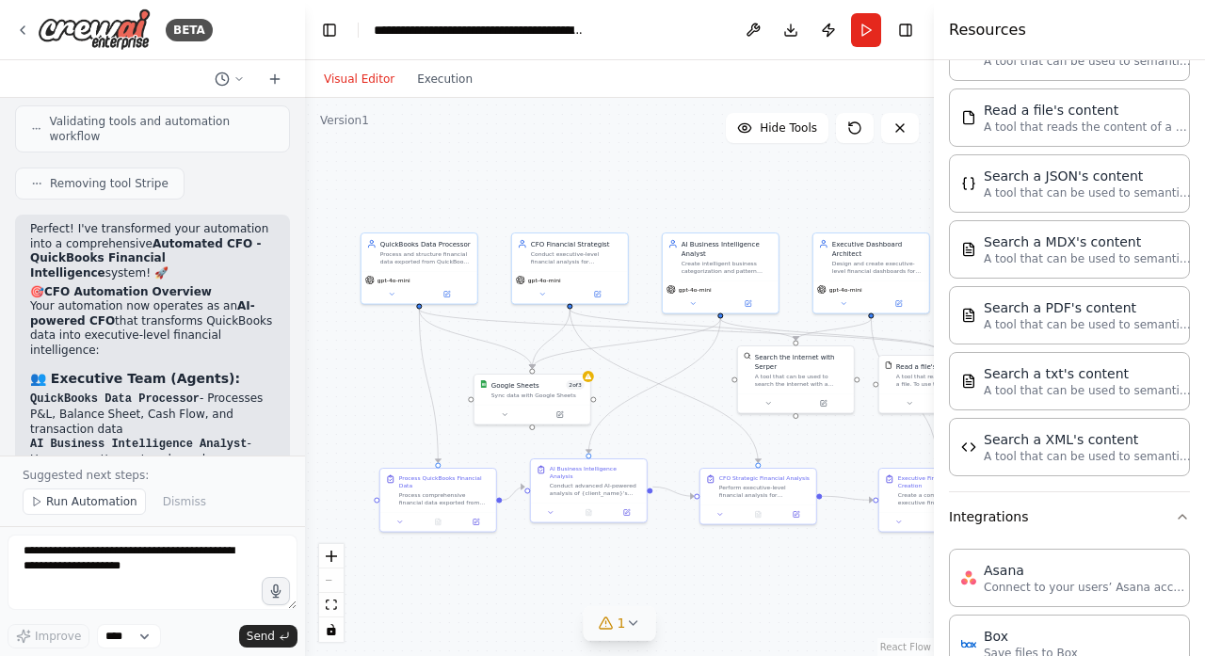
drag, startPoint x: 199, startPoint y: 255, endPoint x: 201, endPoint y: 235, distance: 19.9
click at [201, 392] on ol "QuickBooks Data Processor - Processes P&L, Balance Sheet, Cash Flow, and transa…" at bounding box center [152, 475] width 245 height 166
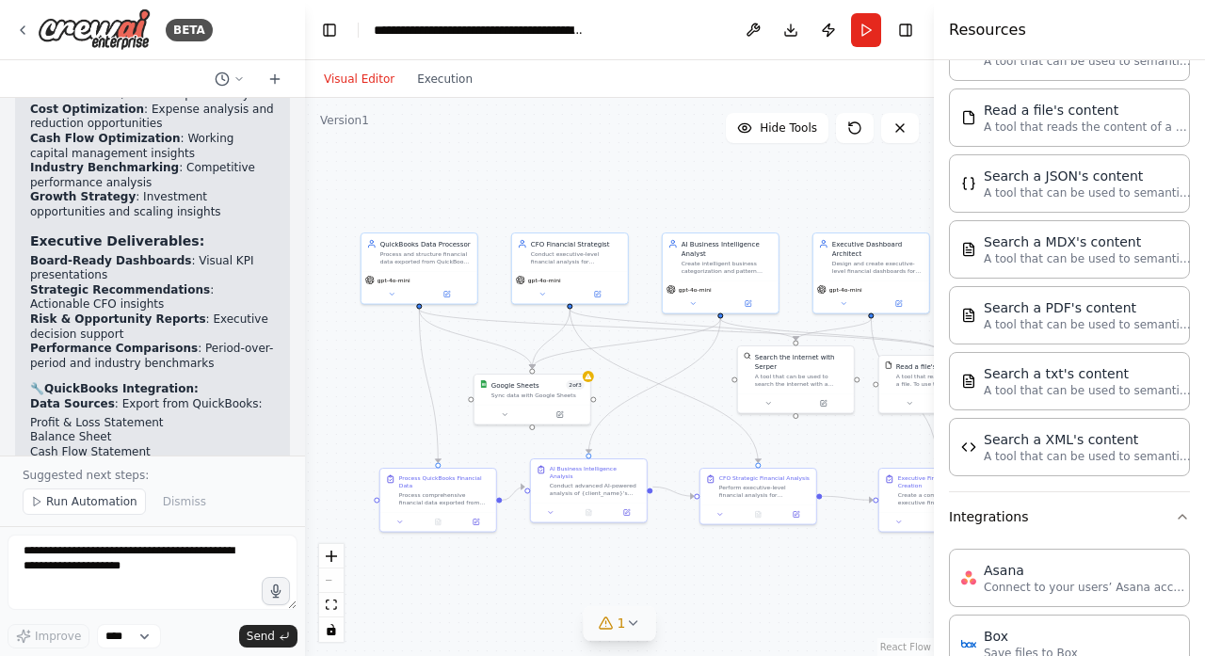
scroll to position [5892, 0]
click at [276, 73] on icon at bounding box center [274, 79] width 15 height 15
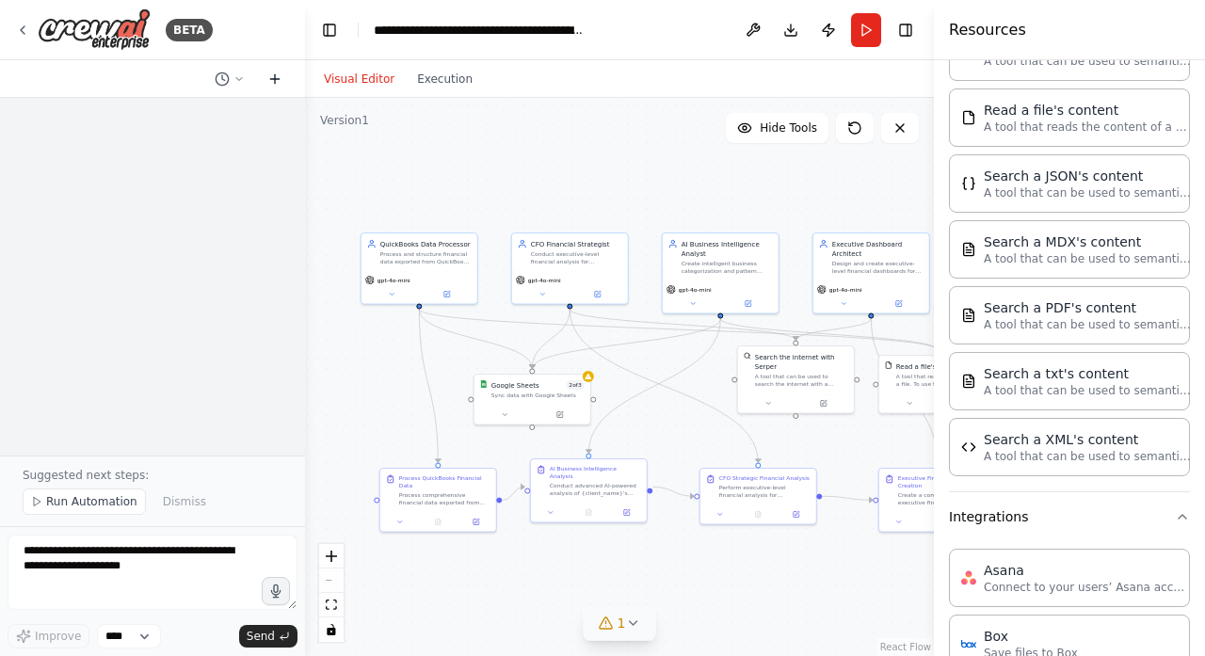
scroll to position [0, 0]
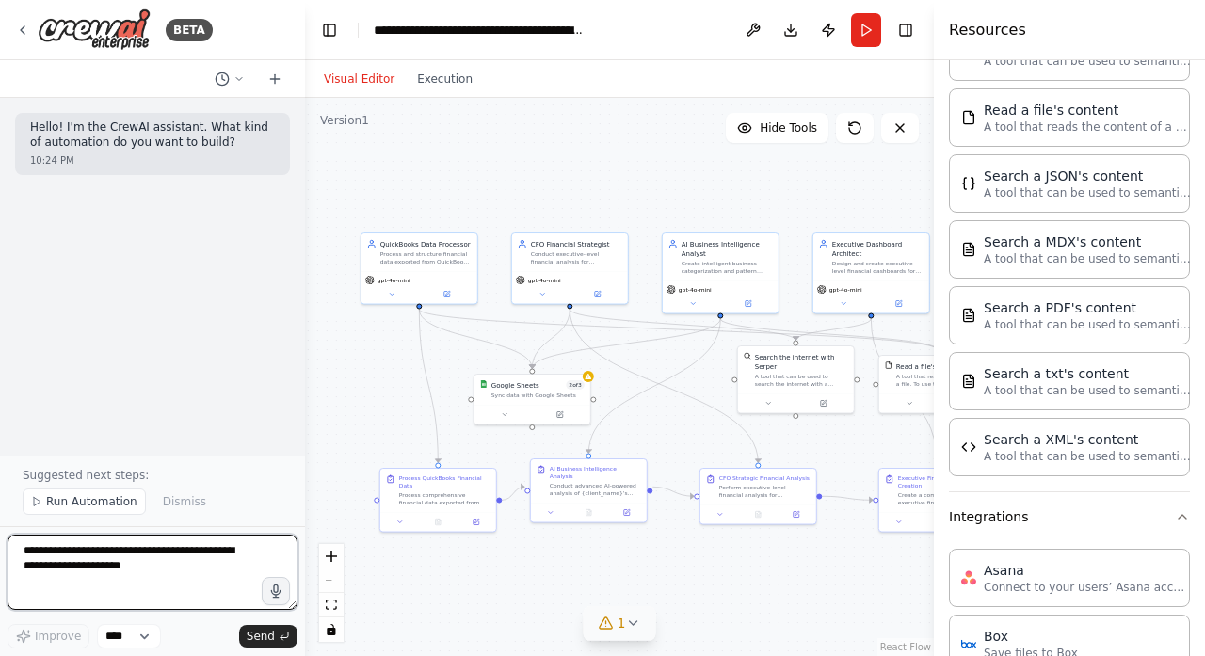
click at [113, 542] on textarea at bounding box center [153, 572] width 290 height 75
paste textarea "**********"
type textarea "**********"
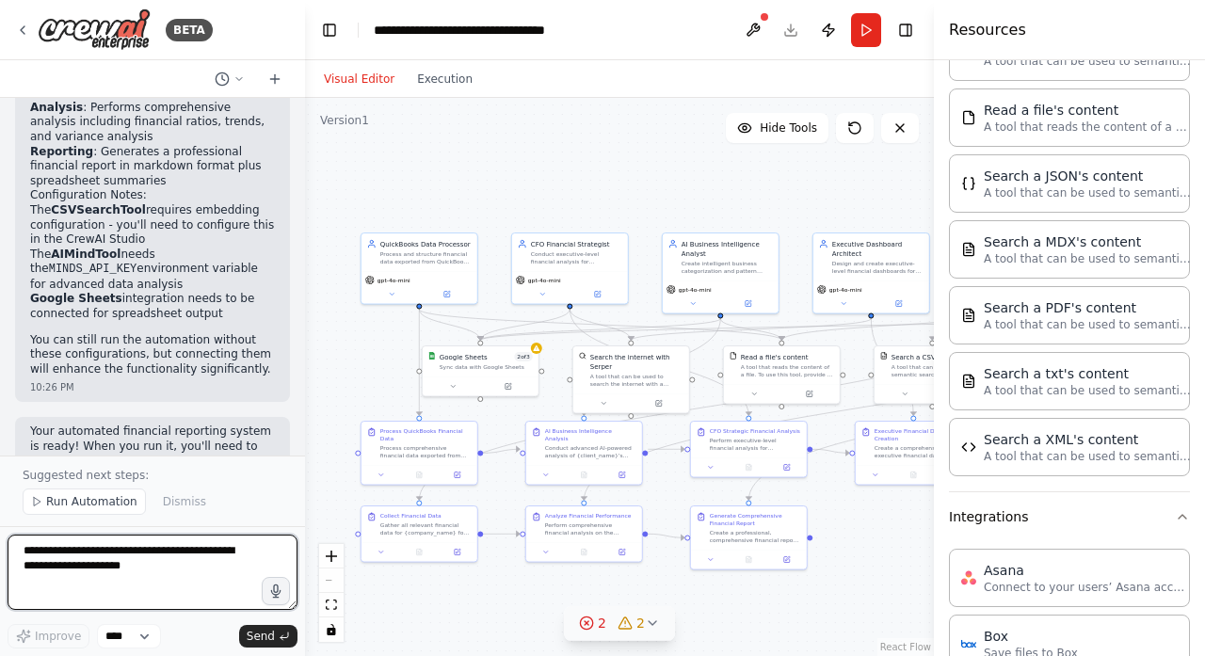
scroll to position [1703, 0]
click at [226, 425] on p "Your automated financial reporting system is ready! When you run it, you'll nee…" at bounding box center [152, 477] width 245 height 104
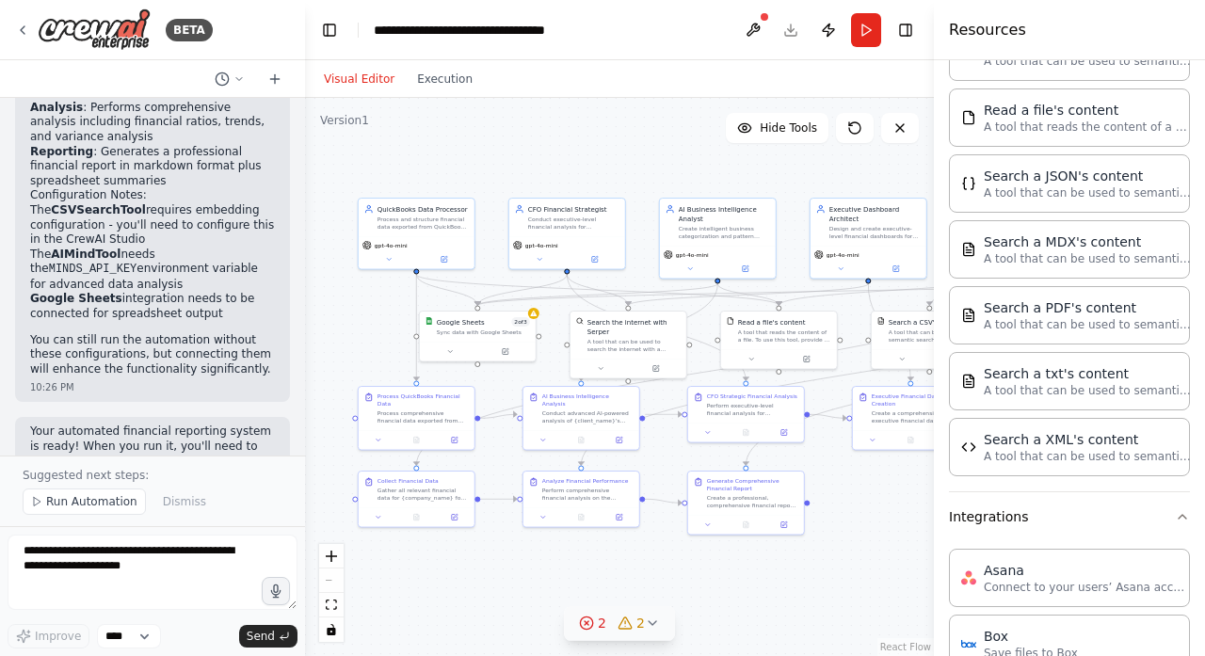
drag, startPoint x: 379, startPoint y: 372, endPoint x: 377, endPoint y: 337, distance: 34.9
click at [377, 337] on div ".deletable-edge-delete-btn { width: 20px; height: 20px; border: 0px solid #ffff…" at bounding box center [619, 377] width 629 height 558
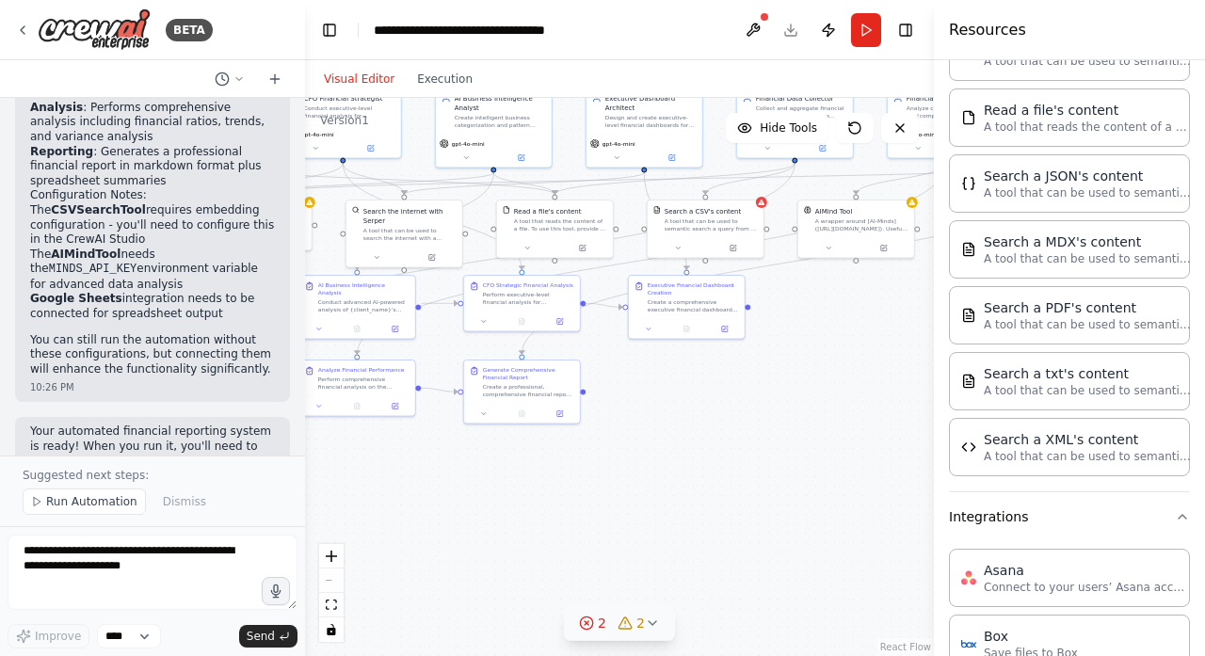
drag, startPoint x: 852, startPoint y: 539, endPoint x: 628, endPoint y: 428, distance: 250.1
click at [628, 428] on div ".deletable-edge-delete-btn { width: 20px; height: 20px; border: 0px solid #ffff…" at bounding box center [619, 377] width 629 height 558
click at [654, 542] on icon at bounding box center [652, 623] width 15 height 15
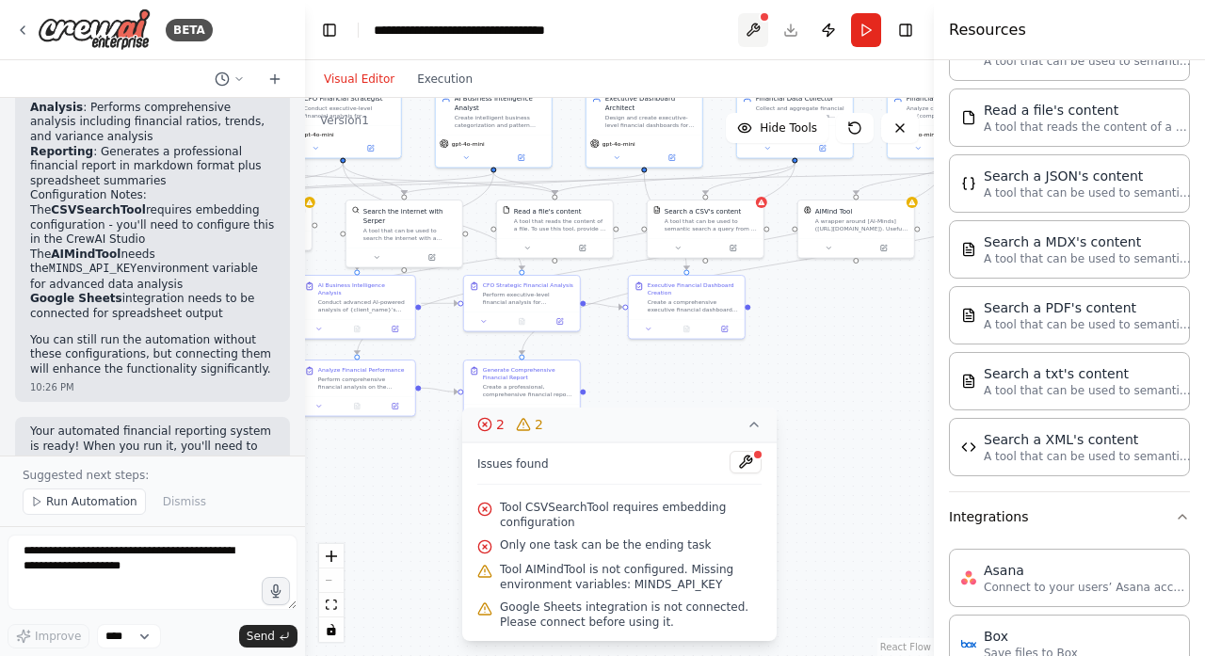
click at [750, 23] on button at bounding box center [753, 30] width 30 height 34
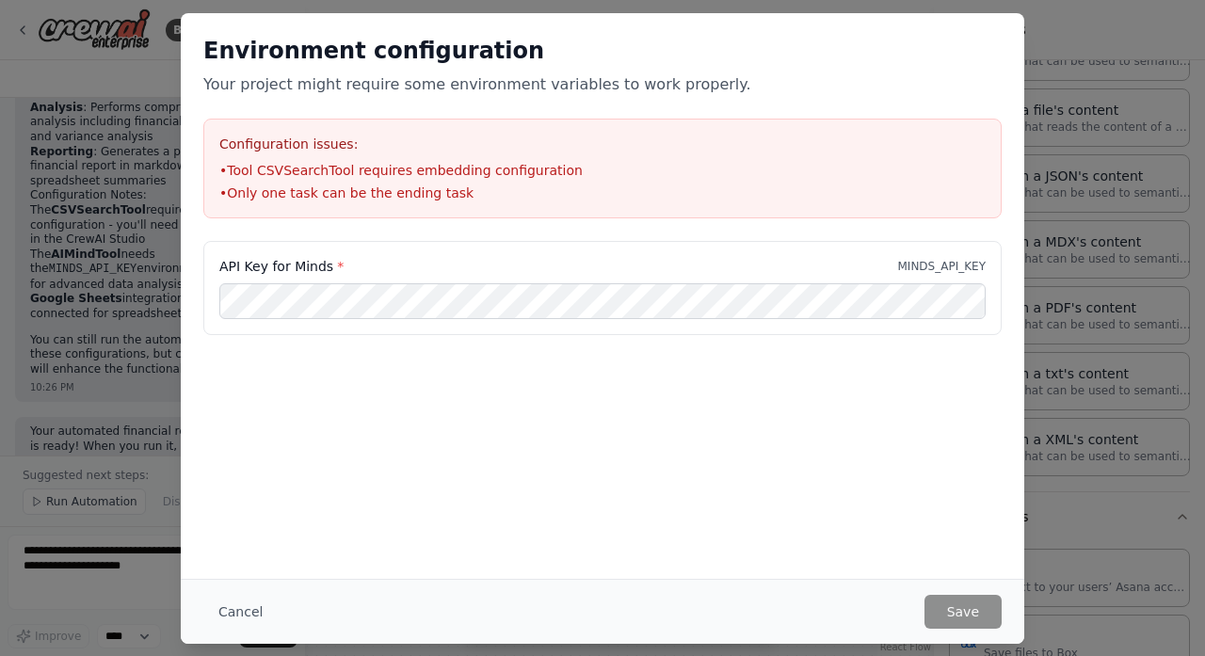
click at [1083, 123] on div "Environment configuration Your project might require some environment variables…" at bounding box center [602, 328] width 1205 height 656
click at [260, 542] on button "Cancel" at bounding box center [240, 612] width 74 height 34
